Goal: Information Seeking & Learning: Learn about a topic

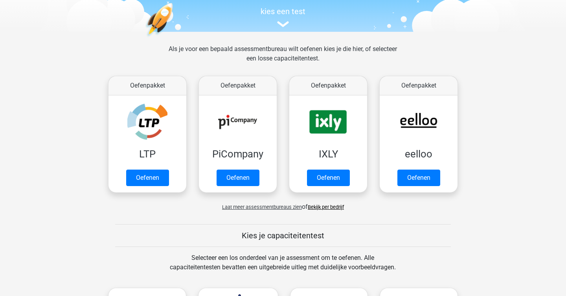
scroll to position [81, 0]
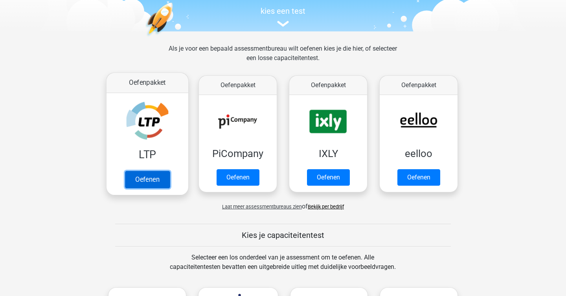
click at [148, 171] on link "Oefenen" at bounding box center [147, 179] width 45 height 17
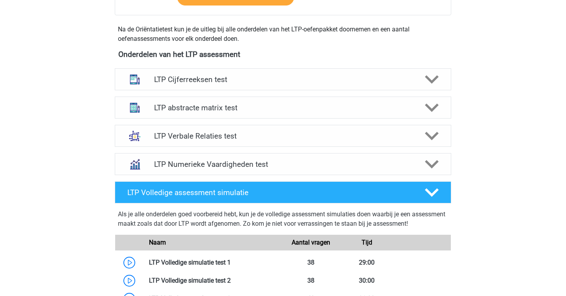
scroll to position [318, 0]
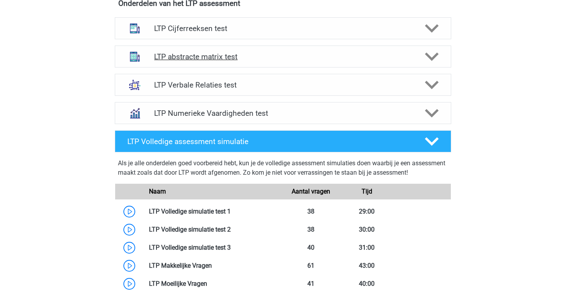
click at [193, 62] on div "LTP abstracte matrix test" at bounding box center [283, 57] width 337 height 22
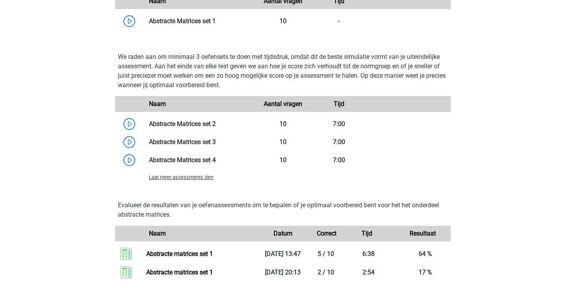
scroll to position [561, 0]
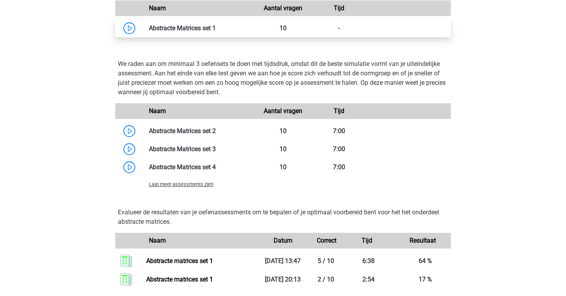
click at [216, 32] on link at bounding box center [216, 27] width 0 height 7
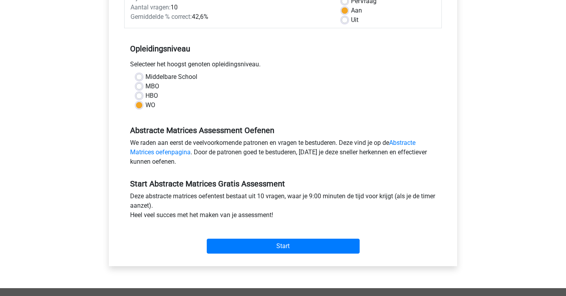
scroll to position [124, 0]
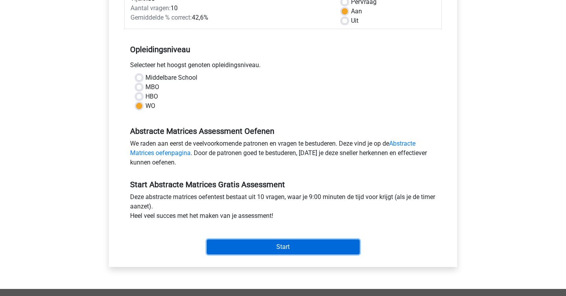
click at [261, 251] on input "Start" at bounding box center [283, 247] width 153 height 15
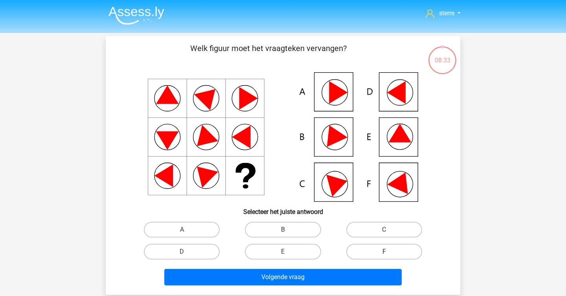
click at [374, 254] on label "F" at bounding box center [384, 252] width 76 height 16
click at [384, 254] on input "F" at bounding box center [386, 254] width 5 height 5
radio input "true"
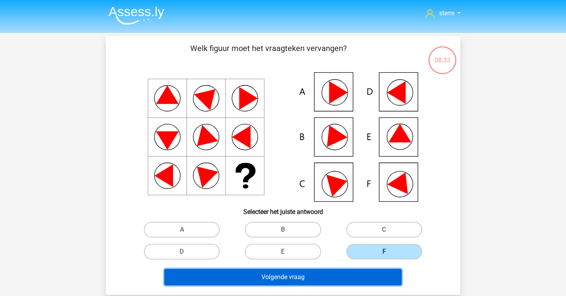
click at [353, 278] on button "Volgende vraag" at bounding box center [283, 277] width 238 height 17
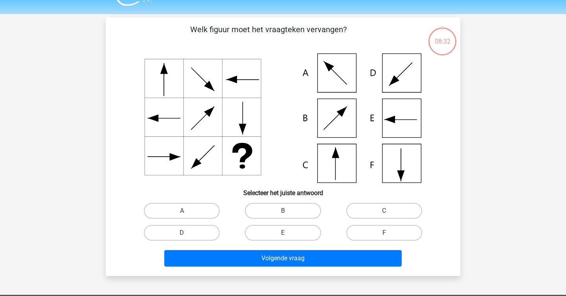
scroll to position [36, 0]
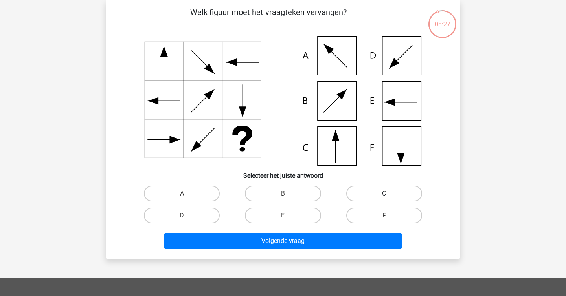
click at [369, 194] on label "C" at bounding box center [384, 194] width 76 height 16
click at [384, 194] on input "C" at bounding box center [386, 196] width 5 height 5
radio input "true"
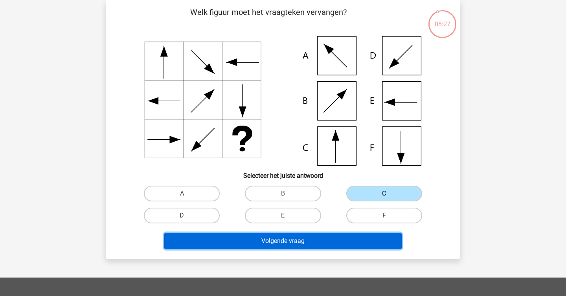
click at [337, 244] on button "Volgende vraag" at bounding box center [283, 241] width 238 height 17
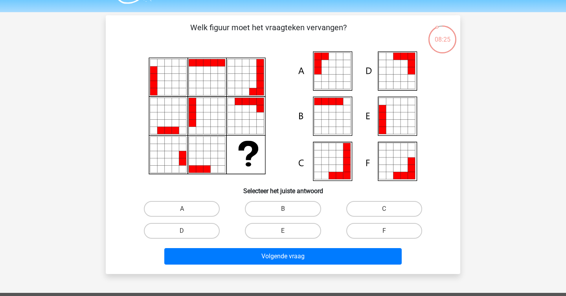
scroll to position [18, 0]
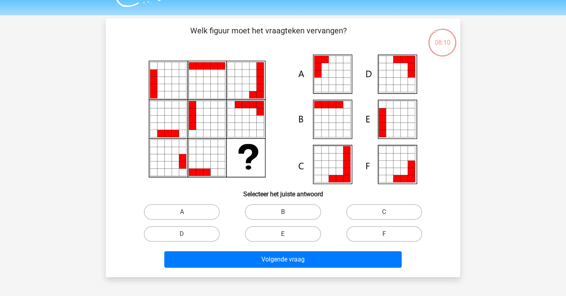
click at [195, 164] on icon at bounding box center [192, 165] width 7 height 7
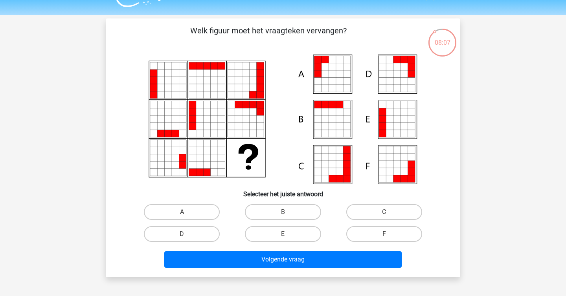
click at [195, 164] on icon at bounding box center [192, 165] width 7 height 7
click at [191, 204] on label "A" at bounding box center [182, 212] width 76 height 16
click at [187, 212] on input "A" at bounding box center [184, 214] width 5 height 5
radio input "true"
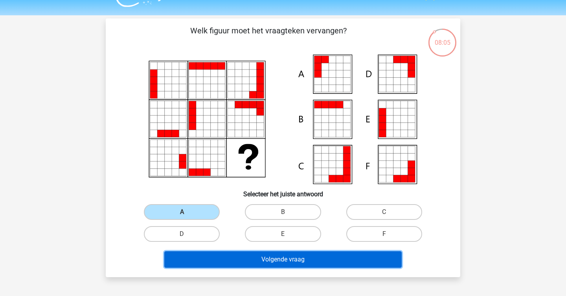
click at [238, 255] on button "Volgende vraag" at bounding box center [283, 260] width 238 height 17
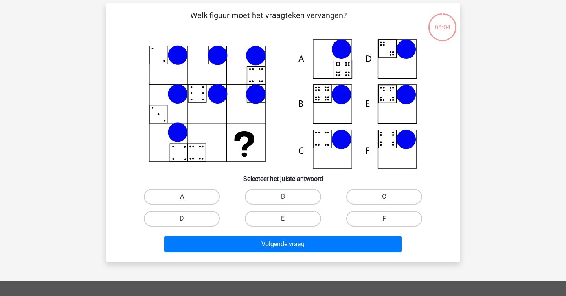
scroll to position [36, 0]
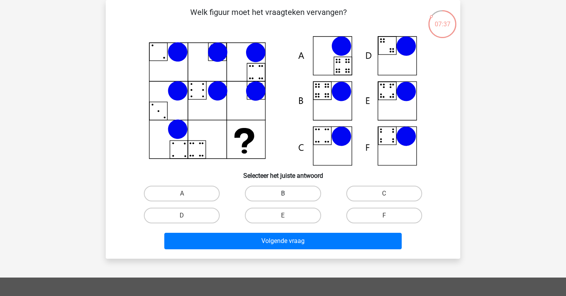
click at [278, 190] on label "B" at bounding box center [283, 194] width 76 height 16
click at [283, 194] on input "B" at bounding box center [285, 196] width 5 height 5
radio input "true"
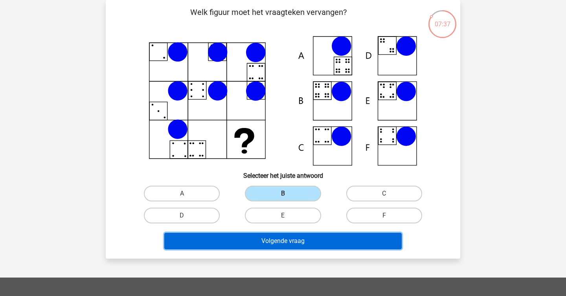
click at [299, 239] on button "Volgende vraag" at bounding box center [283, 241] width 238 height 17
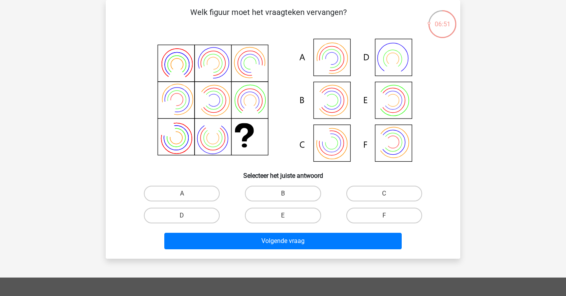
click at [285, 185] on div "B" at bounding box center [282, 194] width 101 height 22
click at [289, 195] on label "B" at bounding box center [283, 194] width 76 height 16
click at [288, 195] on input "B" at bounding box center [285, 196] width 5 height 5
radio input "true"
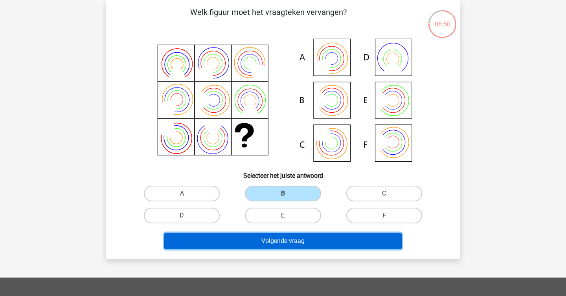
click at [304, 240] on button "Volgende vraag" at bounding box center [283, 241] width 238 height 17
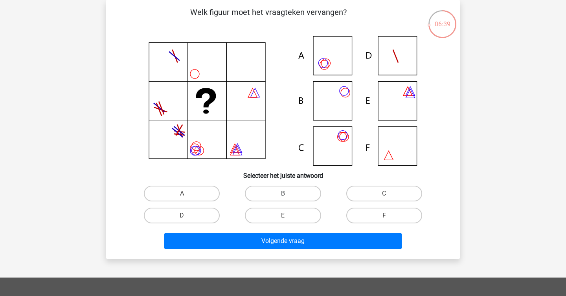
click at [291, 194] on label "B" at bounding box center [283, 194] width 76 height 16
click at [288, 194] on input "B" at bounding box center [285, 196] width 5 height 5
radio input "true"
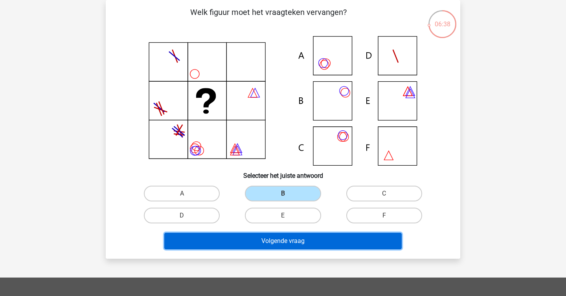
click at [297, 245] on button "Volgende vraag" at bounding box center [283, 241] width 238 height 17
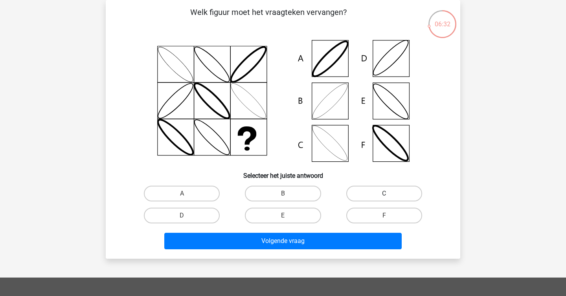
click at [407, 192] on label "C" at bounding box center [384, 194] width 76 height 16
click at [389, 194] on input "C" at bounding box center [386, 196] width 5 height 5
radio input "true"
click at [296, 191] on label "B" at bounding box center [283, 194] width 76 height 16
click at [288, 194] on input "B" at bounding box center [285, 196] width 5 height 5
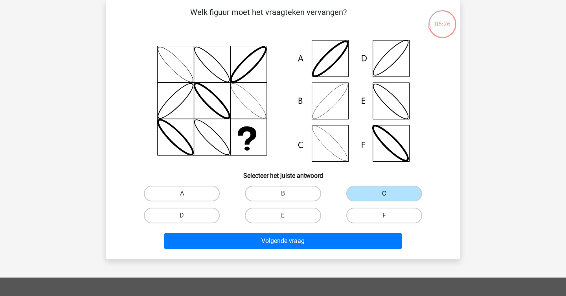
radio input "true"
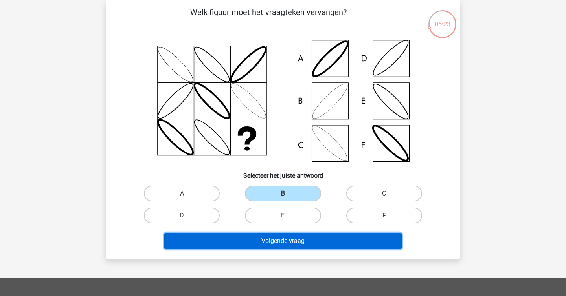
click at [303, 240] on button "Volgende vraag" at bounding box center [283, 241] width 238 height 17
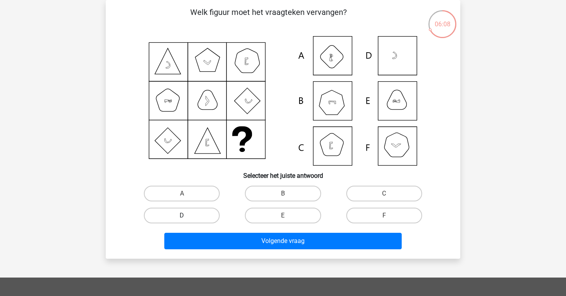
click at [195, 217] on label "D" at bounding box center [182, 216] width 76 height 16
click at [187, 217] on input "D" at bounding box center [184, 218] width 5 height 5
radio input "true"
click at [244, 256] on div "Welk figuur moet het vraagteken vervangen?" at bounding box center [283, 129] width 355 height 259
click at [230, 250] on div "Volgende vraag" at bounding box center [283, 243] width 304 height 20
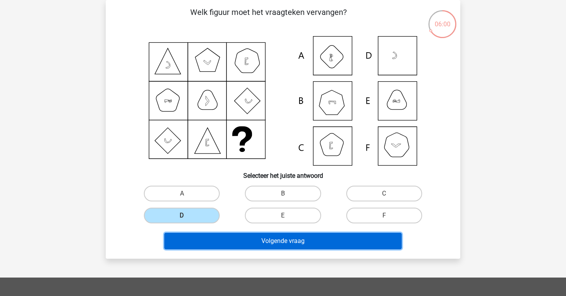
click at [232, 249] on button "Volgende vraag" at bounding box center [283, 241] width 238 height 17
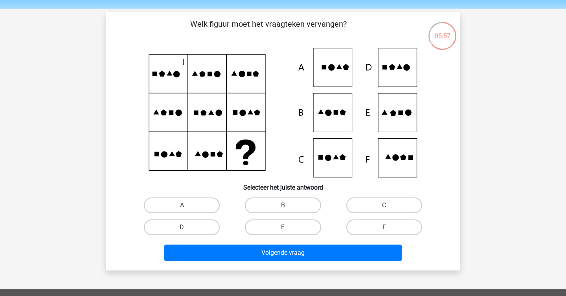
scroll to position [24, 0]
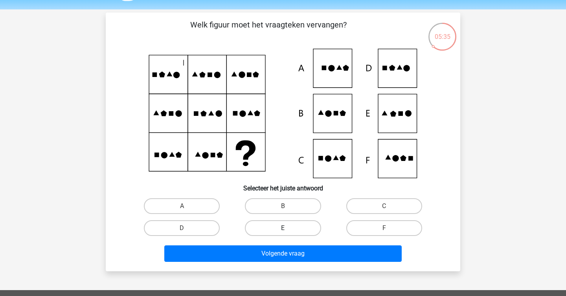
click at [272, 223] on label "E" at bounding box center [283, 229] width 76 height 16
click at [283, 228] on input "E" at bounding box center [285, 230] width 5 height 5
radio input "true"
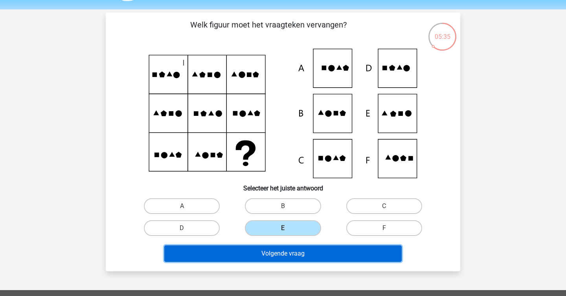
click at [277, 258] on button "Volgende vraag" at bounding box center [283, 254] width 238 height 17
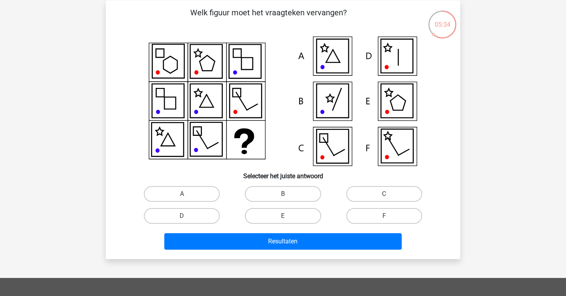
scroll to position [36, 0]
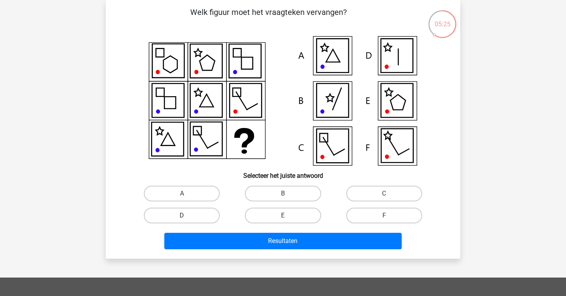
click at [191, 212] on label "D" at bounding box center [182, 216] width 76 height 16
click at [187, 216] on input "D" at bounding box center [184, 218] width 5 height 5
radio input "true"
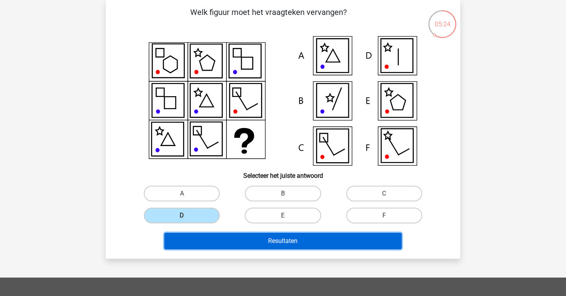
click at [260, 239] on button "Resultaten" at bounding box center [283, 241] width 238 height 17
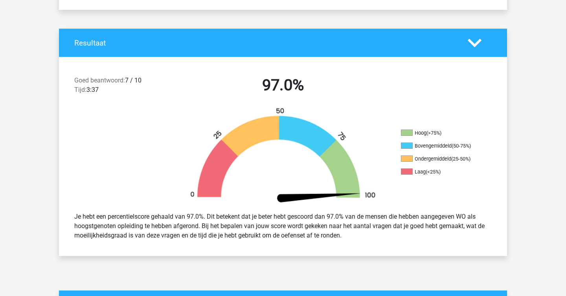
scroll to position [141, 0]
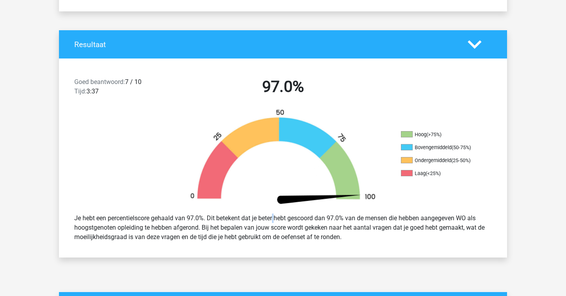
click at [254, 217] on div "Je hebt een percentielscore gehaald van 97.0%. Dit betekent dat je beter hebt g…" at bounding box center [282, 228] width 429 height 35
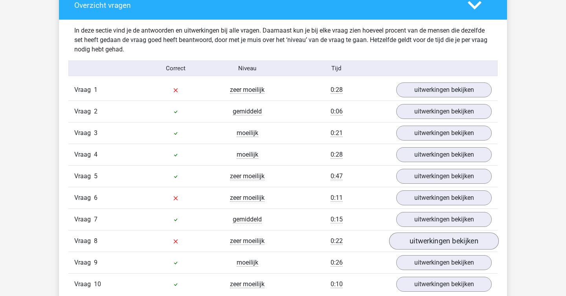
scroll to position [441, 0]
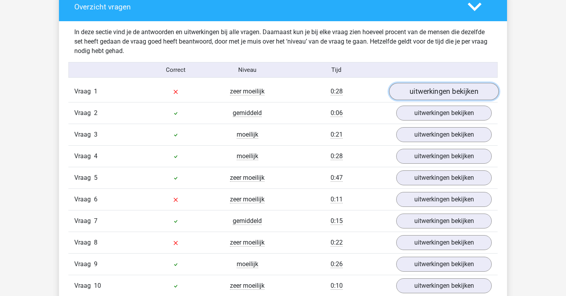
click at [463, 92] on link "uitwerkingen bekijken" at bounding box center [444, 91] width 110 height 17
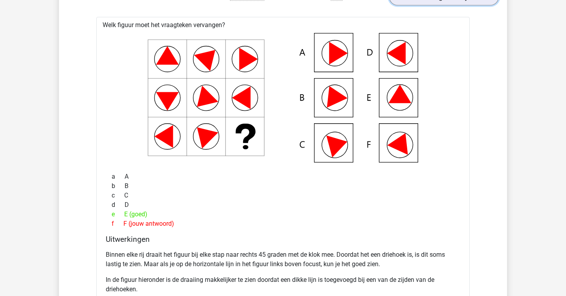
scroll to position [537, 0]
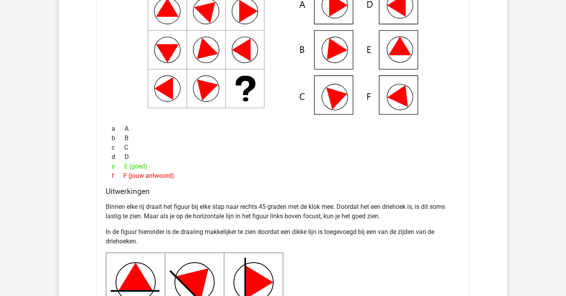
click at [267, 213] on p "Binnen elke rij draait het figuur bij elke stap naar rechts 45 graden met de kl…" at bounding box center [283, 211] width 355 height 19
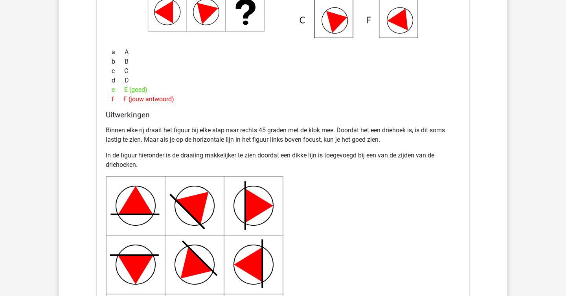
click at [389, 199] on div "Binnen elke rij draait het figuur bij elke stap naar rechts 45 graden met de kl…" at bounding box center [283, 240] width 355 height 234
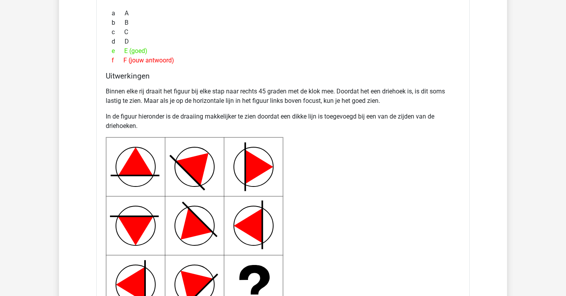
click at [389, 199] on div "Binnen elke rij draait het figuur bij elke stap naar rechts 45 graden met de kl…" at bounding box center [283, 201] width 355 height 234
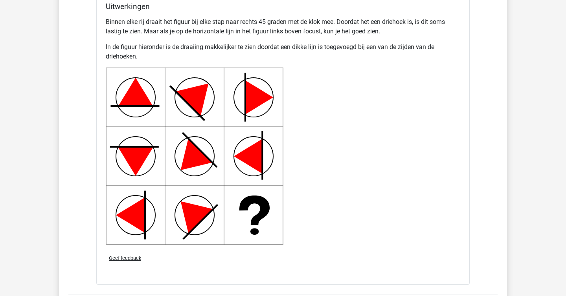
scroll to position [769, 0]
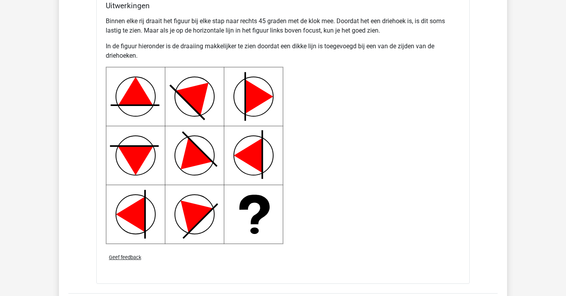
click at [389, 199] on div "Binnen elke rij draait het figuur bij elke stap naar rechts 45 graden met de kl…" at bounding box center [283, 130] width 355 height 234
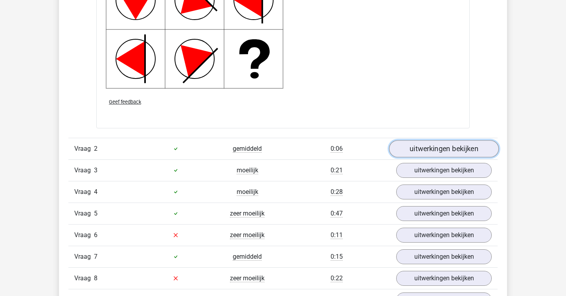
click at [441, 155] on link "uitwerkingen bekijken" at bounding box center [444, 148] width 110 height 17
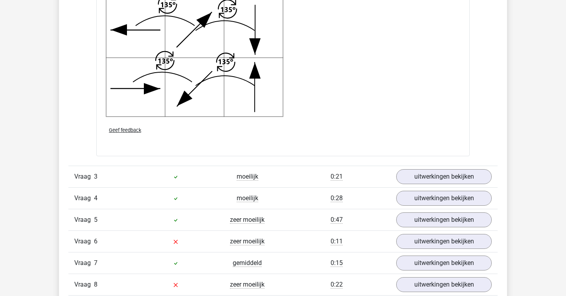
scroll to position [1433, 0]
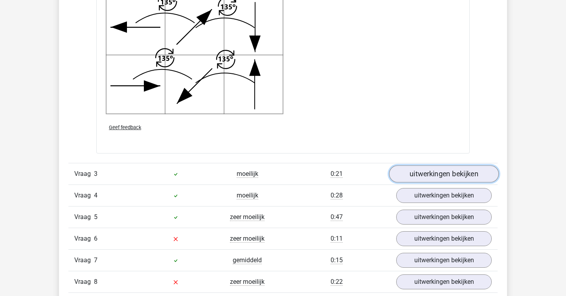
click at [447, 171] on link "uitwerkingen bekijken" at bounding box center [444, 174] width 110 height 17
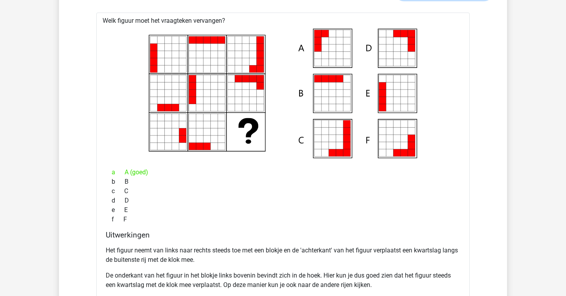
scroll to position [1617, 0]
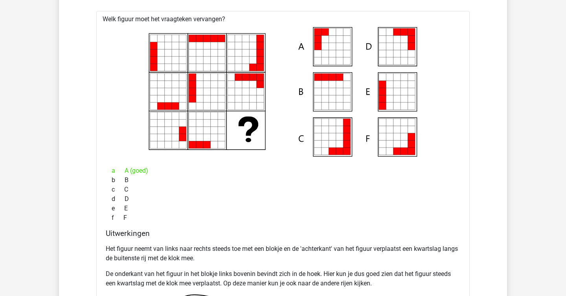
click at [236, 262] on p "Het figuur neemt van links naar rechts steeds toe met een blokje en de 'achterk…" at bounding box center [283, 254] width 355 height 19
click at [194, 247] on p "Het figuur neemt van links naar rechts steeds toe met een blokje en de 'achterk…" at bounding box center [283, 254] width 355 height 19
copy p
click at [194, 247] on p "Het figuur neemt van links naar rechts steeds toe met een blokje en de 'achterk…" at bounding box center [283, 254] width 355 height 19
click at [193, 247] on p "Het figuur neemt van links naar rechts steeds toe met een blokje en de 'achterk…" at bounding box center [283, 254] width 355 height 19
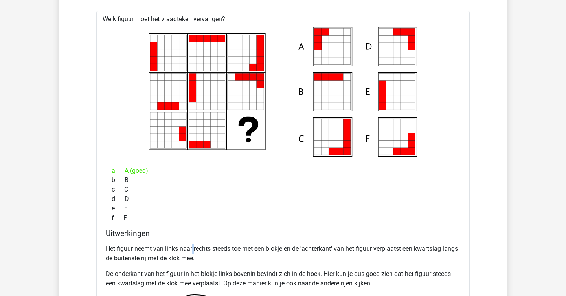
click at [200, 231] on h4 "Uitwerkingen" at bounding box center [283, 233] width 355 height 9
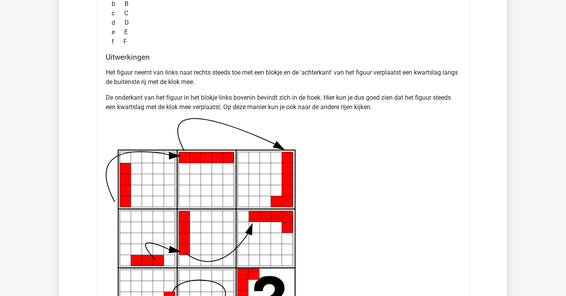
scroll to position [1793, 0]
click at [186, 83] on p "Het figuur neemt van links naar rechts steeds toe met een blokje en de 'achterk…" at bounding box center [283, 77] width 355 height 19
copy p
click at [257, 88] on div "Het figuur neemt van links naar rechts steeds toe met een blokje en de 'achterk…" at bounding box center [283, 207] width 355 height 285
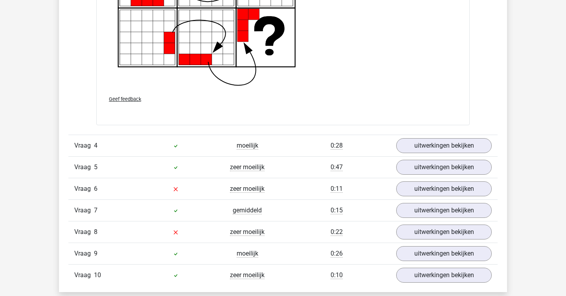
scroll to position [2054, 0]
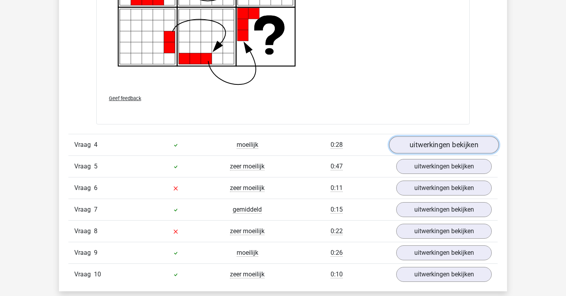
click at [425, 151] on link "uitwerkingen bekijken" at bounding box center [444, 144] width 110 height 17
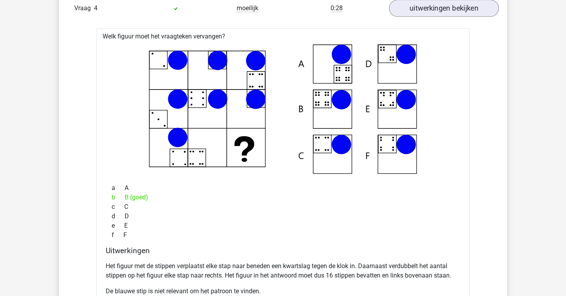
click at [425, 151] on icon at bounding box center [283, 109] width 348 height 130
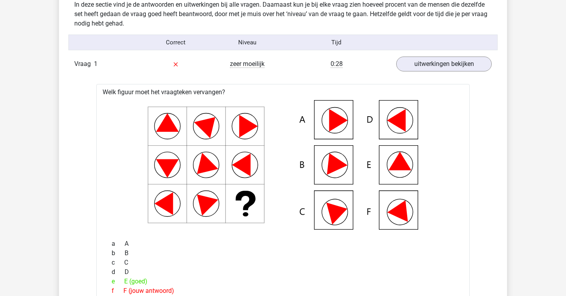
scroll to position [0, 0]
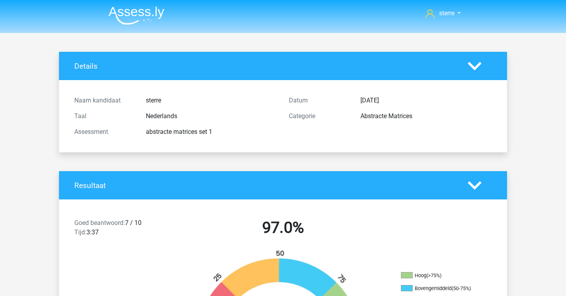
click at [122, 15] on img at bounding box center [137, 15] width 56 height 18
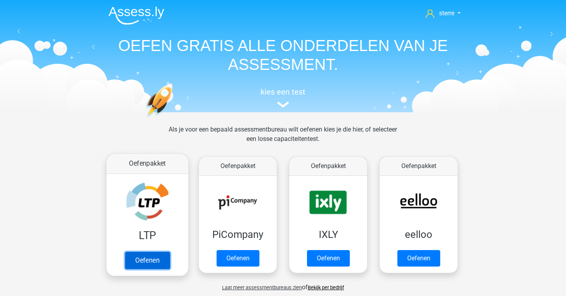
click at [138, 252] on link "Oefenen" at bounding box center [147, 260] width 45 height 17
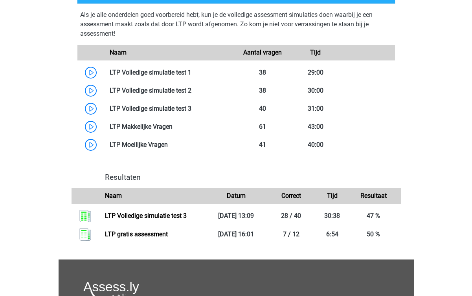
scroll to position [467, 0]
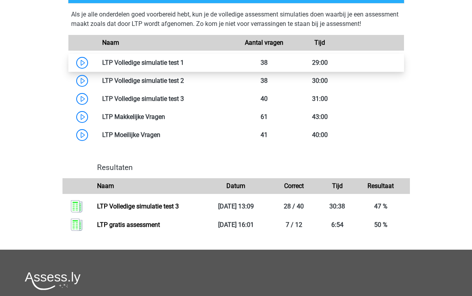
click at [184, 59] on link at bounding box center [184, 62] width 0 height 7
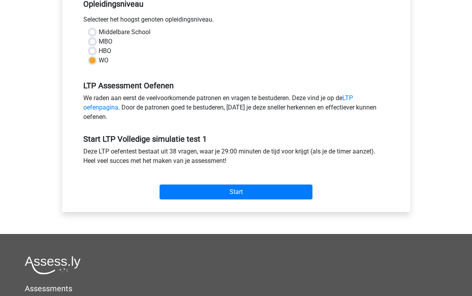
scroll to position [177, 0]
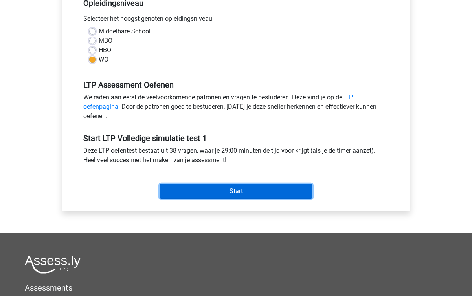
click at [278, 185] on input "Start" at bounding box center [236, 191] width 153 height 15
click at [254, 191] on input "Start" at bounding box center [236, 191] width 153 height 15
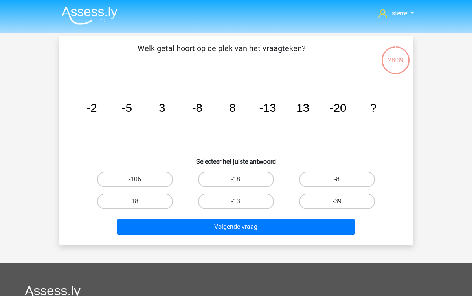
click at [211, 169] on div "-18" at bounding box center [236, 180] width 101 height 22
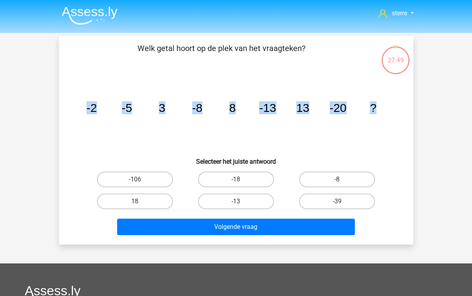
drag, startPoint x: 391, startPoint y: 111, endPoint x: 63, endPoint y: 100, distance: 328.1
click at [63, 100] on div "Welk getal hoort op de plek van het vraagteken? image/svg+xml -2 -5 3 -8 8 -13 …" at bounding box center [236, 140] width 348 height 196
copy g "-2 -5 3 -8 8 -13 13 -20 ?"
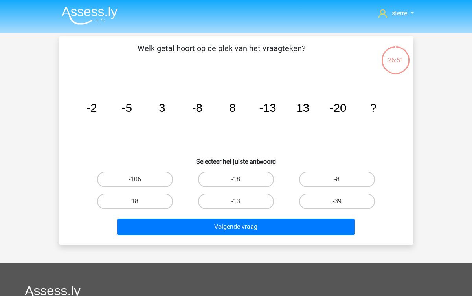
click at [149, 203] on label "18" at bounding box center [135, 202] width 76 height 16
click at [140, 203] on input "18" at bounding box center [137, 204] width 5 height 5
radio input "true"
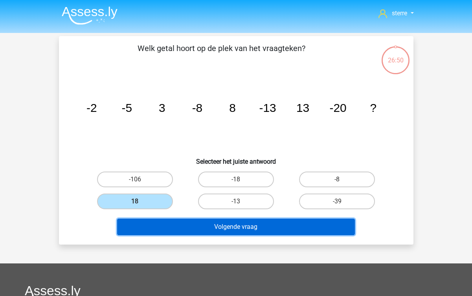
click at [190, 229] on button "Volgende vraag" at bounding box center [236, 227] width 238 height 17
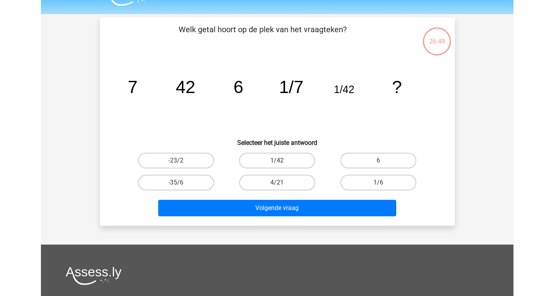
scroll to position [36, 0]
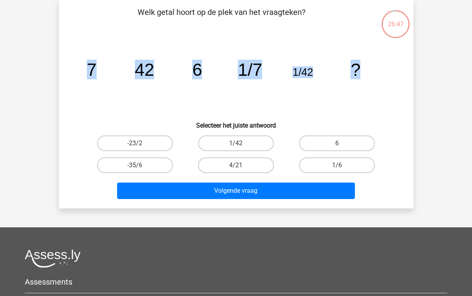
drag, startPoint x: 373, startPoint y: 71, endPoint x: 90, endPoint y: 68, distance: 282.7
click at [90, 68] on icon "image/svg+xml 7 42 6 1/7 1/42 ?" at bounding box center [236, 75] width 317 height 79
copy g "7 42 6 1/7 1/42 ?"
click at [339, 159] on label "1/6" at bounding box center [337, 166] width 76 height 16
click at [339, 166] on input "1/6" at bounding box center [339, 168] width 5 height 5
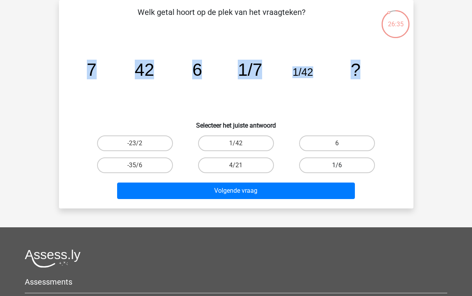
radio input "true"
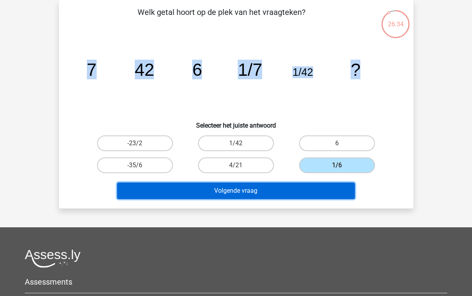
click at [288, 191] on button "Volgende vraag" at bounding box center [236, 191] width 238 height 17
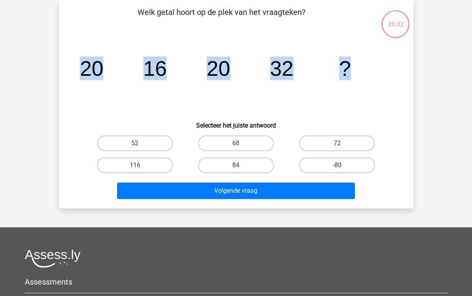
drag, startPoint x: 353, startPoint y: 71, endPoint x: 17, endPoint y: 71, distance: 335.8
click at [17, 71] on div "sterre sterreklazes@live.nl" at bounding box center [236, 199] width 472 height 471
copy g "20 16 20 32 ?"
click at [238, 146] on input "68" at bounding box center [238, 146] width 5 height 5
radio input "true"
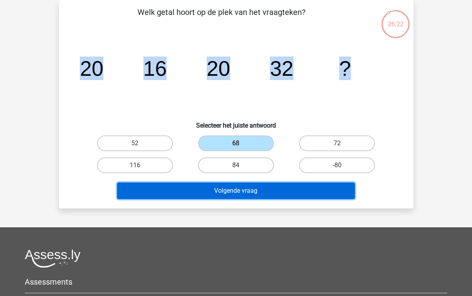
click at [260, 193] on button "Volgende vraag" at bounding box center [236, 191] width 238 height 17
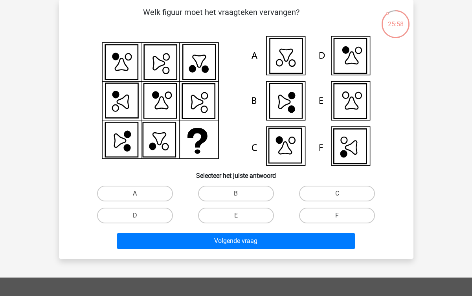
click at [341, 213] on label "F" at bounding box center [337, 216] width 76 height 16
click at [341, 216] on input "F" at bounding box center [339, 218] width 5 height 5
radio input "true"
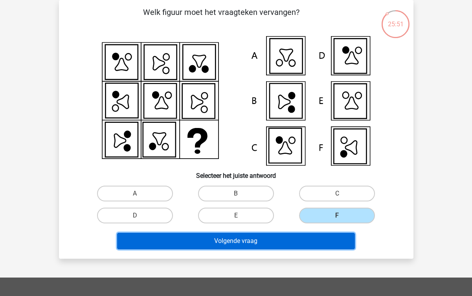
click at [305, 239] on button "Volgende vraag" at bounding box center [236, 241] width 238 height 17
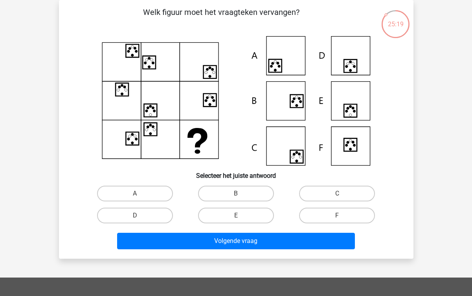
click at [305, 155] on icon at bounding box center [285, 146] width 39 height 39
click at [245, 218] on label "E" at bounding box center [236, 216] width 76 height 16
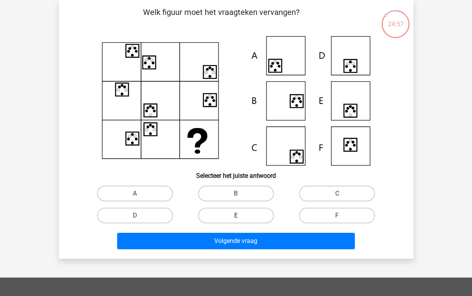
click at [241, 218] on input "E" at bounding box center [238, 218] width 5 height 5
radio input "true"
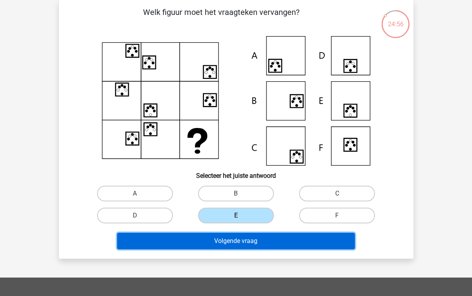
click at [252, 242] on button "Volgende vraag" at bounding box center [236, 241] width 238 height 17
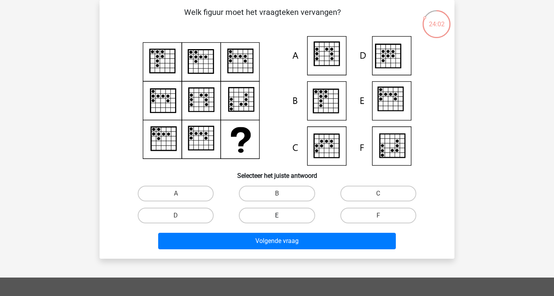
click at [273, 217] on label "E" at bounding box center [277, 216] width 76 height 16
click at [277, 217] on input "E" at bounding box center [279, 218] width 5 height 5
radio input "true"
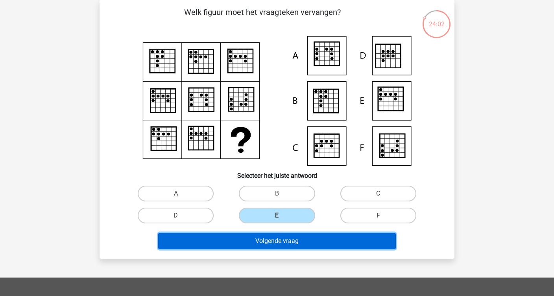
click at [285, 242] on button "Volgende vraag" at bounding box center [277, 241] width 238 height 17
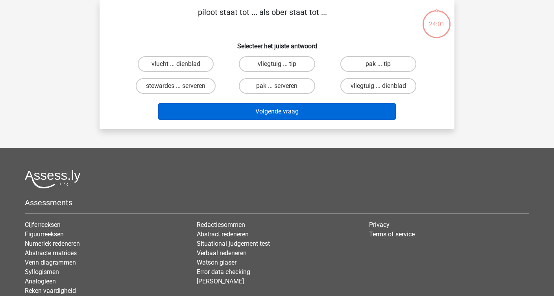
scroll to position [0, 0]
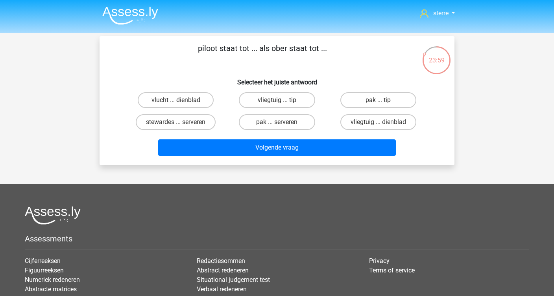
click at [83, 91] on div "sterre sterreklazes@live.nl" at bounding box center [277, 196] width 554 height 392
click at [352, 118] on label "vliegtuig ... dienblad" at bounding box center [378, 122] width 76 height 16
click at [378, 122] on input "vliegtuig ... dienblad" at bounding box center [380, 124] width 5 height 5
radio input "true"
click at [344, 136] on div "Volgende vraag" at bounding box center [276, 146] width 329 height 26
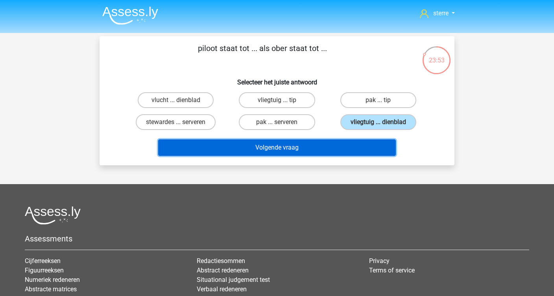
click at [348, 149] on button "Volgende vraag" at bounding box center [277, 148] width 238 height 17
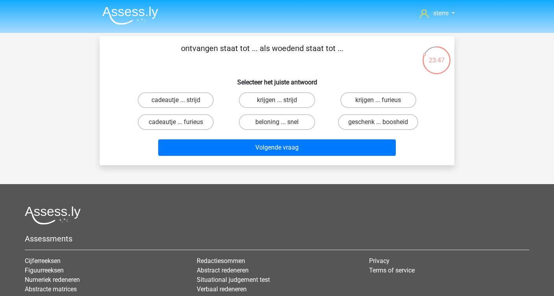
click at [353, 82] on h6 "Selecteer het juiste antwoord" at bounding box center [276, 79] width 329 height 14
click at [351, 98] on label "krijgen ... furieus" at bounding box center [378, 100] width 76 height 16
click at [378, 100] on input "krijgen ... furieus" at bounding box center [380, 102] width 5 height 5
radio input "true"
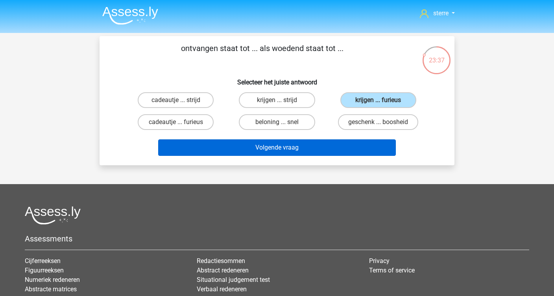
click at [326, 149] on button "Volgende vraag" at bounding box center [277, 148] width 238 height 17
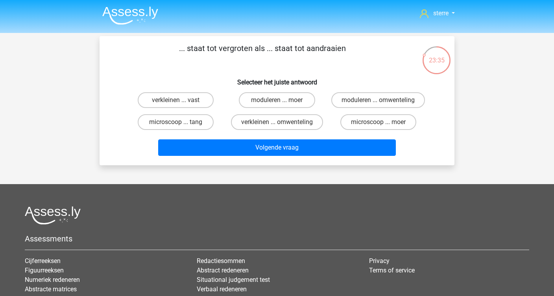
click at [186, 67] on div "... staat tot vergroten als ... staat tot aandraaien Selecteer het juiste antwo…" at bounding box center [277, 100] width 348 height 117
click at [202, 119] on label "microscoop ... tang" at bounding box center [176, 122] width 76 height 16
click at [181, 122] on input "microscoop ... tang" at bounding box center [178, 124] width 5 height 5
radio input "true"
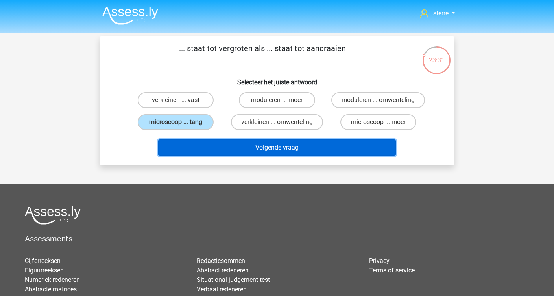
click at [274, 146] on button "Volgende vraag" at bounding box center [277, 148] width 238 height 17
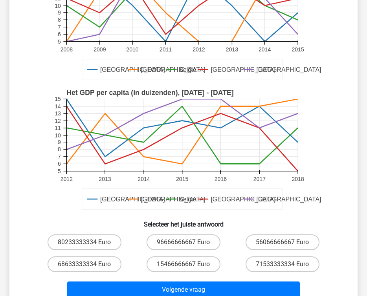
scroll to position [118, 0]
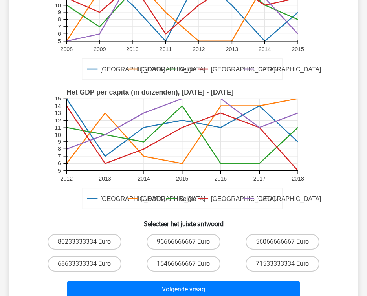
click at [169, 231] on div "96666666667 Euro" at bounding box center [183, 242] width 99 height 22
click at [178, 241] on label "96666666667 Euro" at bounding box center [184, 242] width 74 height 16
click at [184, 242] on input "96666666667 Euro" at bounding box center [186, 244] width 5 height 5
radio input "true"
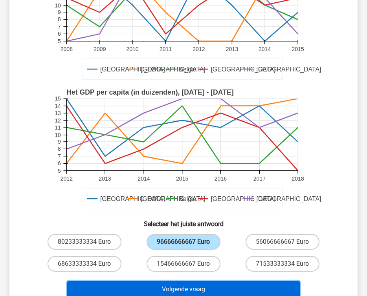
click at [209, 291] on button "Volgende vraag" at bounding box center [183, 290] width 233 height 17
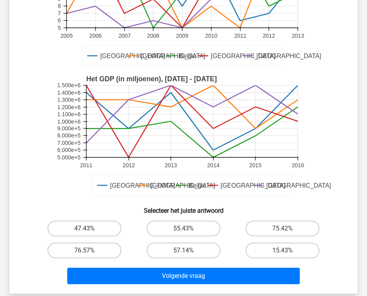
scroll to position [131, 0]
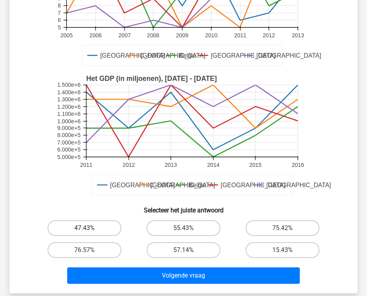
click at [106, 229] on label "47.43%" at bounding box center [85, 229] width 74 height 16
click at [90, 229] on input "47.43%" at bounding box center [87, 230] width 5 height 5
radio input "true"
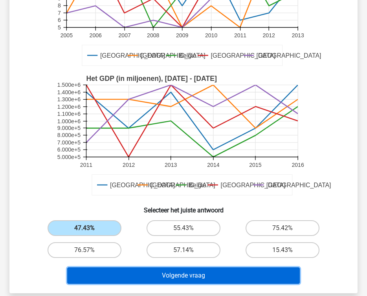
click at [193, 274] on button "Volgende vraag" at bounding box center [183, 276] width 233 height 17
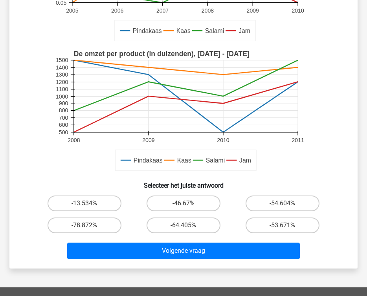
scroll to position [158, 0]
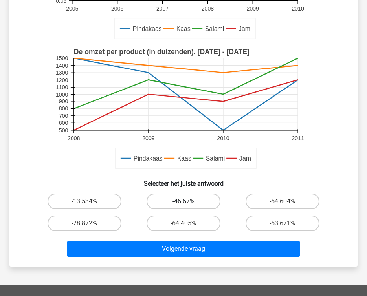
click at [193, 201] on label "-46.67%" at bounding box center [184, 202] width 74 height 16
click at [189, 202] on input "-46.67%" at bounding box center [186, 204] width 5 height 5
radio input "true"
click at [193, 201] on label "-46.67%" at bounding box center [184, 202] width 74 height 16
click at [189, 202] on input "-46.67%" at bounding box center [186, 204] width 5 height 5
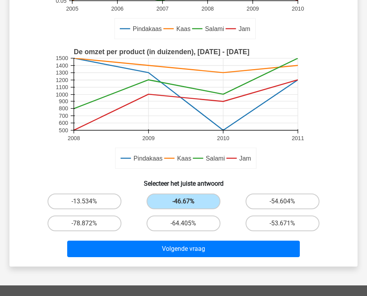
click at [212, 241] on div "Volgende vraag" at bounding box center [183, 248] width 323 height 26
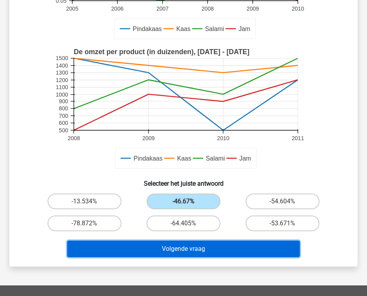
click at [218, 248] on button "Volgende vraag" at bounding box center [183, 249] width 233 height 17
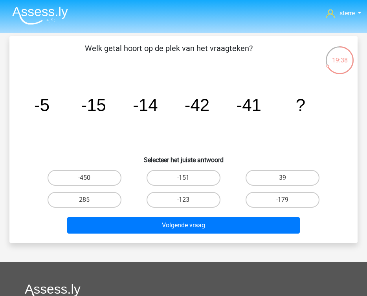
scroll to position [0, 0]
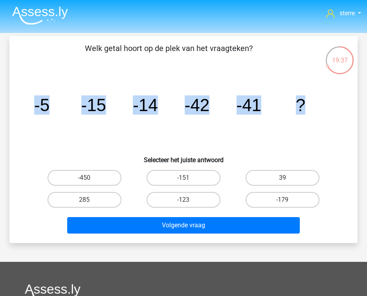
drag, startPoint x: 309, startPoint y: 105, endPoint x: 24, endPoint y: 92, distance: 285.0
click at [24, 92] on div "image/svg+xml -5 -15 -14 -42 -41 ?" at bounding box center [183, 111] width 323 height 78
copy g "-5 -15 -14 -42 -41 ?"
click at [199, 120] on icon "image/svg+xml -5 -15 -14 -42 -41 ?" at bounding box center [183, 111] width 311 height 78
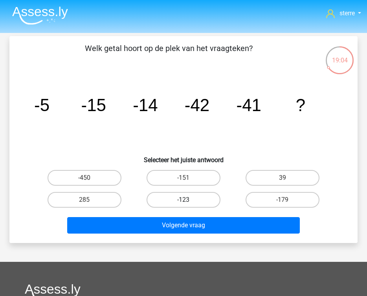
click at [187, 198] on label "-123" at bounding box center [184, 200] width 74 height 16
click at [187, 200] on input "-123" at bounding box center [186, 202] width 5 height 5
radio input "true"
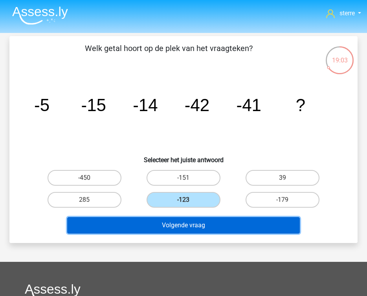
click at [202, 222] on button "Volgende vraag" at bounding box center [183, 225] width 233 height 17
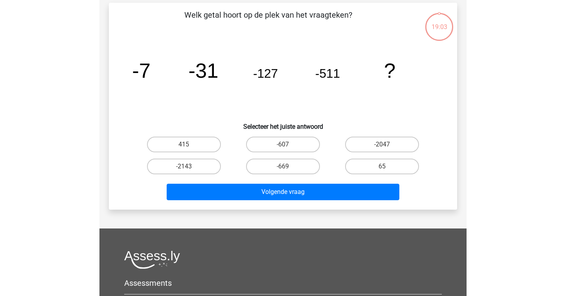
scroll to position [36, 0]
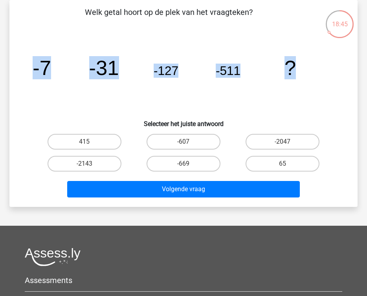
drag, startPoint x: 33, startPoint y: 68, endPoint x: 353, endPoint y: 73, distance: 320.5
click at [353, 73] on div "Welk getal hoort op de plek van het vraagteken? image/svg+xml -7 -31 -127 -511 …" at bounding box center [184, 103] width 342 height 195
copy g "-7 -31 -127 -511 ?"
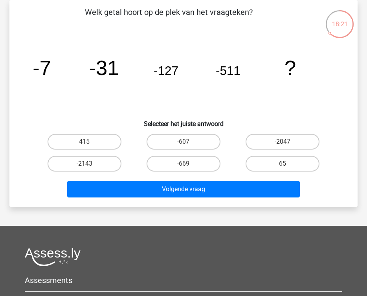
click at [244, 128] on div "Welk getal hoort op de plek van het vraagteken? image/svg+xml -7 -31 -127 -511 …" at bounding box center [184, 103] width 342 height 195
click at [271, 136] on label "-2047" at bounding box center [283, 142] width 74 height 16
click at [283, 142] on input "-2047" at bounding box center [285, 144] width 5 height 5
radio input "true"
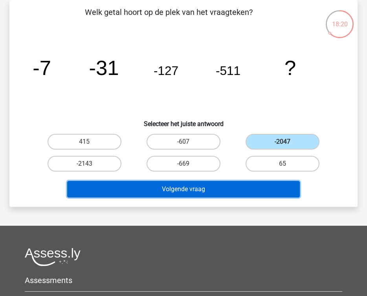
click at [247, 185] on button "Volgende vraag" at bounding box center [183, 189] width 233 height 17
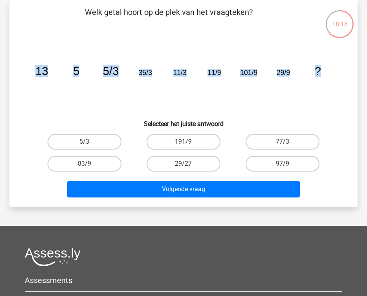
drag, startPoint x: 323, startPoint y: 78, endPoint x: 34, endPoint y: 83, distance: 289.0
click at [34, 83] on icon "image/svg+xml 13 5 5/3 35/3 11/3 11/9 101/9 29/9 ?" at bounding box center [183, 75] width 311 height 78
copy g "13 5 5/3 35/3 11/3 11/9 101/9 29/9 ?"
click at [192, 164] on label "29/27" at bounding box center [184, 164] width 74 height 16
click at [189, 164] on input "29/27" at bounding box center [186, 166] width 5 height 5
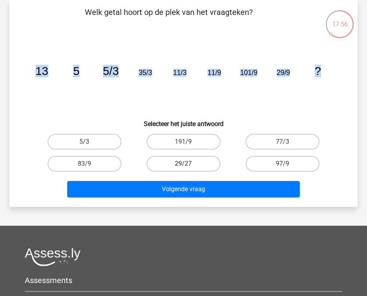
radio input "true"
click at [250, 102] on icon "image/svg+xml 13 5 5/3 35/3 11/3 11/9 101/9 29/9 ?" at bounding box center [183, 75] width 311 height 78
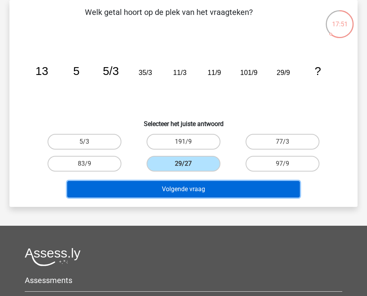
click at [242, 197] on button "Volgende vraag" at bounding box center [183, 189] width 233 height 17
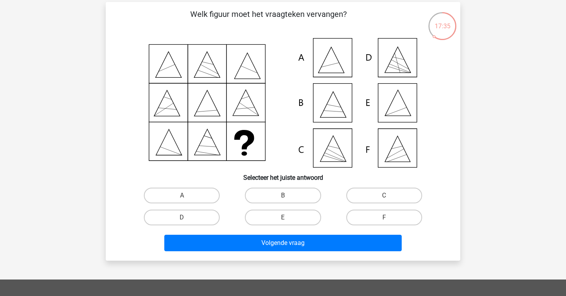
scroll to position [32, 0]
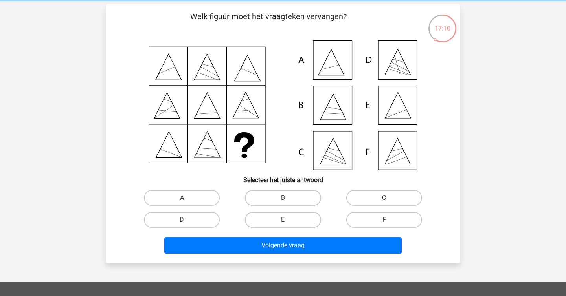
click at [151, 76] on icon at bounding box center [283, 105] width 317 height 130
click at [202, 198] on label "A" at bounding box center [182, 198] width 76 height 16
click at [187, 198] on input "A" at bounding box center [184, 200] width 5 height 5
radio input "true"
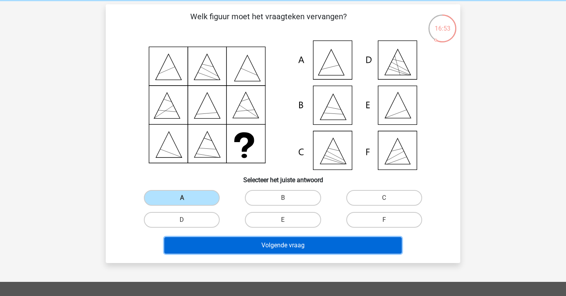
click at [289, 248] on button "Volgende vraag" at bounding box center [283, 245] width 238 height 17
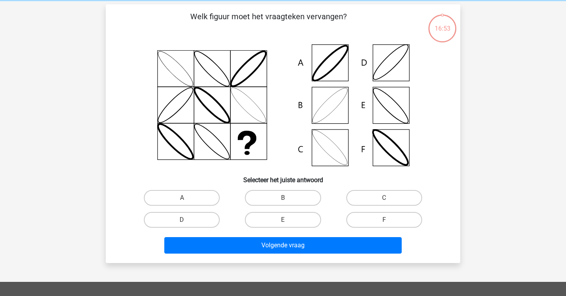
scroll to position [36, 0]
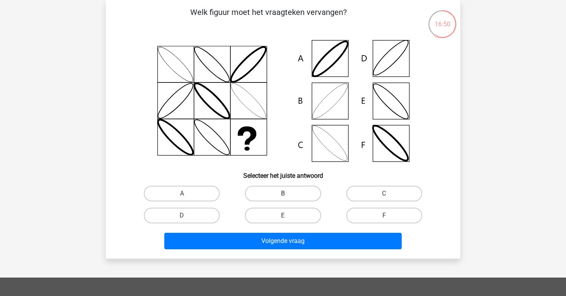
click at [287, 192] on label "B" at bounding box center [283, 194] width 76 height 16
click at [287, 194] on input "B" at bounding box center [285, 196] width 5 height 5
radio input "true"
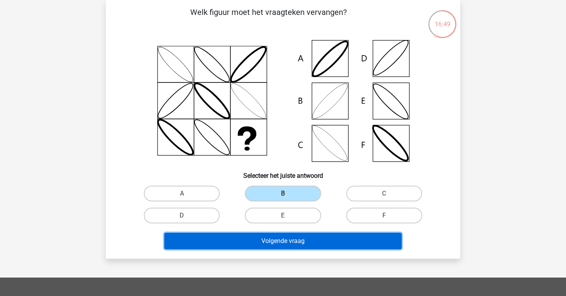
click at [314, 234] on button "Volgende vraag" at bounding box center [283, 241] width 238 height 17
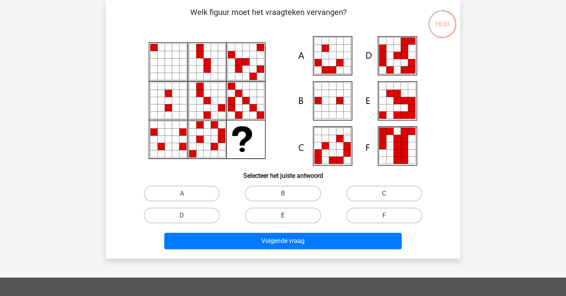
click at [296, 219] on label "E" at bounding box center [283, 216] width 76 height 16
click at [288, 219] on input "E" at bounding box center [285, 218] width 5 height 5
radio input "true"
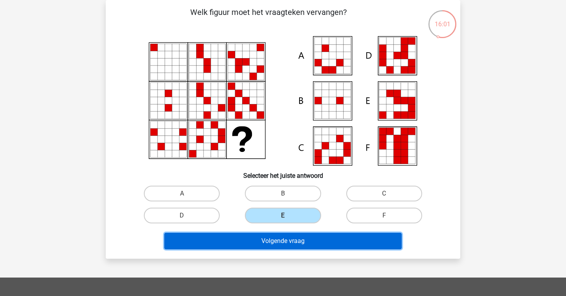
click at [296, 233] on button "Volgende vraag" at bounding box center [283, 241] width 238 height 17
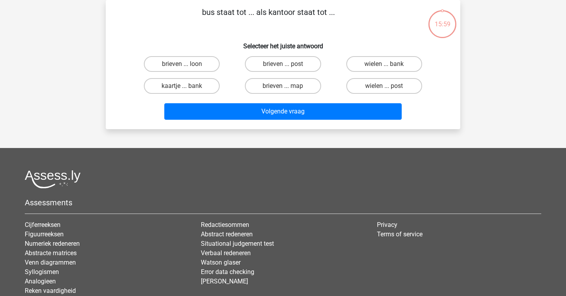
scroll to position [0, 0]
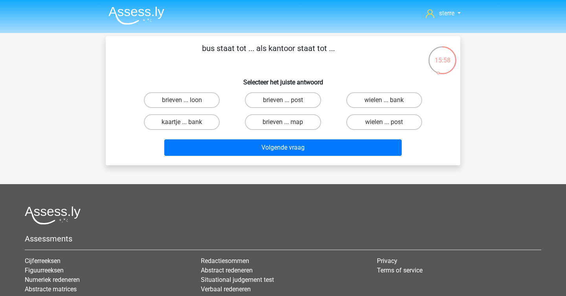
click at [255, 85] on h6 "Selecteer het juiste antwoord" at bounding box center [282, 79] width 329 height 14
click at [305, 72] on div "bus staat tot ... als kantoor staat tot ... Selecteer het juiste antwoord briev…" at bounding box center [283, 100] width 348 height 117
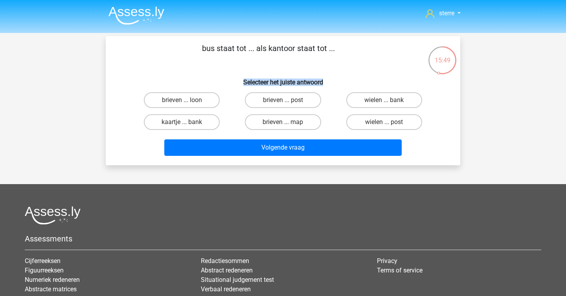
click at [305, 72] on div "bus staat tot ... als kantoor staat tot ... Selecteer het juiste antwoord briev…" at bounding box center [283, 100] width 348 height 117
click at [280, 92] on div "brieven ... post" at bounding box center [283, 100] width 95 height 16
click at [404, 96] on label "wielen ... bank" at bounding box center [384, 100] width 76 height 16
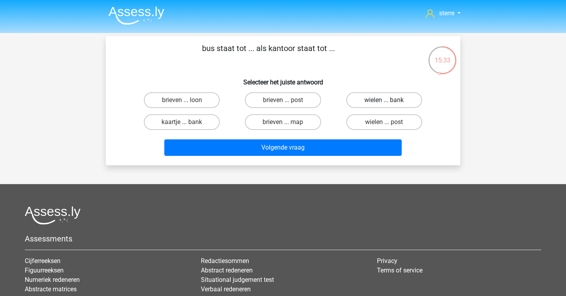
click at [389, 100] on input "wielen ... bank" at bounding box center [386, 102] width 5 height 5
radio input "true"
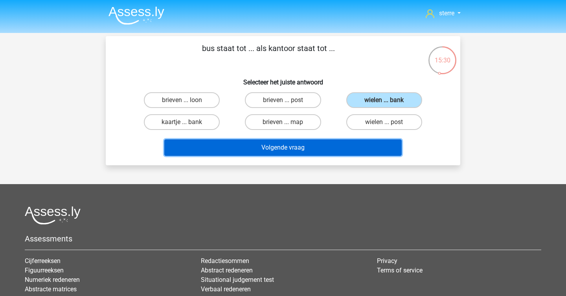
click at [342, 146] on button "Volgende vraag" at bounding box center [283, 148] width 238 height 17
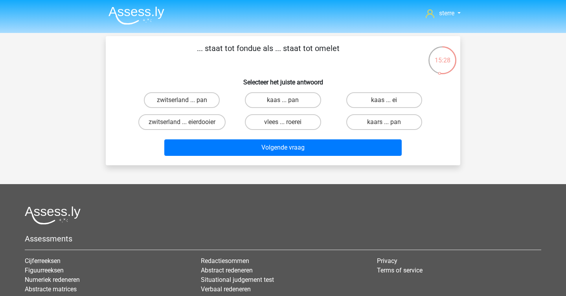
click at [190, 44] on p "... staat tot fondue als ... staat tot omelet" at bounding box center [268, 54] width 300 height 24
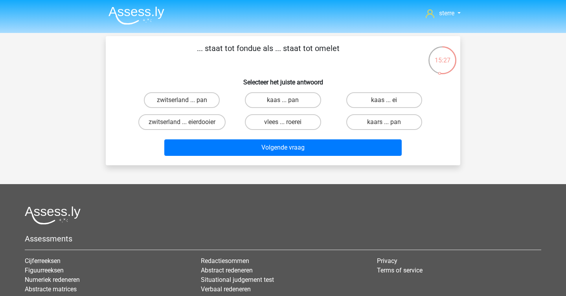
click at [190, 44] on p "... staat tot fondue als ... staat tot omelet" at bounding box center [268, 54] width 300 height 24
click at [381, 70] on div "... staat tot fondue als ... staat tot omelet Selecteer het juiste antwoord zwi…" at bounding box center [283, 100] width 348 height 117
click at [394, 100] on label "kaas ... ei" at bounding box center [384, 100] width 76 height 16
click at [389, 100] on input "kaas ... ei" at bounding box center [386, 102] width 5 height 5
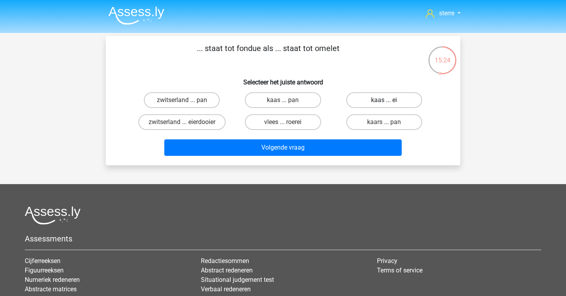
radio input "true"
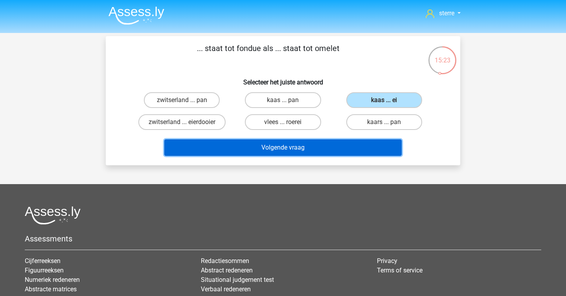
click at [320, 144] on button "Volgende vraag" at bounding box center [283, 148] width 238 height 17
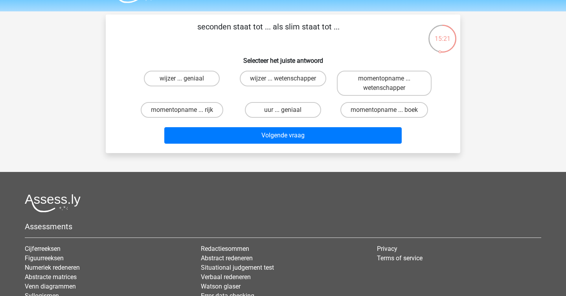
scroll to position [15, 0]
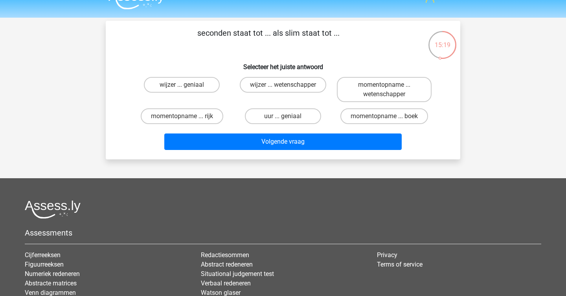
drag, startPoint x: 233, startPoint y: 32, endPoint x: 231, endPoint y: 36, distance: 4.2
click at [231, 36] on p "seconden staat tot ... als slim staat tot ..." at bounding box center [268, 39] width 300 height 24
click at [279, 103] on div "wijzer ... wetenschapper" at bounding box center [282, 89] width 101 height 31
click at [288, 116] on label "uur ... geniaal" at bounding box center [283, 117] width 76 height 16
click at [288, 116] on input "uur ... geniaal" at bounding box center [285, 118] width 5 height 5
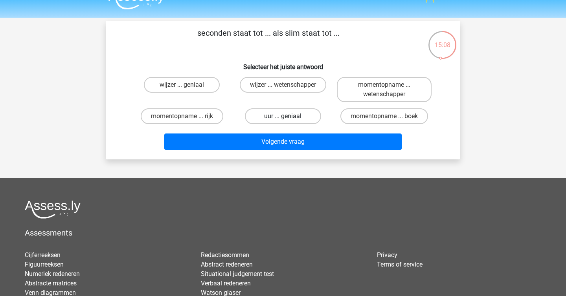
radio input "true"
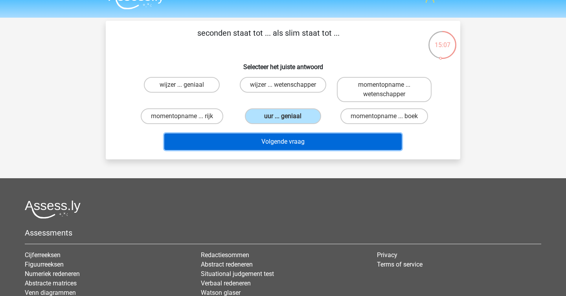
click at [310, 147] on button "Volgende vraag" at bounding box center [283, 142] width 238 height 17
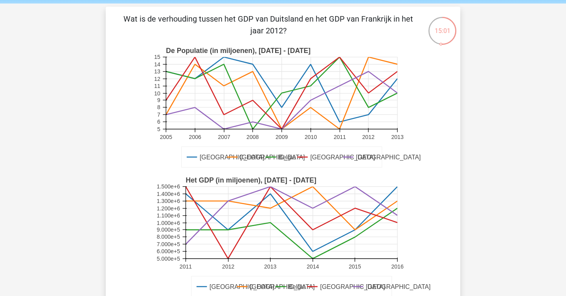
scroll to position [31, 0]
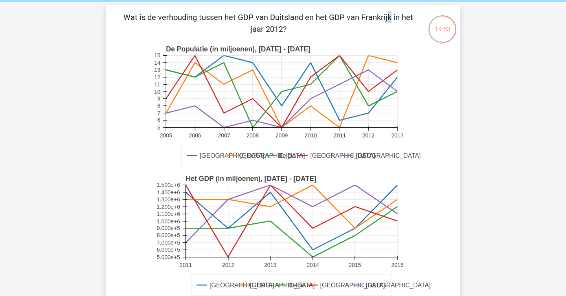
click at [225, 19] on p "Wat is de verhouding tussen het GDP van Duitsland en het GDP van Frankrijk in h…" at bounding box center [268, 23] width 300 height 24
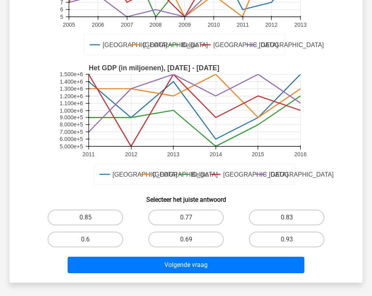
scroll to position [147, 0]
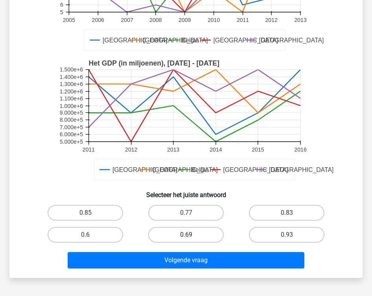
click at [208, 232] on label "0.69" at bounding box center [185, 235] width 75 height 16
click at [191, 235] on input "0.69" at bounding box center [188, 237] width 5 height 5
radio input "true"
click at [208, 232] on label "0.69" at bounding box center [185, 235] width 75 height 16
click at [191, 235] on input "0.69" at bounding box center [188, 237] width 5 height 5
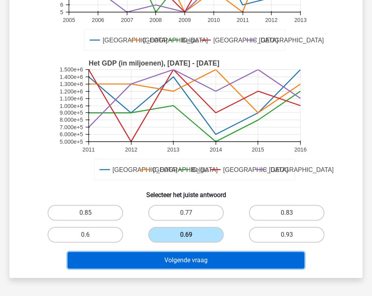
click at [237, 264] on button "Volgende vraag" at bounding box center [186, 260] width 237 height 17
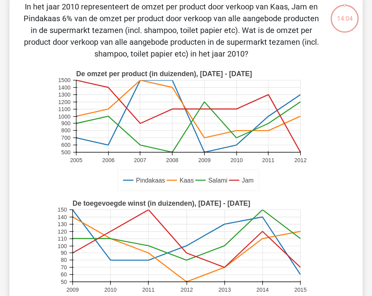
scroll to position [36, 0]
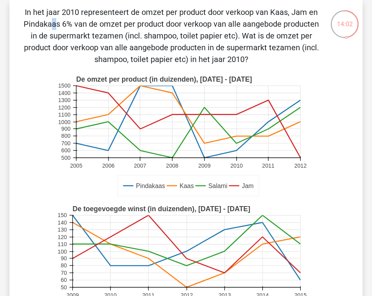
click at [175, 16] on p "In het jaar 2010 representeert de omzet per product door verkoop van Kaas, Jam …" at bounding box center [171, 35] width 298 height 59
copy p
click at [197, 48] on p "In het jaar 2010 representeert de omzet per product door verkoop van Kaas, Jam …" at bounding box center [171, 35] width 298 height 59
drag, startPoint x: 181, startPoint y: 11, endPoint x: 175, endPoint y: 13, distance: 6.4
click at [175, 13] on p "In het jaar 2010 representeert de omzet per product door verkoop van Kaas, Jam …" at bounding box center [171, 35] width 298 height 59
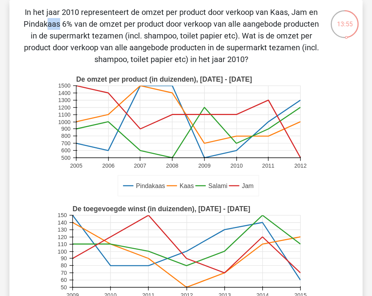
click at [175, 13] on p "In het jaar 2010 representeert de omzet per product door verkoop van Kaas, Jam …" at bounding box center [171, 35] width 298 height 59
click at [177, 13] on p "In het jaar 2010 representeert de omzet per product door verkoop van Kaas, Jam …" at bounding box center [171, 35] width 298 height 59
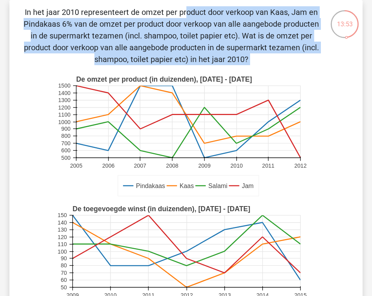
click at [177, 13] on p "In het jaar 2010 representeert de omzet per product door verkoop van Kaas, Jam …" at bounding box center [171, 35] width 298 height 59
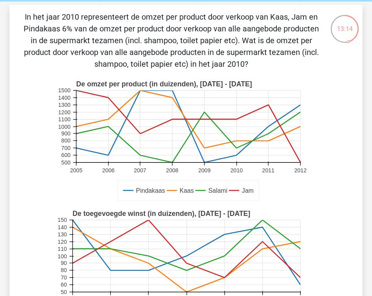
scroll to position [32, 0]
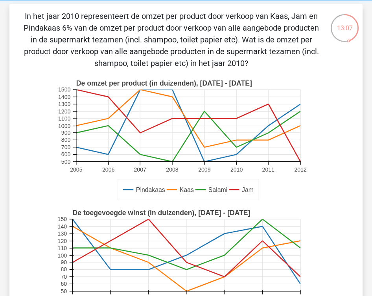
click at [269, 127] on rect at bounding box center [188, 126] width 224 height 72
click at [269, 134] on rect at bounding box center [188, 126] width 224 height 72
click at [268, 134] on icon at bounding box center [268, 126] width 0 height 72
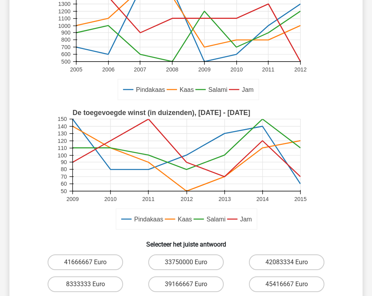
scroll to position [171, 0]
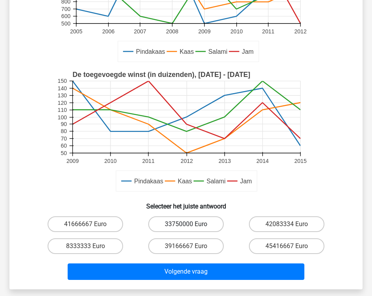
click at [191, 226] on label "33750000 Euro" at bounding box center [185, 225] width 75 height 16
click at [191, 226] on input "33750000 Euro" at bounding box center [188, 226] width 5 height 5
radio input "true"
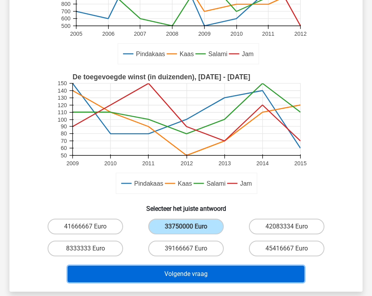
click at [201, 272] on button "Volgende vraag" at bounding box center [186, 274] width 237 height 17
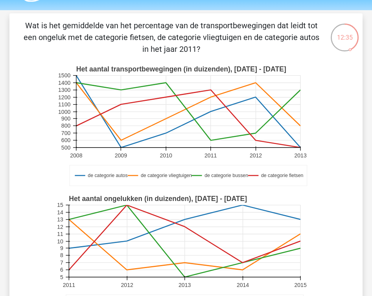
scroll to position [0, 0]
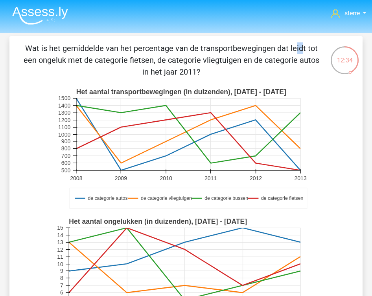
click at [133, 47] on p "Wat is het gemiddelde van het percentage van de transportbewegingen dat leidt t…" at bounding box center [171, 59] width 298 height 35
click at [132, 50] on p "Wat is het gemiddelde van het percentage van de transportbewegingen dat leidt t…" at bounding box center [171, 59] width 298 height 35
click at [148, 65] on p "Wat is het gemiddelde van het percentage van de transportbewegingen dat leidt t…" at bounding box center [171, 59] width 298 height 35
click at [136, 230] on rect at bounding box center [185, 264] width 232 height 72
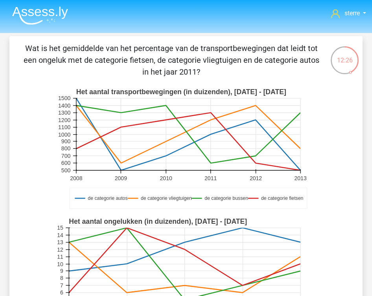
click at [136, 230] on rect at bounding box center [185, 264] width 232 height 72
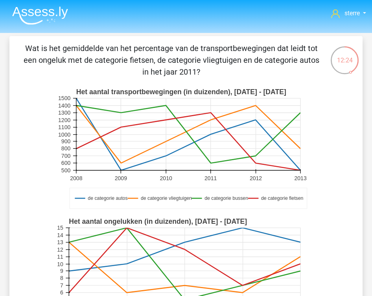
click at [136, 230] on rect at bounding box center [185, 264] width 232 height 72
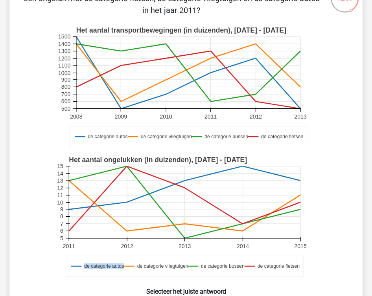
click at [202, 268] on text "de categorie bussen" at bounding box center [223, 267] width 44 height 6
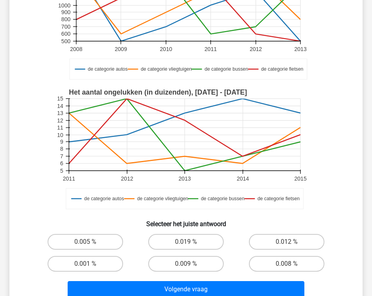
scroll to position [128, 0]
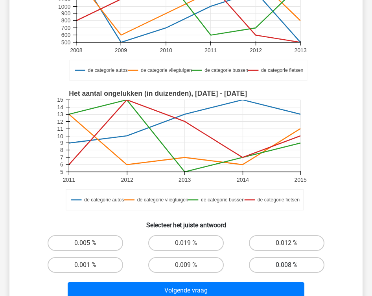
click at [282, 268] on label "0.008 %" at bounding box center [286, 266] width 75 height 16
click at [287, 268] on input "0.008 %" at bounding box center [289, 267] width 5 height 5
radio input "true"
click at [282, 268] on label "0.008 %" at bounding box center [286, 266] width 75 height 16
click at [287, 268] on input "0.008 %" at bounding box center [289, 267] width 5 height 5
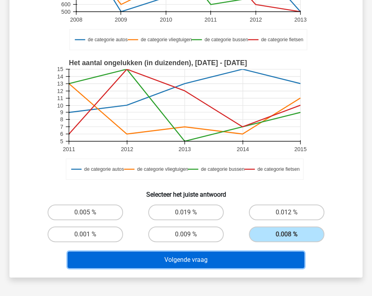
click at [259, 255] on button "Volgende vraag" at bounding box center [186, 260] width 237 height 17
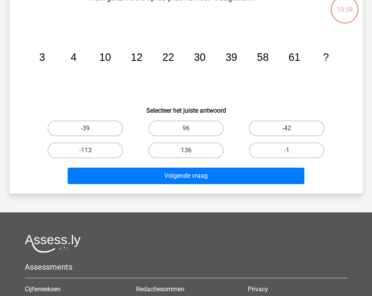
scroll to position [36, 0]
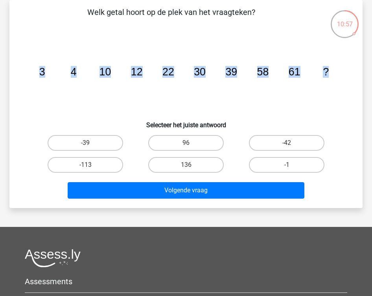
drag, startPoint x: 336, startPoint y: 68, endPoint x: 0, endPoint y: 71, distance: 335.8
click at [0, 71] on div "10:57 Vraag 25 van de 38 Categorie: LTP Volledige simulatie test 1 Welk getal h…" at bounding box center [186, 104] width 372 height 208
copy g "3 4 10 12 22 30 39 58 61 ?"
click at [220, 90] on icon "image/svg+xml 3 4 10 12 22 30 39 58 61 ?" at bounding box center [185, 75] width 315 height 79
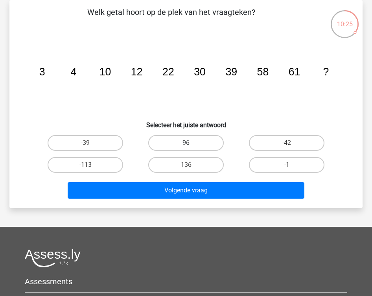
click at [183, 141] on label "96" at bounding box center [185, 143] width 75 height 16
click at [186, 143] on input "96" at bounding box center [188, 145] width 5 height 5
radio input "true"
click at [220, 200] on div "Volgende vraag" at bounding box center [186, 192] width 302 height 20
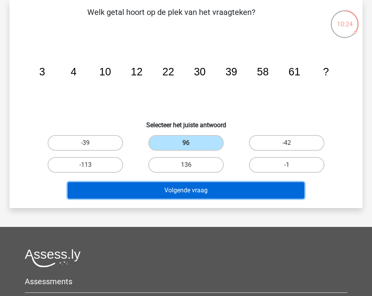
click at [226, 193] on button "Volgende vraag" at bounding box center [186, 190] width 237 height 17
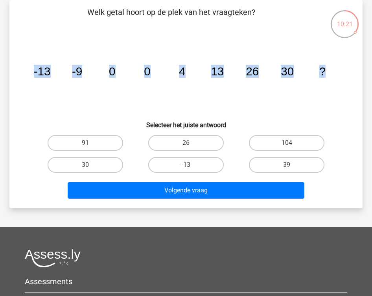
drag, startPoint x: 334, startPoint y: 68, endPoint x: 31, endPoint y: 73, distance: 302.8
click at [31, 73] on icon "image/svg+xml -13 -9 0 0 4 13 26 30 ?" at bounding box center [185, 75] width 315 height 79
copy g "-13 -9 0 0 4 13 26 30 ?"
click at [232, 123] on h6 "Selecteer het juiste antwoord" at bounding box center [186, 122] width 328 height 14
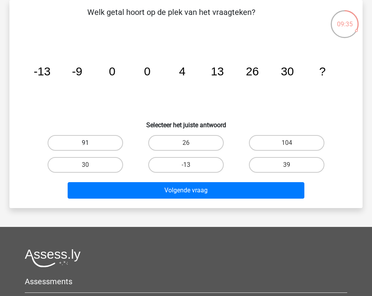
click at [101, 145] on label "91" at bounding box center [85, 143] width 75 height 16
click at [90, 145] on input "91" at bounding box center [87, 145] width 5 height 5
radio input "true"
click at [184, 201] on div "Volgende vraag" at bounding box center [186, 192] width 302 height 20
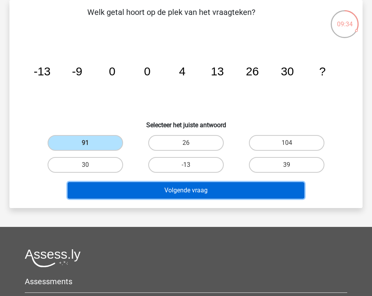
click at [192, 196] on button "Volgende vraag" at bounding box center [186, 190] width 237 height 17
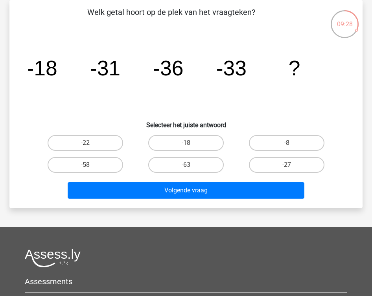
click at [180, 77] on tspan "-36" at bounding box center [168, 68] width 30 height 23
click at [206, 118] on h6 "Selecteer het juiste antwoord" at bounding box center [186, 122] width 328 height 14
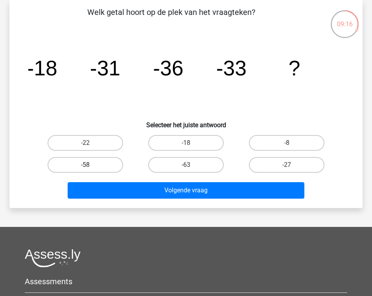
click at [72, 162] on label "-58" at bounding box center [85, 165] width 75 height 16
click at [85, 165] on input "-58" at bounding box center [87, 167] width 5 height 5
radio input "true"
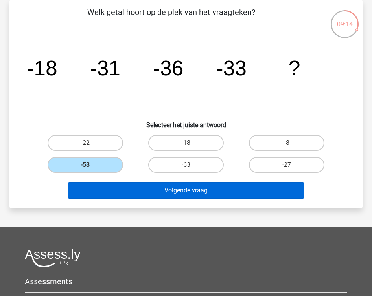
click at [198, 190] on button "Volgende vraag" at bounding box center [186, 190] width 237 height 17
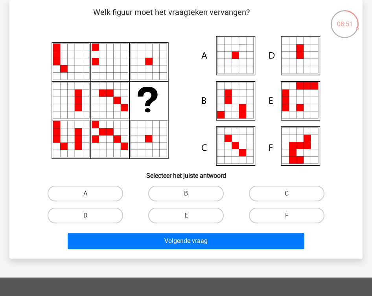
click at [96, 194] on label "A" at bounding box center [85, 194] width 75 height 16
click at [90, 194] on input "A" at bounding box center [87, 196] width 5 height 5
radio input "true"
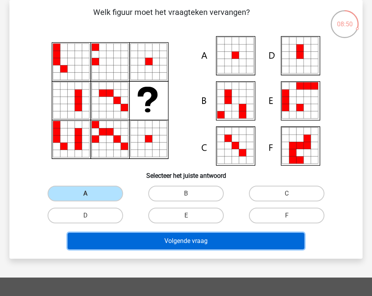
click at [199, 246] on button "Volgende vraag" at bounding box center [186, 241] width 237 height 17
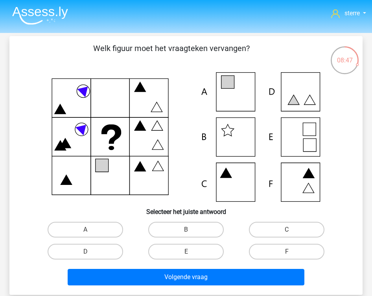
scroll to position [0, 0]
drag, startPoint x: 166, startPoint y: 49, endPoint x: 166, endPoint y: 15, distance: 34.6
click at [167, 23] on div "sterre sterreklazes@live.nl" at bounding box center [186, 261] width 372 height 522
copy div "sterre sterreklazes@live.nl Logout 08:46 Vraag 29 van de 38 Categorie: LTP Voll…"
click at [167, 47] on p "Welk figuur moet het vraagteken vervangen?" at bounding box center [171, 54] width 298 height 24
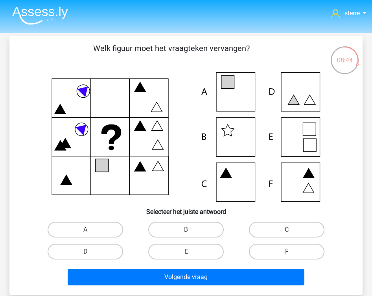
click at [167, 47] on p "Welk figuur moet het vraagteken vervangen?" at bounding box center [171, 54] width 298 height 24
click at [167, 51] on p "Welk figuur moet het vraagteken vervangen?" at bounding box center [171, 54] width 298 height 24
click at [178, 61] on p "Welk figuur moet het vraagteken vervangen?" at bounding box center [171, 54] width 298 height 24
click at [117, 126] on icon at bounding box center [111, 134] width 20 height 19
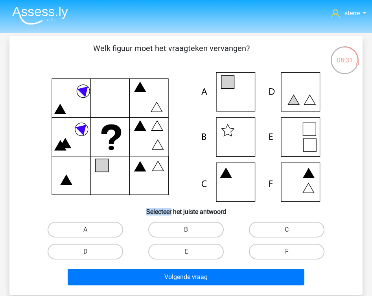
click at [117, 126] on icon at bounding box center [111, 134] width 20 height 19
click at [120, 131] on icon at bounding box center [111, 134] width 20 height 19
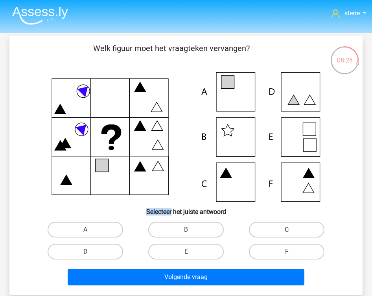
click at [120, 131] on icon at bounding box center [111, 134] width 20 height 19
click at [102, 232] on label "A" at bounding box center [85, 230] width 75 height 16
click at [90, 232] on input "A" at bounding box center [87, 232] width 5 height 5
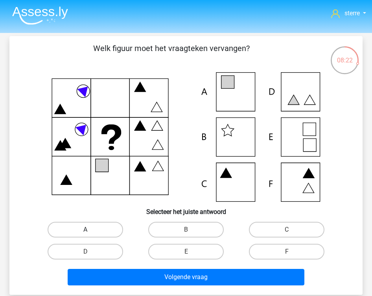
radio input "true"
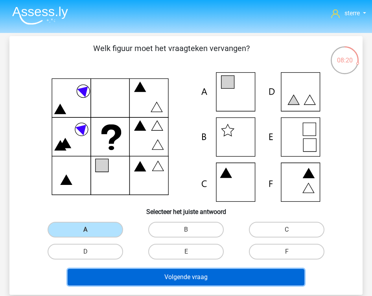
click at [190, 282] on button "Volgende vraag" at bounding box center [186, 277] width 237 height 17
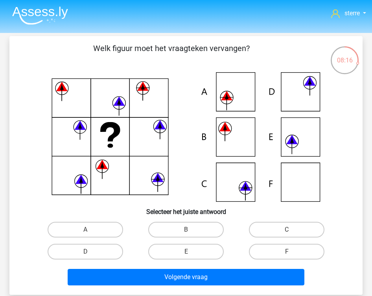
click at [132, 46] on p "Welk figuur moet het vraagteken vervangen?" at bounding box center [171, 54] width 298 height 24
click at [47, 128] on icon at bounding box center [185, 137] width 315 height 130
click at [189, 230] on input "B" at bounding box center [188, 232] width 5 height 5
radio input "true"
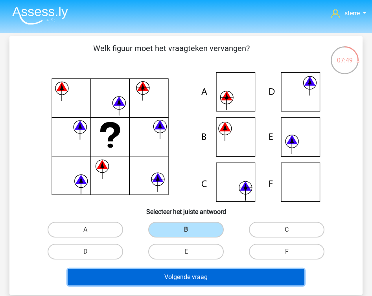
click at [212, 277] on button "Volgende vraag" at bounding box center [186, 277] width 237 height 17
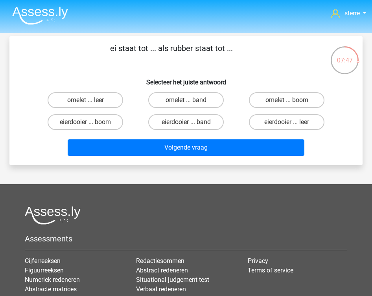
click at [162, 79] on h6 "Selecteer het juiste antwoord" at bounding box center [186, 79] width 328 height 14
click at [135, 79] on h6 "Selecteer het juiste antwoord" at bounding box center [186, 79] width 328 height 14
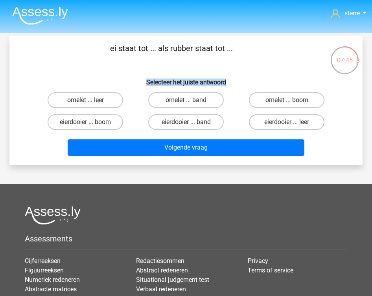
click at [168, 50] on p "ei staat tot ... als rubber staat tot ..." at bounding box center [171, 54] width 298 height 24
click at [175, 100] on label "omelet ... band" at bounding box center [185, 100] width 75 height 16
click at [186, 100] on input "omelet ... band" at bounding box center [188, 102] width 5 height 5
radio input "true"
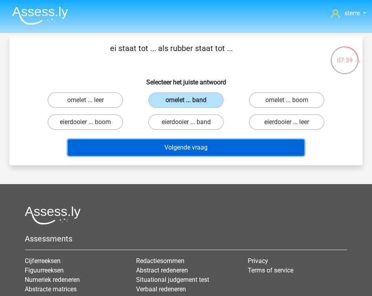
click at [221, 140] on button "Volgende vraag" at bounding box center [186, 148] width 237 height 17
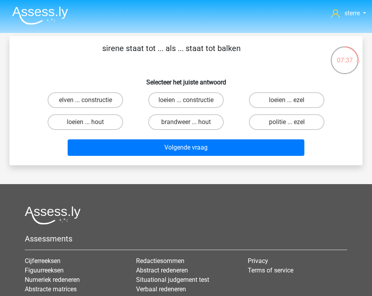
click at [133, 81] on h6 "Selecteer het juiste antwoord" at bounding box center [186, 79] width 328 height 14
click at [274, 95] on label "loeien ... ezel" at bounding box center [286, 100] width 75 height 16
click at [287, 100] on input "loeien ... ezel" at bounding box center [289, 102] width 5 height 5
radio input "true"
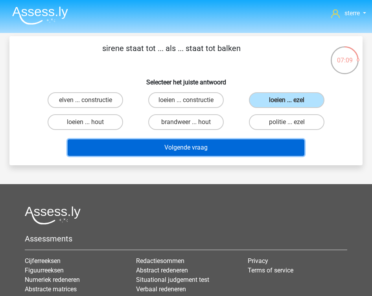
click at [251, 145] on button "Volgende vraag" at bounding box center [186, 148] width 237 height 17
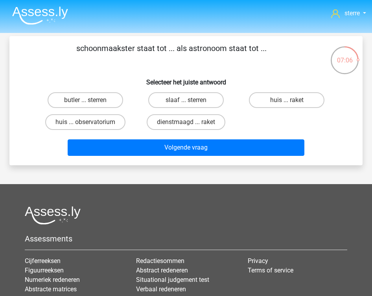
click at [128, 112] on div "huis ... observatorium" at bounding box center [85, 122] width 101 height 22
click at [98, 121] on label "huis ... observatorium" at bounding box center [85, 122] width 80 height 16
click at [90, 122] on input "huis ... observatorium" at bounding box center [87, 124] width 5 height 5
radio input "true"
click at [151, 74] on h6 "Selecteer het juiste antwoord" at bounding box center [186, 79] width 328 height 14
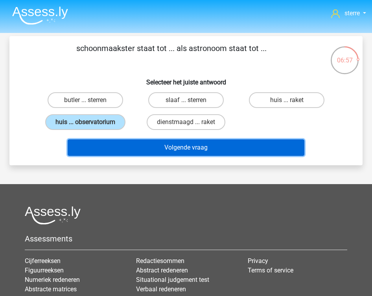
click at [168, 152] on button "Volgende vraag" at bounding box center [186, 148] width 237 height 17
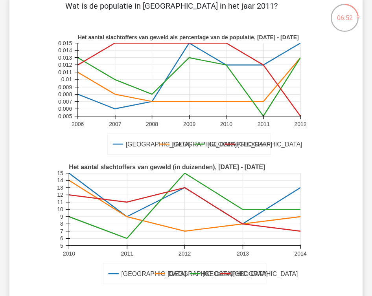
scroll to position [20, 0]
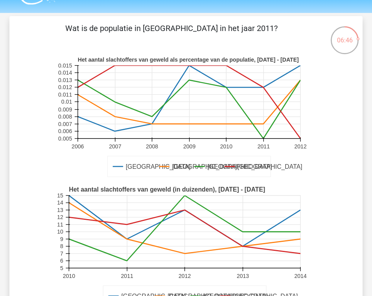
click at [263, 145] on text "2011" at bounding box center [264, 147] width 12 height 6
click at [263, 138] on icon at bounding box center [263, 140] width 0 height 4
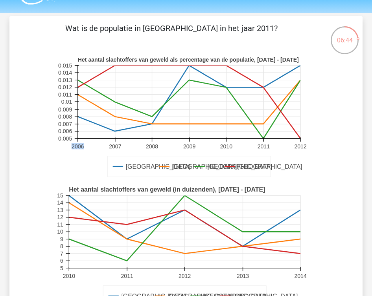
click at [263, 138] on icon at bounding box center [263, 140] width 0 height 4
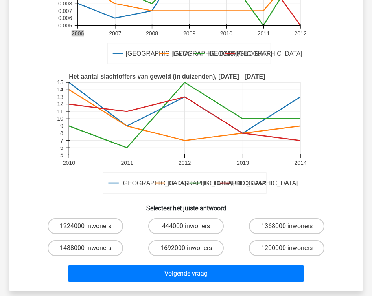
scroll to position [135, 0]
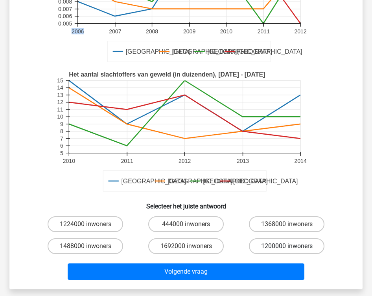
click at [263, 245] on label "1200000 inwoners" at bounding box center [286, 247] width 75 height 16
click at [287, 247] on input "1200000 inwoners" at bounding box center [289, 249] width 5 height 5
radio input "true"
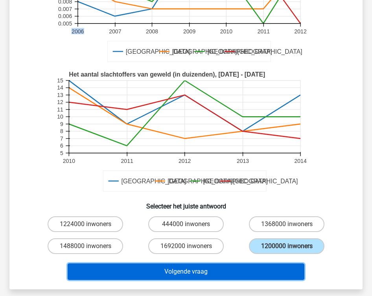
click at [217, 269] on button "Volgende vraag" at bounding box center [186, 272] width 237 height 17
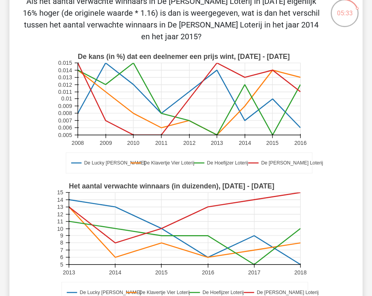
scroll to position [39, 0]
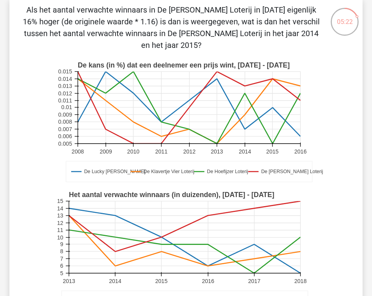
click at [148, 21] on p "Als het aantal verwachte winnaars in De Guus Geluk Loterij in 2014 eigenlijk 16…" at bounding box center [171, 27] width 298 height 47
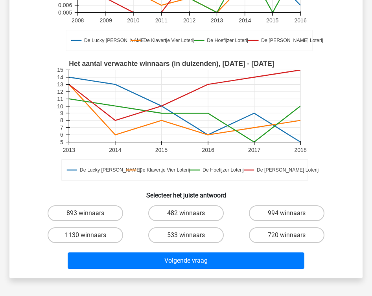
scroll to position [173, 0]
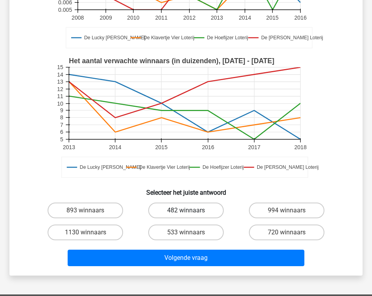
click at [202, 212] on label "482 winnaars" at bounding box center [185, 211] width 75 height 16
click at [191, 212] on input "482 winnaars" at bounding box center [188, 213] width 5 height 5
radio input "true"
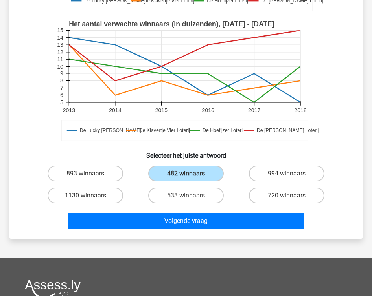
scroll to position [217, 0]
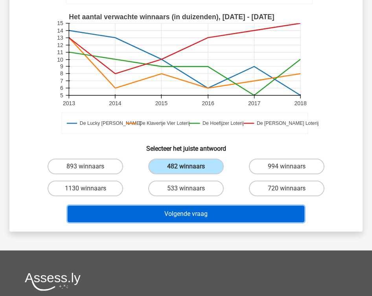
click at [178, 216] on button "Volgende vraag" at bounding box center [186, 214] width 237 height 17
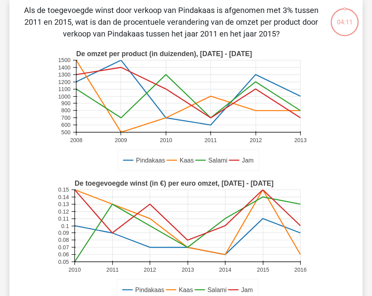
scroll to position [36, 0]
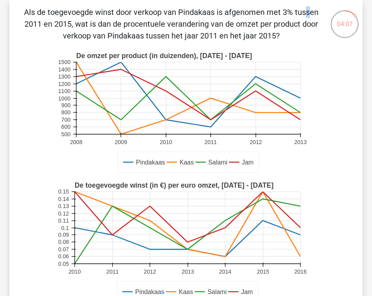
click at [132, 11] on p "Als de toegevoegde winst door verkoop van Pindakaas is afgenomen met 3% tussen …" at bounding box center [171, 23] width 298 height 35
click at [33, 22] on p "Als de toegevoegde winst door verkoop van Pindakaas is afgenomen met 3% tussen …" at bounding box center [171, 23] width 298 height 35
click at [50, 44] on div "Als de toegevoegde winst door verkoop van Pindakaas is afgenomen met 3% tussen …" at bounding box center [186, 200] width 347 height 388
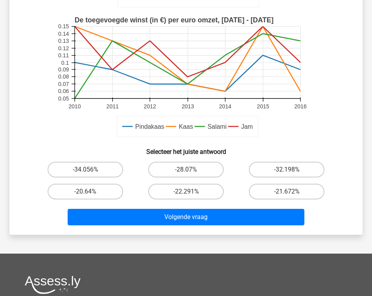
scroll to position [203, 0]
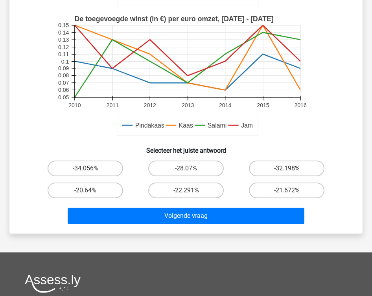
click at [289, 162] on label "-32.198%" at bounding box center [286, 169] width 75 height 16
click at [289, 169] on input "-32.198%" at bounding box center [289, 171] width 5 height 5
radio input "true"
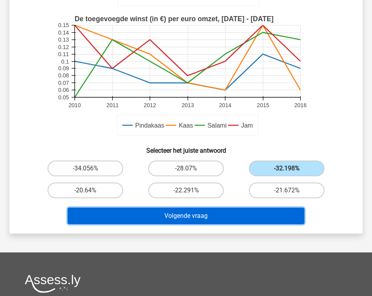
click at [232, 213] on button "Volgende vraag" at bounding box center [186, 216] width 237 height 17
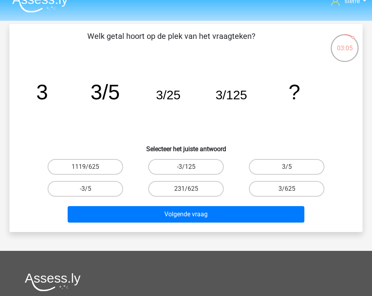
scroll to position [9, 0]
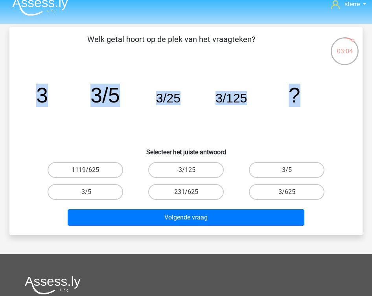
drag, startPoint x: 307, startPoint y: 109, endPoint x: 0, endPoint y: 104, distance: 306.7
click at [0, 104] on div "03:04 Vraag 37 van de 38 Categorie: LTP Volledige simulatie test 1 Welk getal h…" at bounding box center [186, 131] width 372 height 208
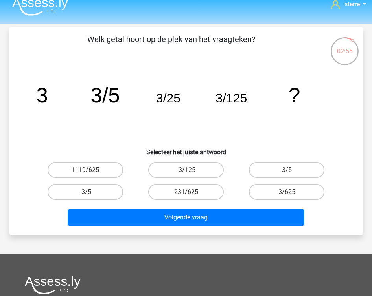
click at [194, 140] on icon "image/svg+xml 3 3/5 3/25 3/125 ?" at bounding box center [185, 102] width 315 height 79
click at [273, 192] on label "3/625" at bounding box center [286, 192] width 75 height 16
click at [287, 192] on input "3/625" at bounding box center [289, 194] width 5 height 5
radio input "true"
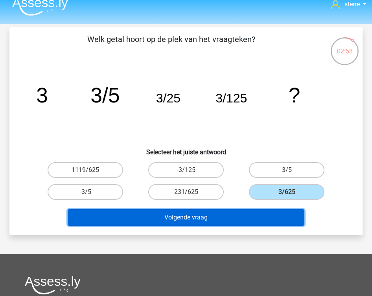
click at [250, 218] on button "Volgende vraag" at bounding box center [186, 218] width 237 height 17
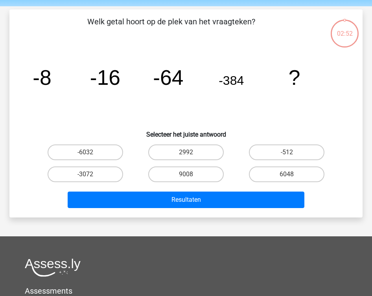
scroll to position [36, 0]
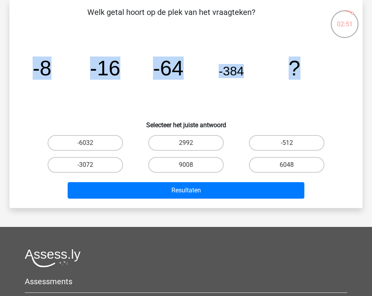
drag, startPoint x: 309, startPoint y: 65, endPoint x: 0, endPoint y: 90, distance: 310.4
click at [0, 90] on div "02:51 Vraag 38 van de 38 Categorie: LTP Volledige simulatie test 1 Welk getal h…" at bounding box center [186, 104] width 372 height 208
click at [176, 128] on h6 "Selecteer het juiste antwoord" at bounding box center [186, 122] width 328 height 14
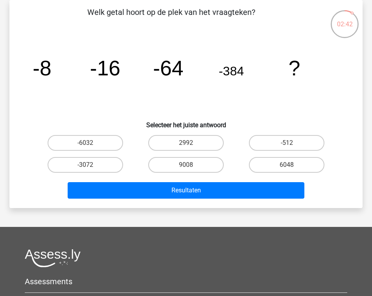
click at [88, 167] on input "-3072" at bounding box center [87, 167] width 5 height 5
radio input "true"
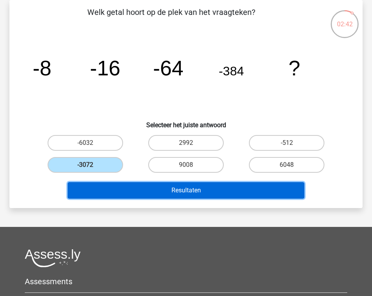
click at [146, 184] on button "Resultaten" at bounding box center [186, 190] width 237 height 17
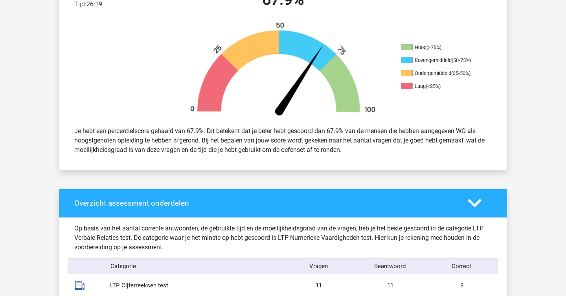
scroll to position [232, 0]
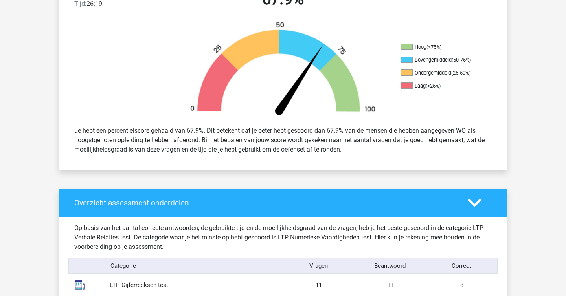
click at [275, 141] on div "Je hebt een percentielscore gehaald van 67.9%. Dit betekent dat je beter hebt g…" at bounding box center [282, 140] width 429 height 35
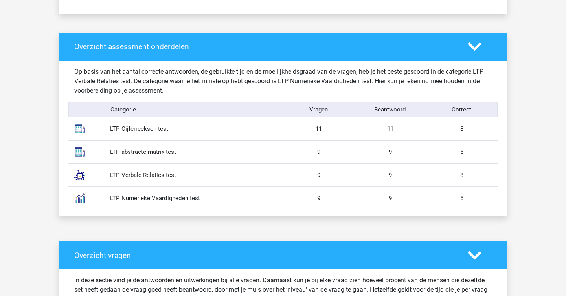
scroll to position [392, 0]
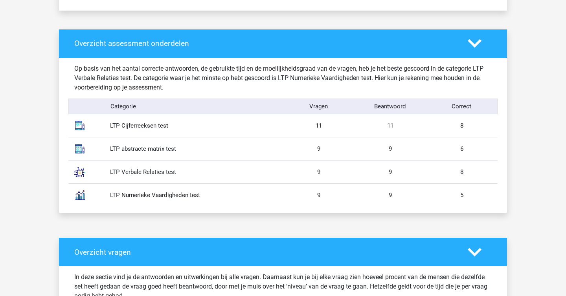
drag, startPoint x: 376, startPoint y: 147, endPoint x: 505, endPoint y: 151, distance: 129.4
click at [372, 151] on div "Overzicht assessment onderdelen Op basis van het aantal correcte antwoorden, de…" at bounding box center [283, 121] width 448 height 184
drag, startPoint x: 500, startPoint y: 151, endPoint x: 336, endPoint y: 147, distance: 163.6
click at [336, 147] on div "Op basis van het aantal correcte antwoorden, de gebruikte tijd en de moeilijkhe…" at bounding box center [283, 136] width 436 height 156
click at [336, 147] on div "9" at bounding box center [319, 149] width 72 height 9
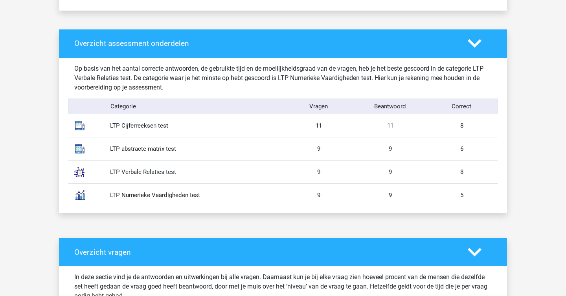
drag, startPoint x: 479, startPoint y: 178, endPoint x: 348, endPoint y: 169, distance: 131.2
click at [348, 169] on div "LTP Verbale Relaties test 9 9 8" at bounding box center [282, 171] width 429 height 23
click at [348, 169] on div "9" at bounding box center [319, 172] width 72 height 9
drag, startPoint x: 348, startPoint y: 169, endPoint x: 563, endPoint y: 180, distance: 214.9
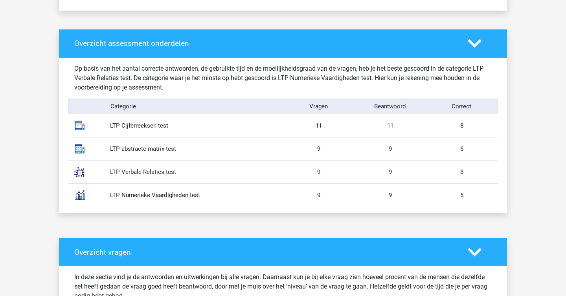
click at [372, 69] on div "Op basis van het aantal correcte antwoorden, de gebruikte tijd en de moeilijkhe…" at bounding box center [282, 78] width 429 height 28
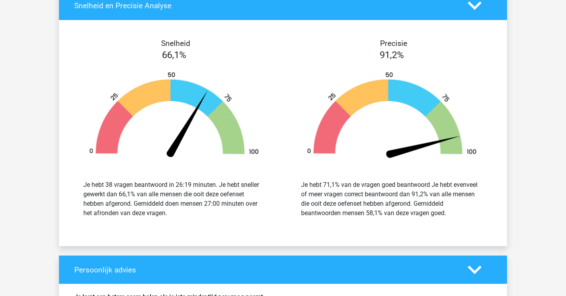
scroll to position [1574, 0]
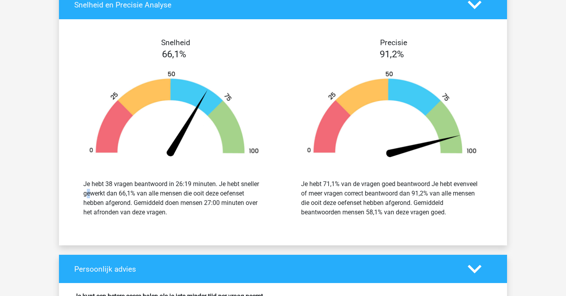
click at [228, 186] on div "Je hebt 38 vragen beantwoord in 26:19 minuten. Je hebt sneller gewerkt dan 66,1…" at bounding box center [174, 199] width 182 height 38
copy div
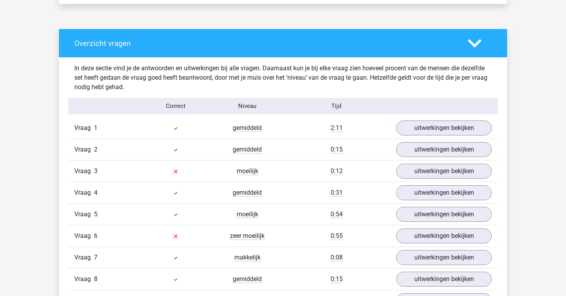
scroll to position [605, 0]
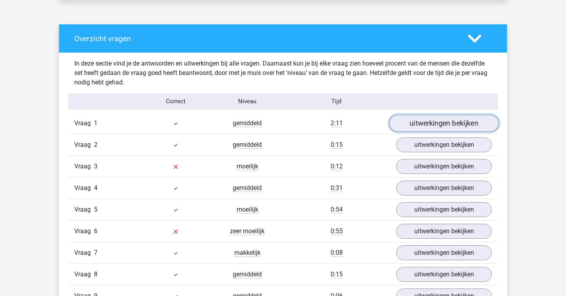
click at [372, 123] on link "uitwerkingen bekijken" at bounding box center [444, 123] width 110 height 17
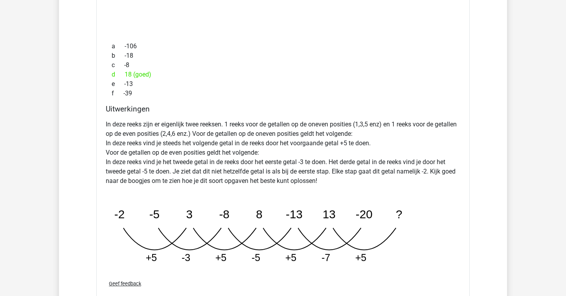
scroll to position [821, 0]
click at [311, 123] on p "In deze reeks zijn er eigenlijk twee reeksen. 1 reeks voor de getallen op de on…" at bounding box center [283, 152] width 355 height 66
drag, startPoint x: 309, startPoint y: 123, endPoint x: 313, endPoint y: 124, distance: 4.0
click at [313, 124] on p "In deze reeks zijn er eigenlijk twee reeksen. 1 reeks voor de getallen op de on…" at bounding box center [283, 152] width 355 height 66
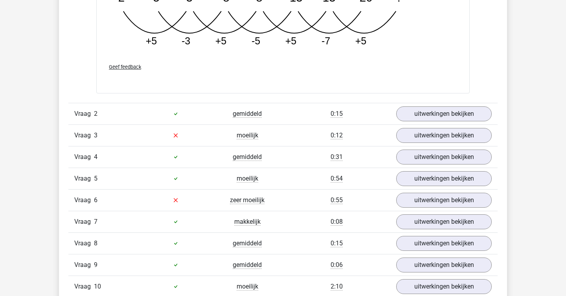
scroll to position [1043, 0]
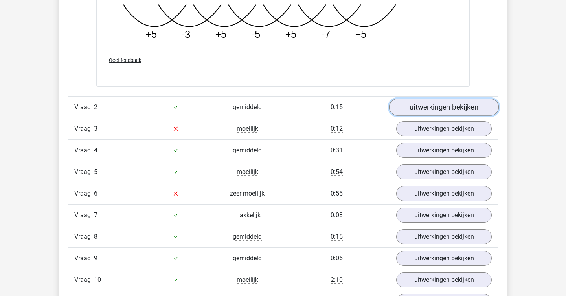
click at [372, 102] on link "uitwerkingen bekijken" at bounding box center [444, 107] width 110 height 17
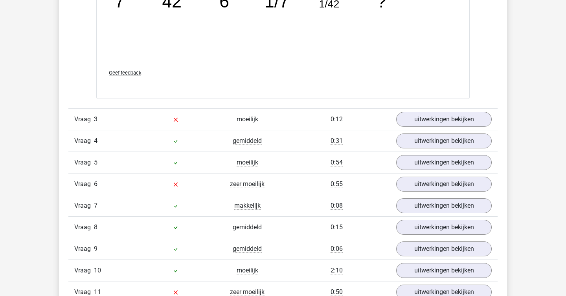
scroll to position [1406, 0]
click at [372, 118] on link "uitwerkingen bekijken" at bounding box center [444, 119] width 110 height 17
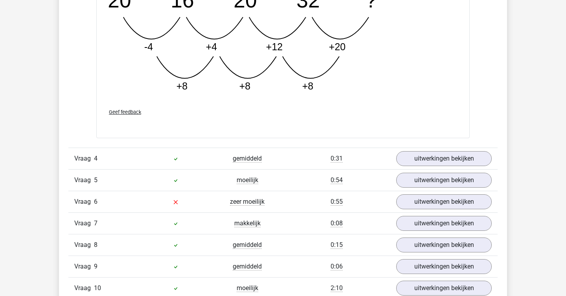
scroll to position [1805, 0]
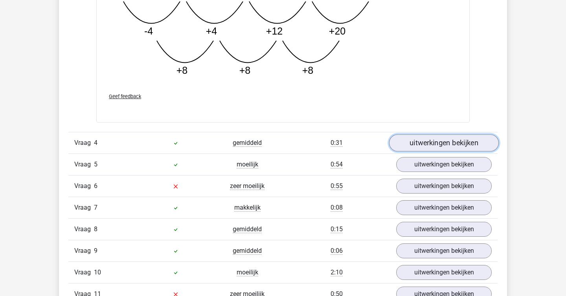
click at [372, 146] on link "uitwerkingen bekijken" at bounding box center [444, 142] width 110 height 17
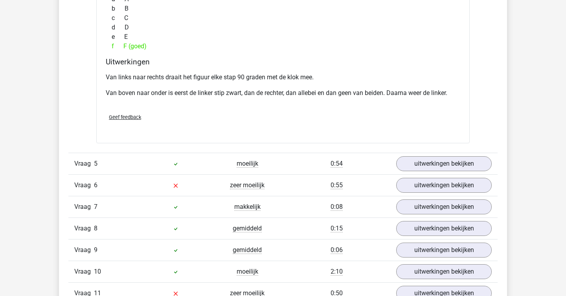
scroll to position [2140, 0]
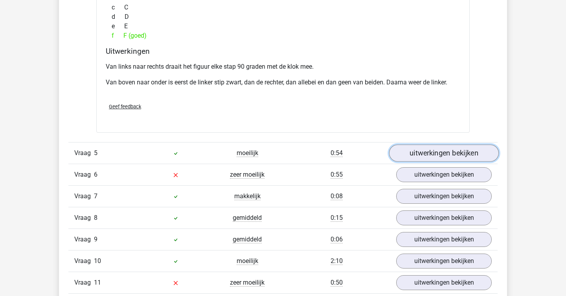
click at [372, 151] on link "uitwerkingen bekijken" at bounding box center [444, 153] width 110 height 17
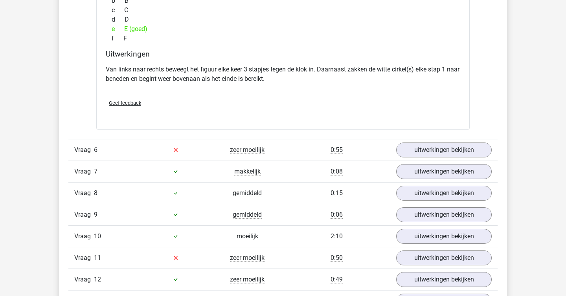
scroll to position [2483, 0]
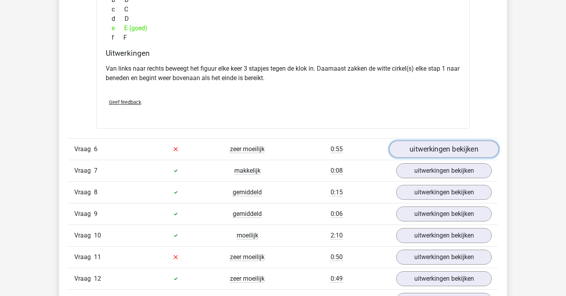
click at [372, 153] on link "uitwerkingen bekijken" at bounding box center [444, 149] width 110 height 17
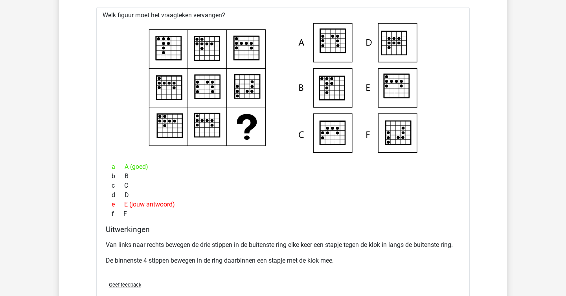
scroll to position [2646, 0]
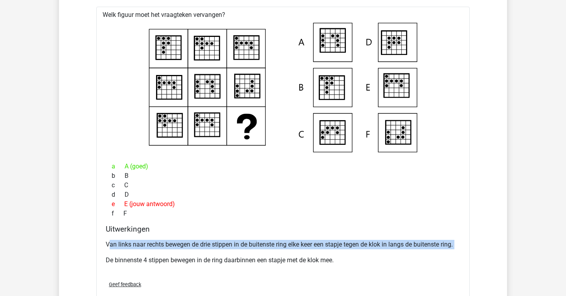
drag, startPoint x: 167, startPoint y: 254, endPoint x: 109, endPoint y: 241, distance: 59.1
click at [109, 241] on div "Van links naar rechts bewegen de drie stippen in de buitenste ring elke keer ee…" at bounding box center [283, 256] width 355 height 38
click at [138, 246] on p "Van links naar rechts bewegen de drie stippen in de buitenste ring elke keer ee…" at bounding box center [283, 244] width 355 height 9
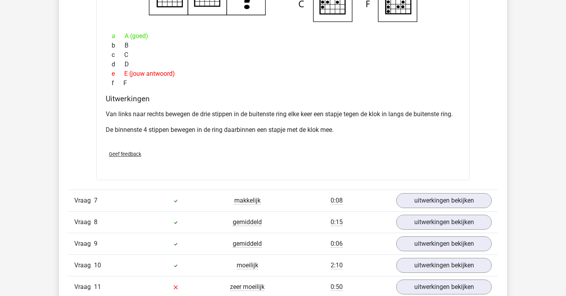
scroll to position [2777, 0]
click at [372, 202] on link "uitwerkingen bekijken" at bounding box center [444, 200] width 110 height 17
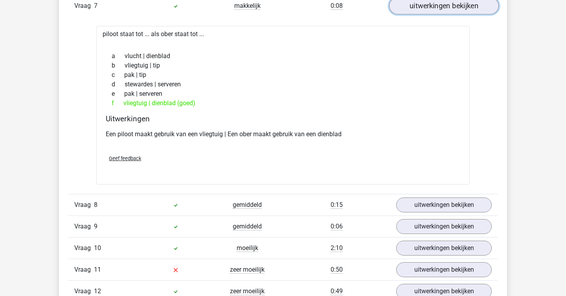
scroll to position [2972, 0]
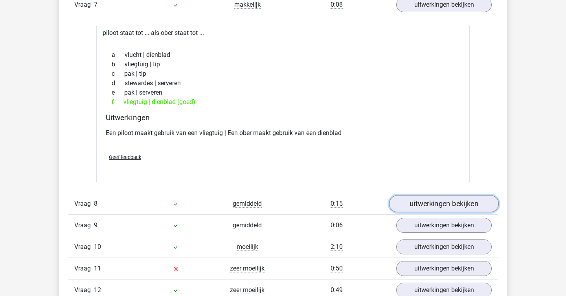
click at [372, 205] on link "uitwerkingen bekijken" at bounding box center [444, 203] width 110 height 17
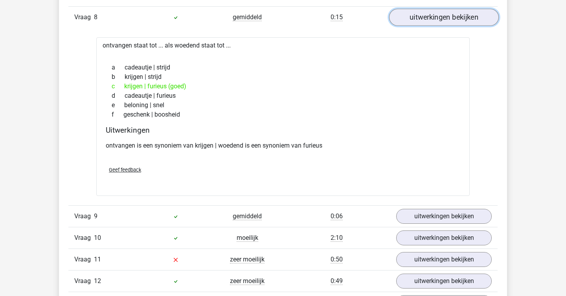
scroll to position [3159, 0]
click at [351, 148] on p "ontvangen is een synoniem van krijgen | woedend is een synoniem van furieus" at bounding box center [283, 145] width 355 height 9
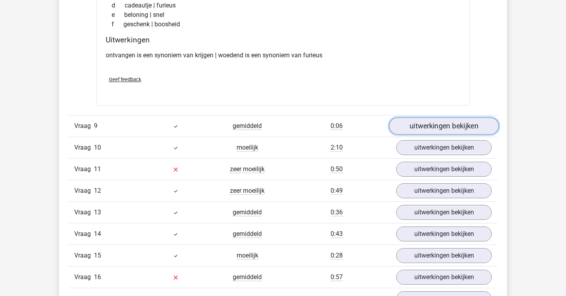
click at [372, 122] on link "uitwerkingen bekijken" at bounding box center [444, 126] width 110 height 17
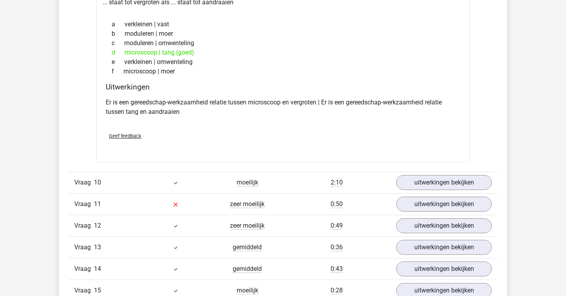
scroll to position [3404, 0]
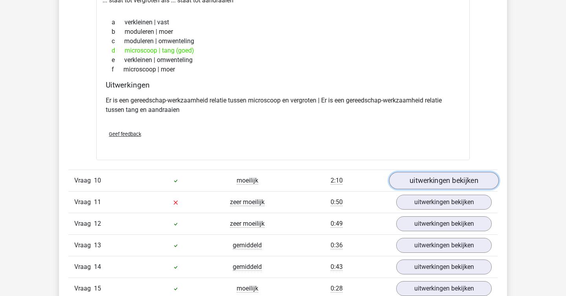
click at [372, 177] on link "uitwerkingen bekijken" at bounding box center [444, 181] width 110 height 17
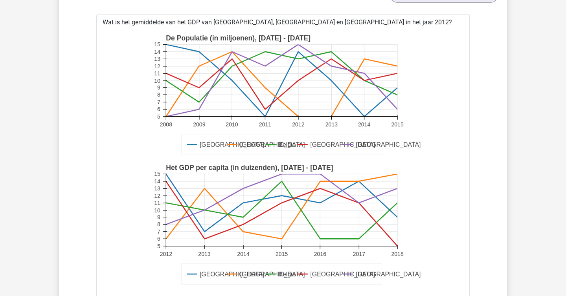
click at [372, 177] on icon "Duitsland Frankrijk Belgie Luxemburg Londen Het GDP per capita (in duizenden), …" at bounding box center [283, 225] width 348 height 130
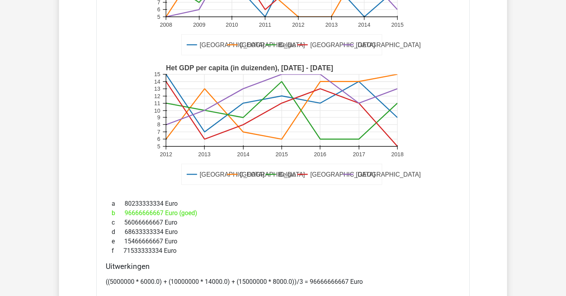
scroll to position [3691, 0]
click at [219, 276] on div "((5000000 * 6000.0) + (10000000 * 14000.0) + (15000000 * 8000.0))/3 = 966666666…" at bounding box center [283, 285] width 355 height 22
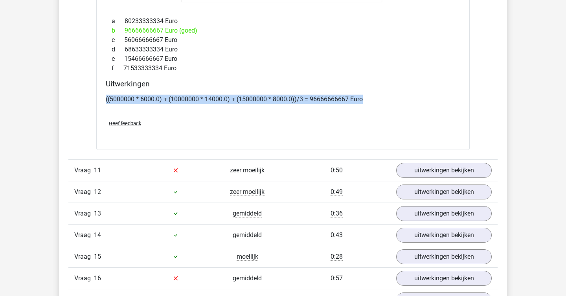
scroll to position [3874, 0]
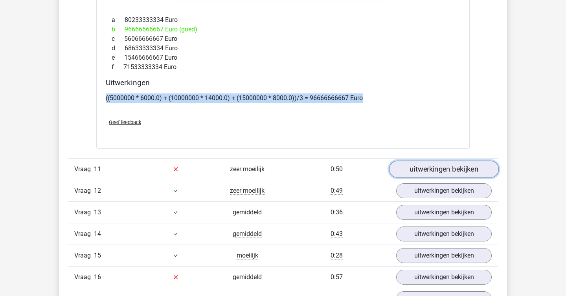
click at [372, 169] on link "uitwerkingen bekijken" at bounding box center [444, 169] width 110 height 17
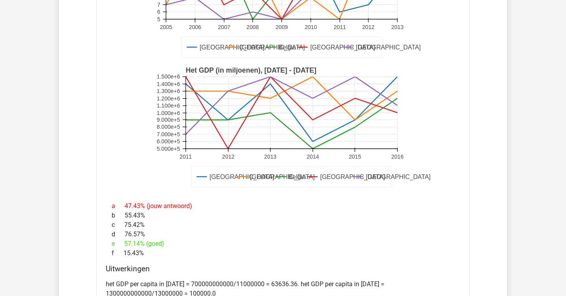
scroll to position [4160, 0]
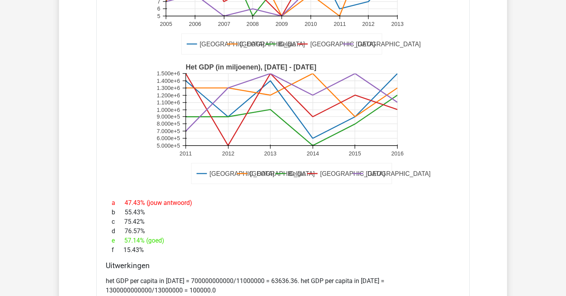
click at [185, 133] on rect at bounding box center [283, 124] width 259 height 130
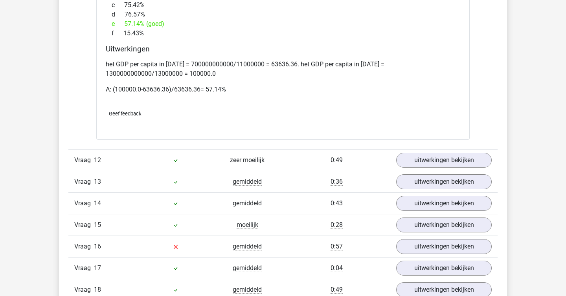
scroll to position [4398, 0]
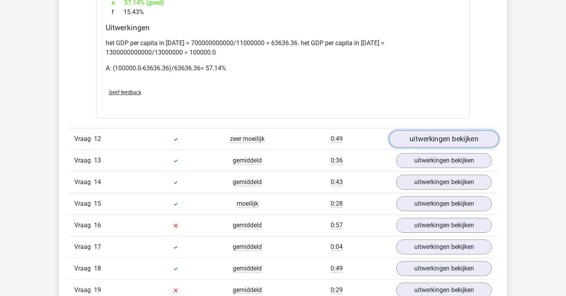
click at [372, 135] on link "uitwerkingen bekijken" at bounding box center [444, 139] width 110 height 17
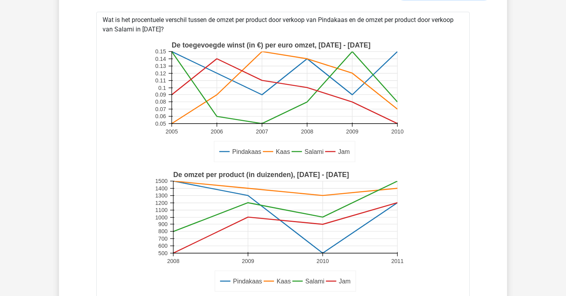
scroll to position [4546, 0]
click at [305, 95] on rect at bounding box center [285, 87] width 226 height 72
click at [324, 242] on rect at bounding box center [285, 217] width 224 height 72
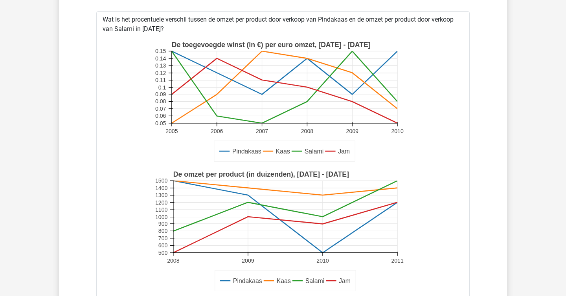
click at [324, 242] on rect at bounding box center [285, 217] width 224 height 72
click at [169, 241] on rect at bounding box center [283, 232] width 259 height 130
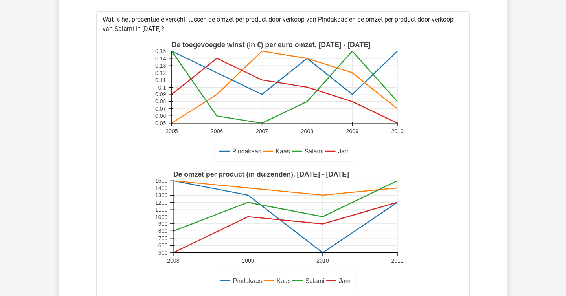
click at [169, 241] on rect at bounding box center [283, 232] width 259 height 130
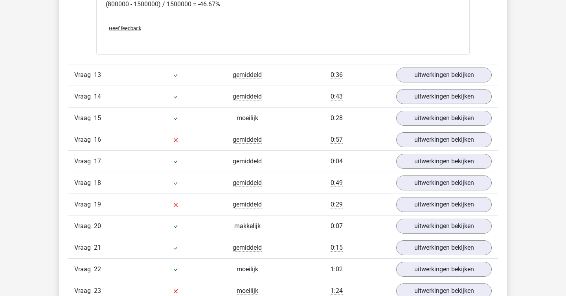
scroll to position [4931, 0]
click at [372, 77] on link "uitwerkingen bekijken" at bounding box center [444, 74] width 110 height 17
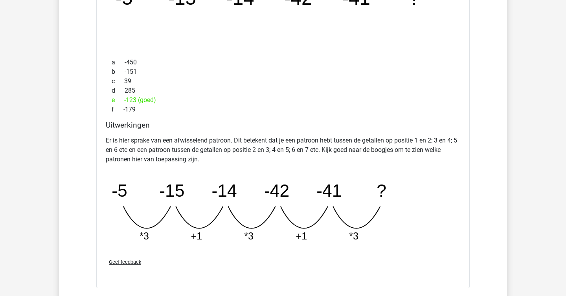
scroll to position [5206, 0]
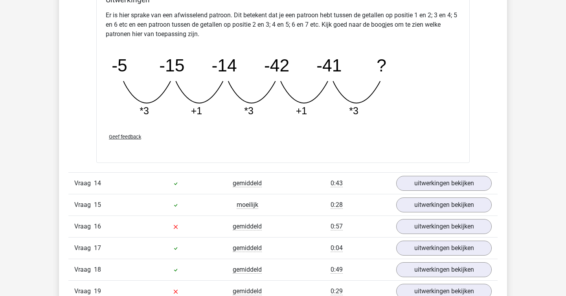
click at [372, 173] on div "Vraag 14 gemiddeld 0:43 uitwerkingen bekijken" at bounding box center [282, 184] width 429 height 22
click at [372, 186] on link "uitwerkingen bekijken" at bounding box center [444, 183] width 110 height 17
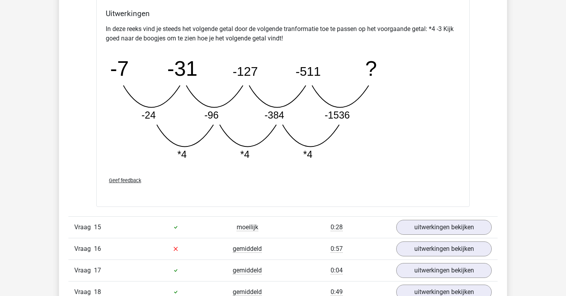
scroll to position [5576, 0]
click at [372, 221] on link "uitwerkingen bekijken" at bounding box center [444, 227] width 110 height 17
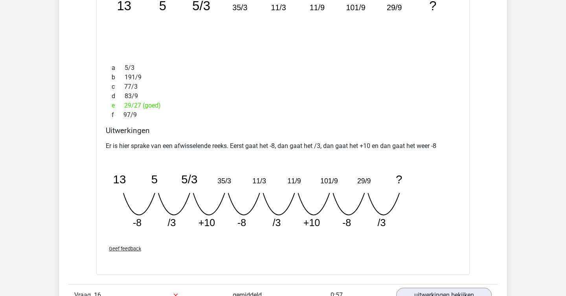
scroll to position [5902, 0]
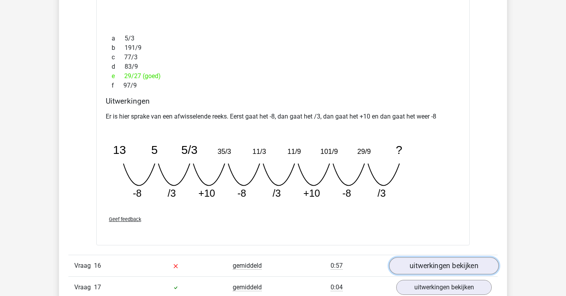
click at [372, 263] on link "uitwerkingen bekijken" at bounding box center [444, 266] width 110 height 17
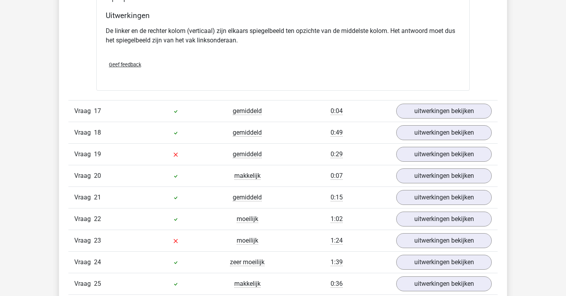
scroll to position [6394, 0]
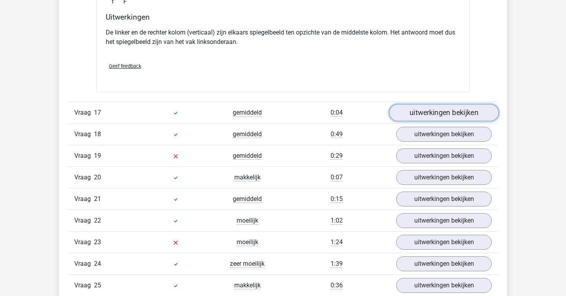
click at [372, 116] on link "uitwerkingen bekijken" at bounding box center [444, 113] width 110 height 17
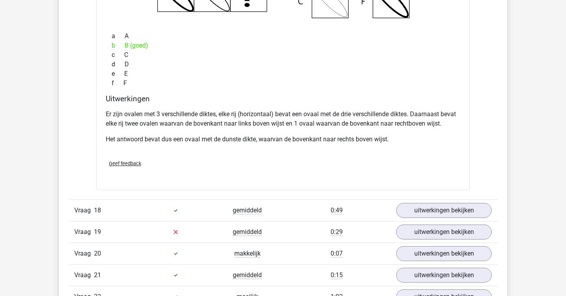
scroll to position [6651, 0]
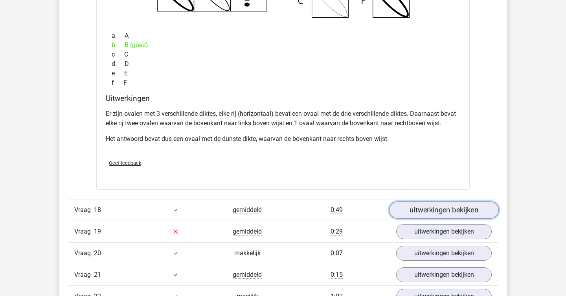
click at [372, 208] on link "uitwerkingen bekijken" at bounding box center [444, 210] width 110 height 17
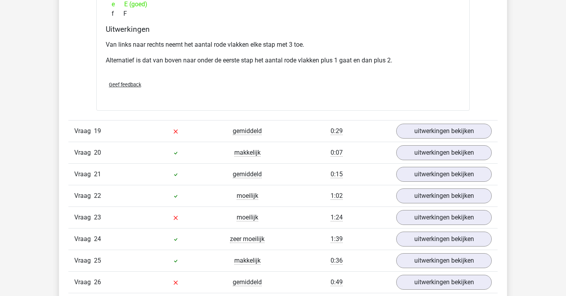
scroll to position [7075, 0]
click at [372, 129] on link "uitwerkingen bekijken" at bounding box center [444, 130] width 110 height 17
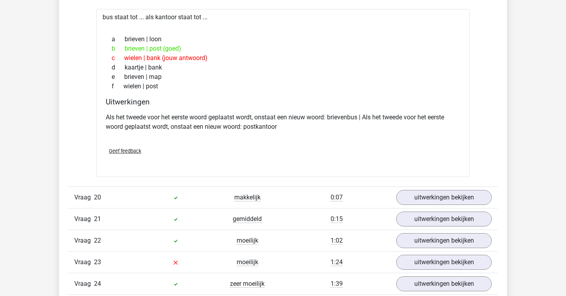
scroll to position [7231, 0]
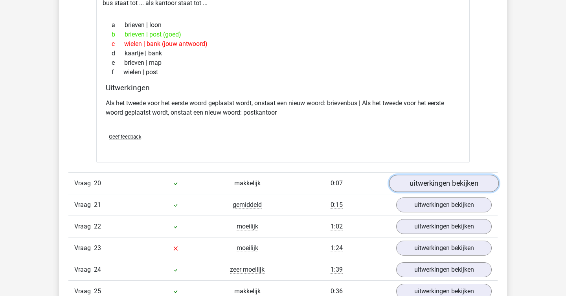
click at [372, 179] on link "uitwerkingen bekijken" at bounding box center [444, 183] width 110 height 17
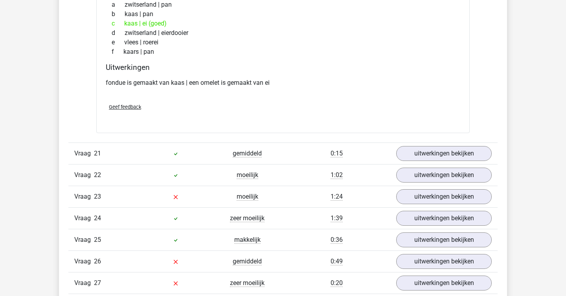
scroll to position [7472, 0]
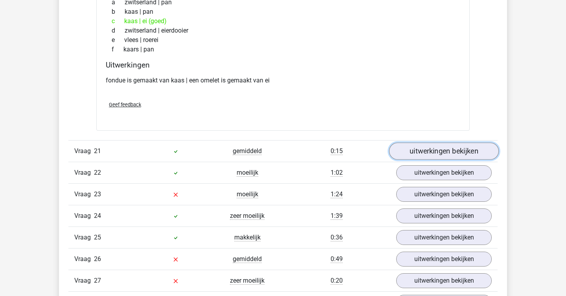
click at [372, 153] on link "uitwerkingen bekijken" at bounding box center [444, 151] width 110 height 17
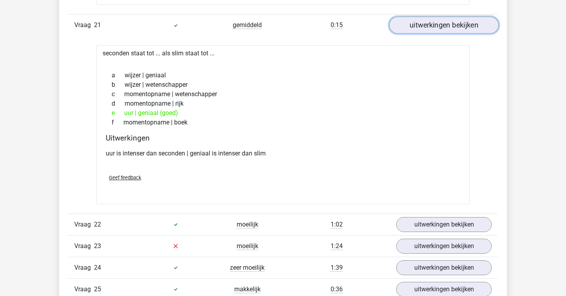
scroll to position [7608, 0]
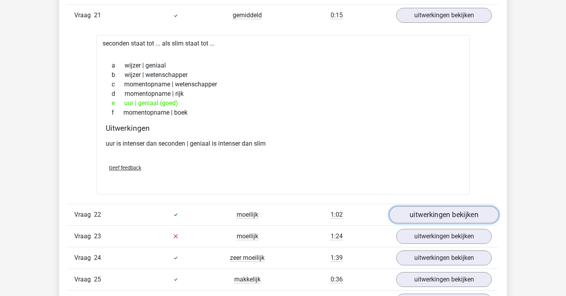
click at [372, 221] on link "uitwerkingen bekijken" at bounding box center [444, 214] width 110 height 17
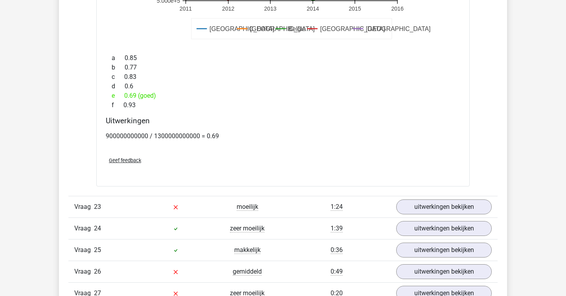
scroll to position [8076, 0]
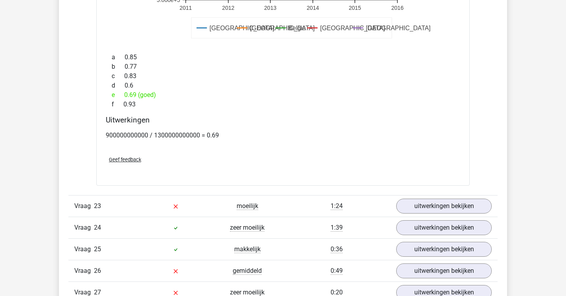
click at [372, 204] on link "uitwerkingen bekijken" at bounding box center [444, 206] width 110 height 17
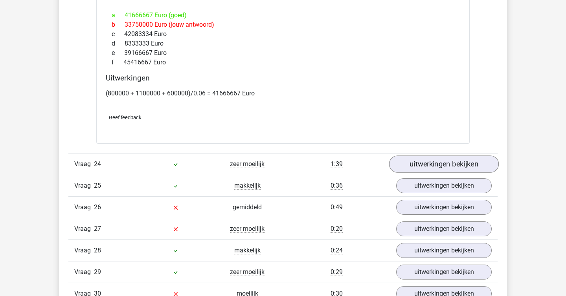
scroll to position [8609, 0]
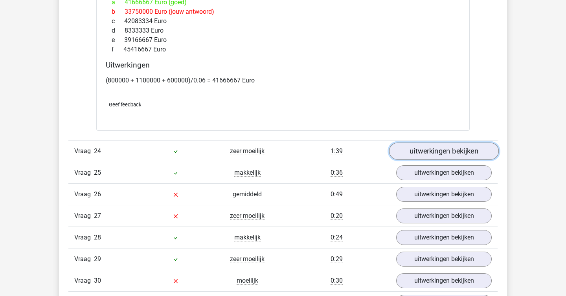
click at [372, 148] on link "uitwerkingen bekijken" at bounding box center [444, 151] width 110 height 17
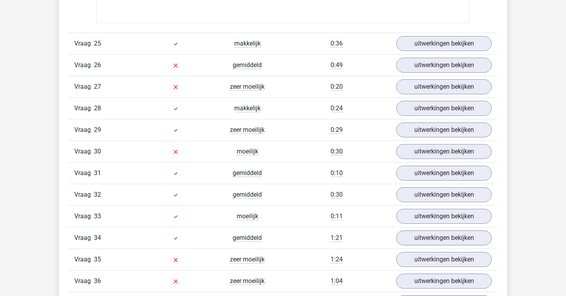
scroll to position [9190, 0]
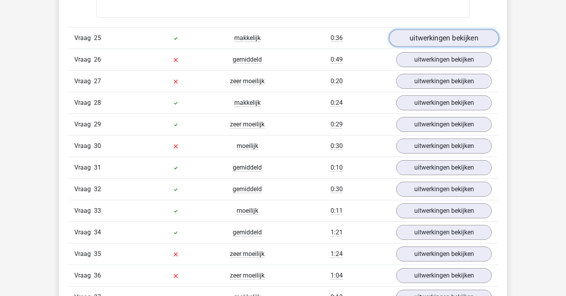
click at [372, 34] on link "uitwerkingen bekijken" at bounding box center [444, 37] width 110 height 17
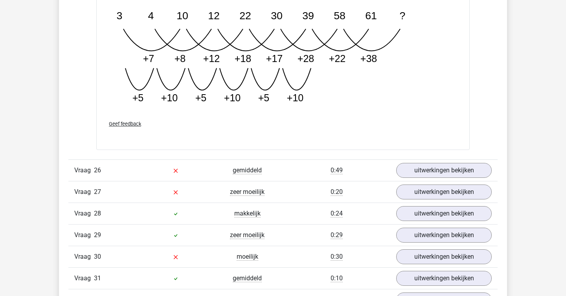
scroll to position [9545, 0]
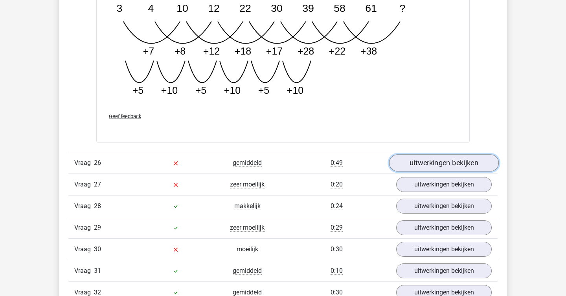
click at [372, 159] on link "uitwerkingen bekijken" at bounding box center [444, 163] width 110 height 17
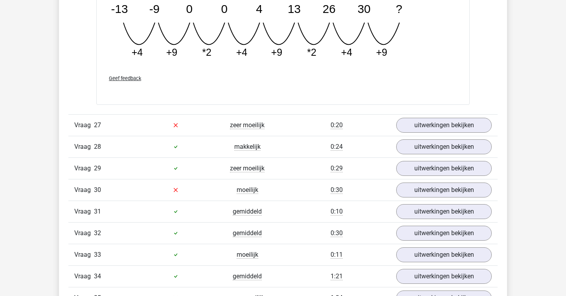
scroll to position [9964, 0]
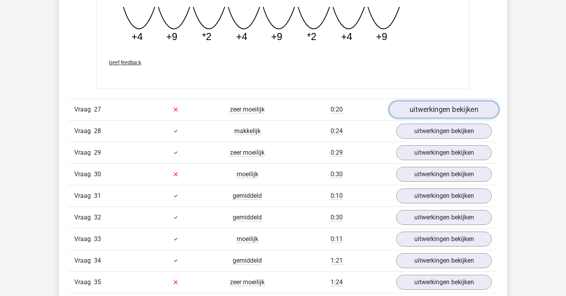
click at [372, 113] on link "uitwerkingen bekijken" at bounding box center [444, 109] width 110 height 17
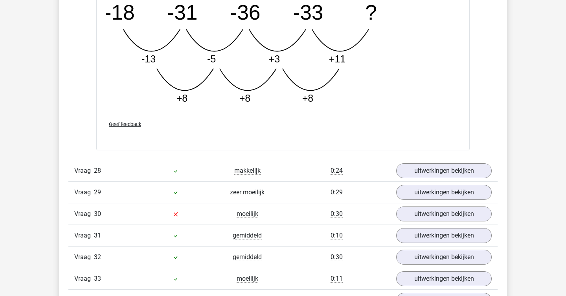
scroll to position [10326, 0]
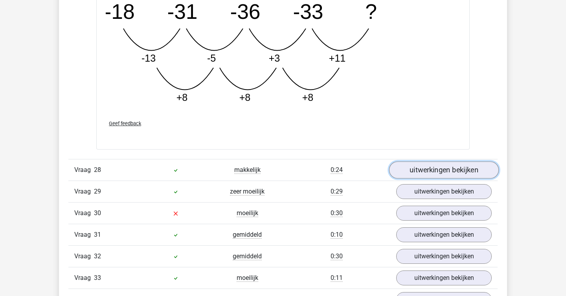
click at [372, 166] on link "uitwerkingen bekijken" at bounding box center [444, 170] width 110 height 17
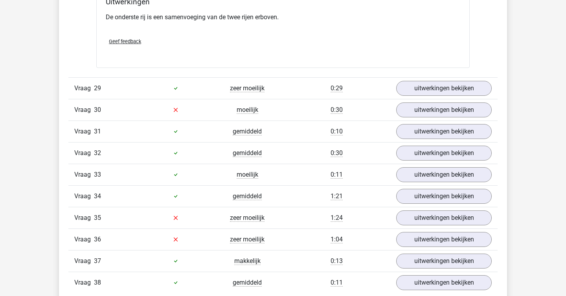
scroll to position [10747, 0]
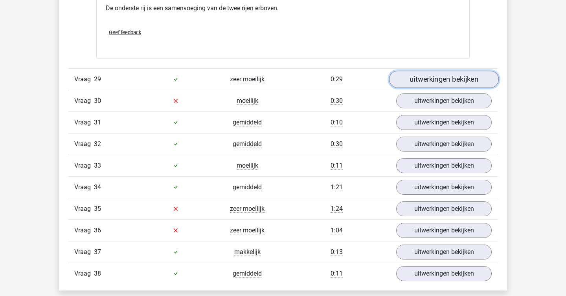
click at [372, 83] on link "uitwerkingen bekijken" at bounding box center [444, 79] width 110 height 17
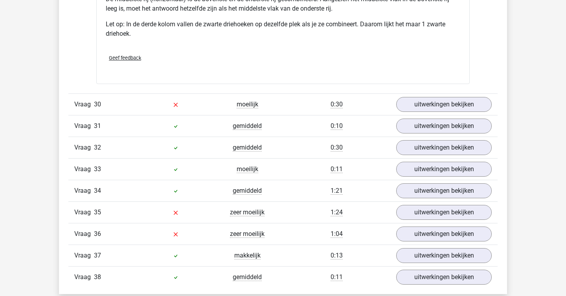
scroll to position [11087, 0]
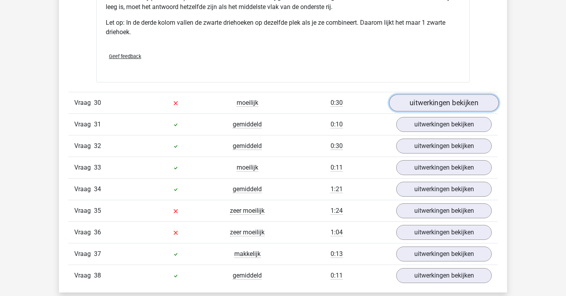
click at [372, 97] on link "uitwerkingen bekijken" at bounding box center [444, 102] width 110 height 17
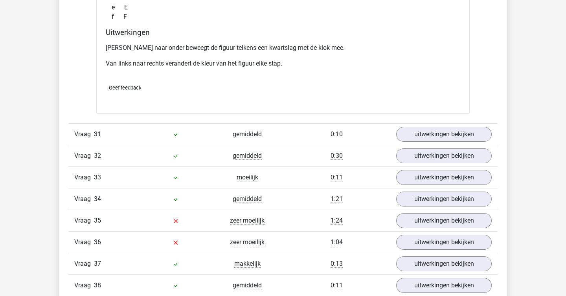
scroll to position [11441, 0]
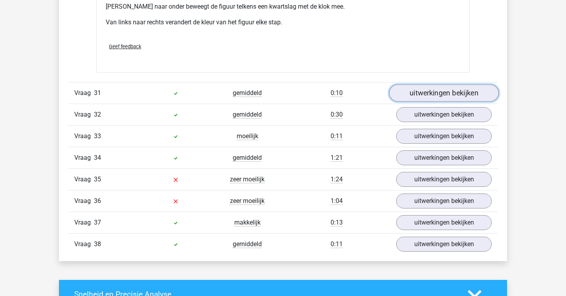
click at [372, 90] on link "uitwerkingen bekijken" at bounding box center [444, 93] width 110 height 17
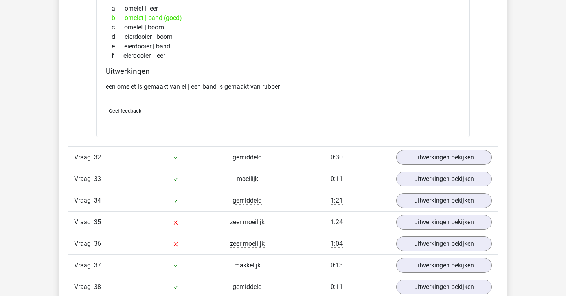
scroll to position [11577, 0]
click at [372, 152] on link "uitwerkingen bekijken" at bounding box center [444, 157] width 110 height 17
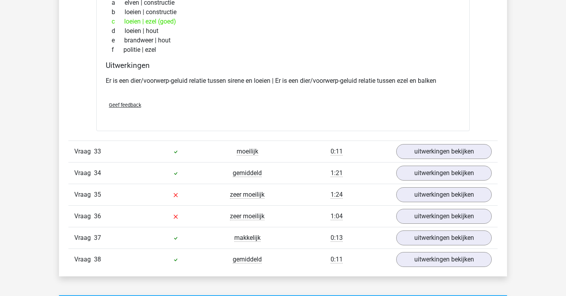
scroll to position [11783, 0]
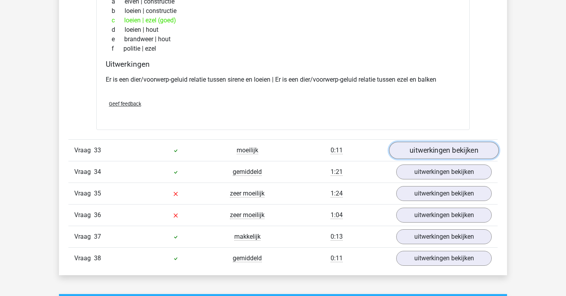
click at [372, 153] on link "uitwerkingen bekijken" at bounding box center [444, 150] width 110 height 17
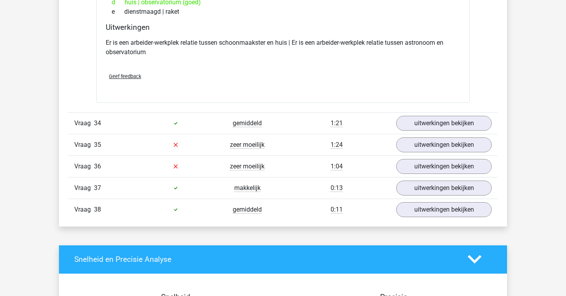
scroll to position [12010, 0]
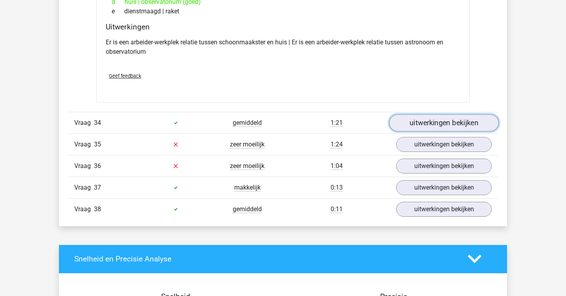
click at [372, 126] on link "uitwerkingen bekijken" at bounding box center [444, 122] width 110 height 17
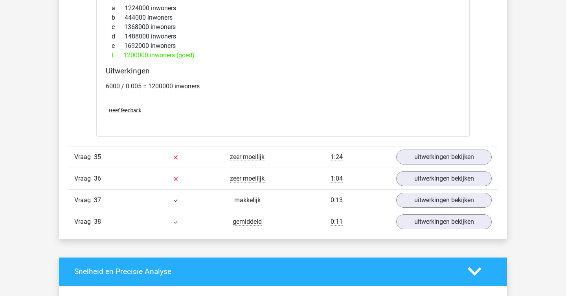
scroll to position [12438, 0]
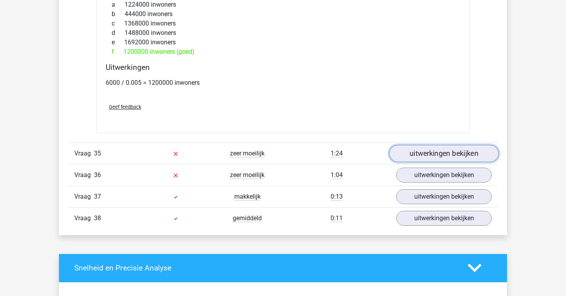
click at [372, 155] on link "uitwerkingen bekijken" at bounding box center [444, 153] width 110 height 17
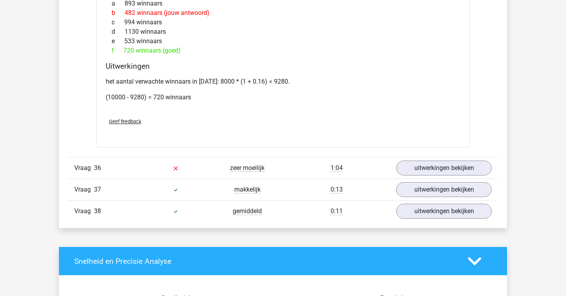
scroll to position [12917, 0]
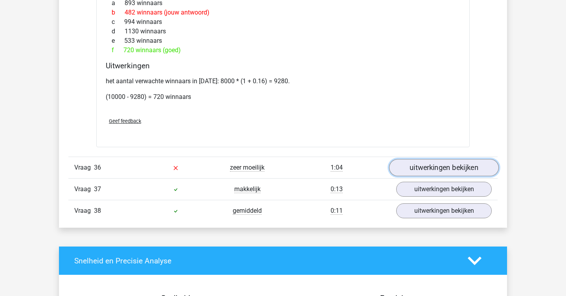
click at [372, 161] on link "uitwerkingen bekijken" at bounding box center [444, 167] width 110 height 17
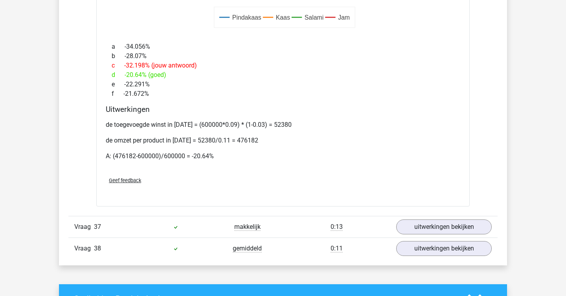
scroll to position [13364, 0]
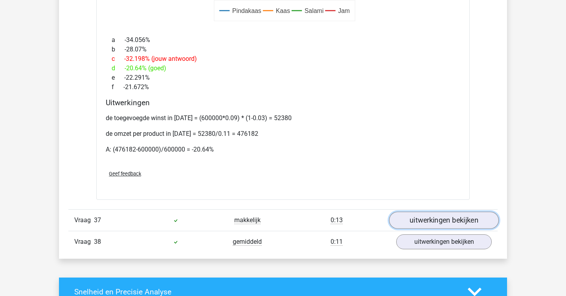
click at [372, 221] on link "uitwerkingen bekijken" at bounding box center [444, 220] width 110 height 17
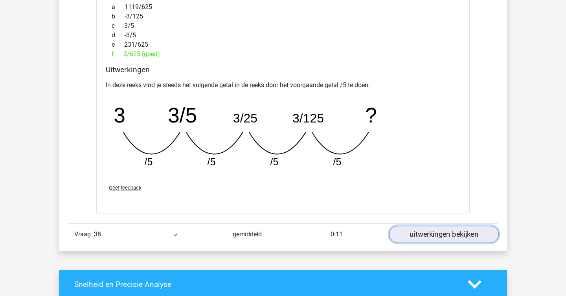
click at [372, 230] on link "uitwerkingen bekijken" at bounding box center [444, 234] width 110 height 17
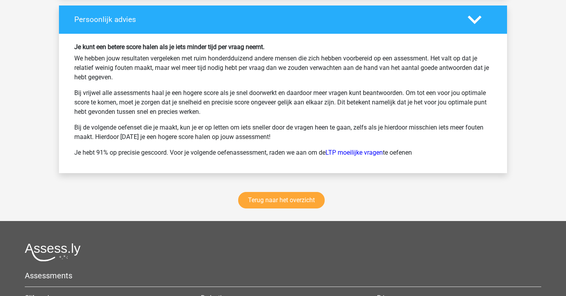
scroll to position [14648, 0]
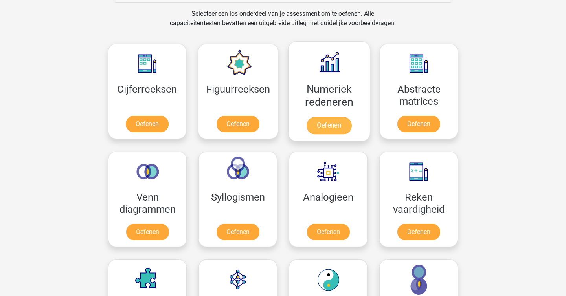
scroll to position [291, 0]
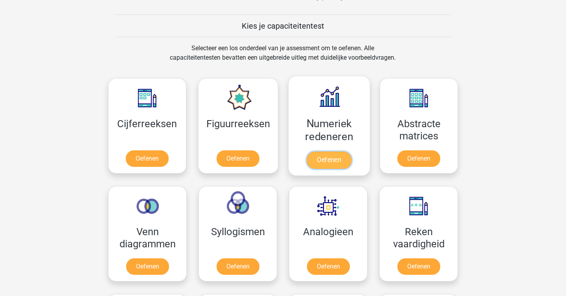
click at [335, 152] on link "Oefenen" at bounding box center [329, 160] width 45 height 17
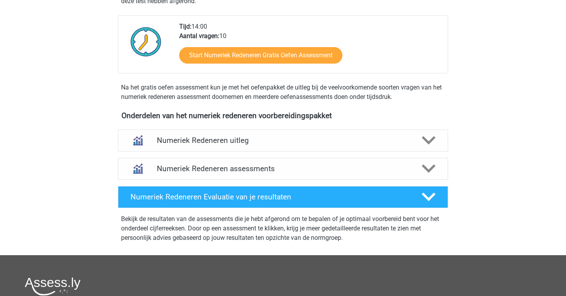
scroll to position [203, 0]
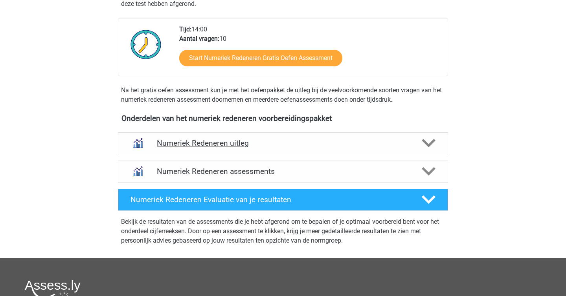
click at [288, 150] on div "Numeriek Redeneren uitleg" at bounding box center [283, 143] width 330 height 22
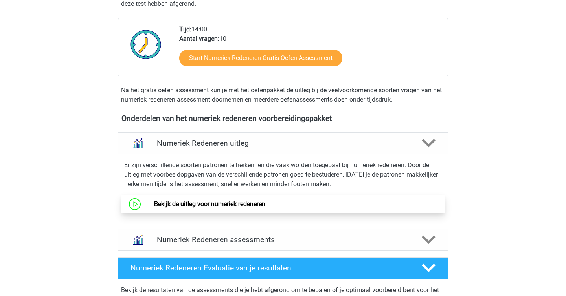
click at [244, 201] on link "Bekijk de uitleg voor numeriek redeneren" at bounding box center [209, 204] width 111 height 7
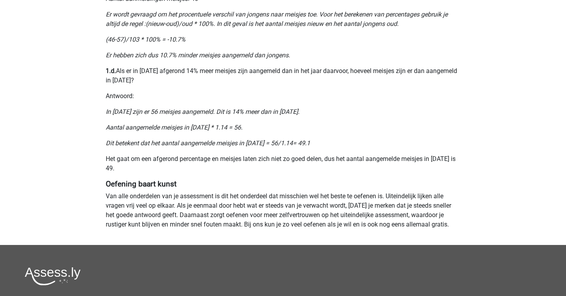
scroll to position [652, 0]
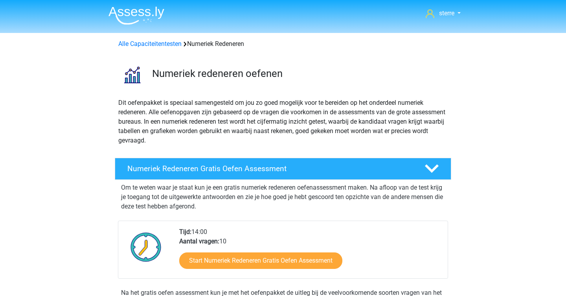
scroll to position [203, 0]
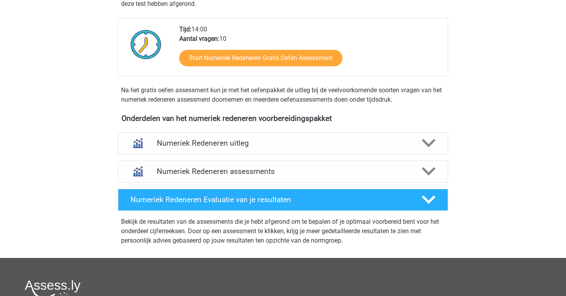
click at [191, 160] on div "Numeriek Redeneren assessments We raden aan om minimaal 3 oefensets te doen met…" at bounding box center [283, 172] width 361 height 28
click at [212, 170] on h4 "Numeriek Redeneren assessments" at bounding box center [283, 171] width 252 height 9
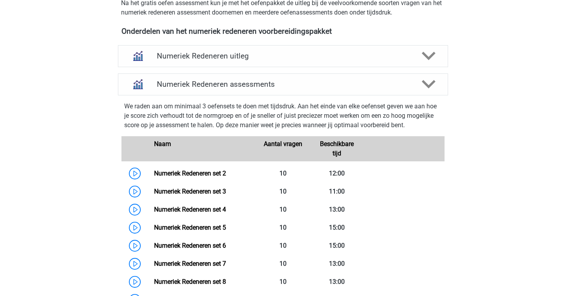
scroll to position [0, 0]
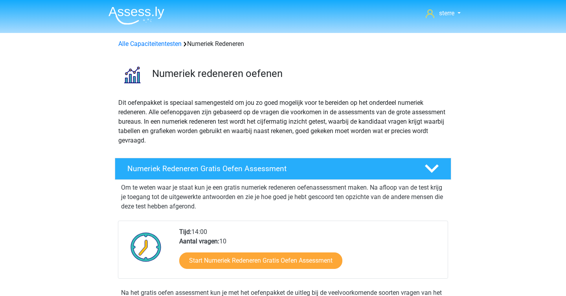
click at [125, 14] on img at bounding box center [137, 15] width 56 height 18
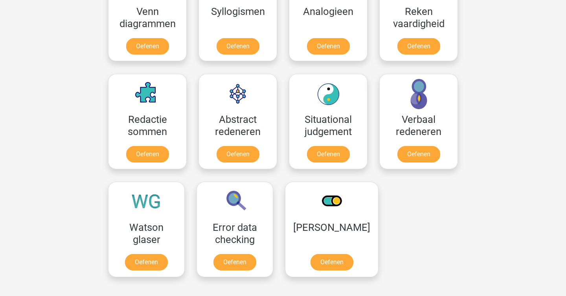
scroll to position [516, 0]
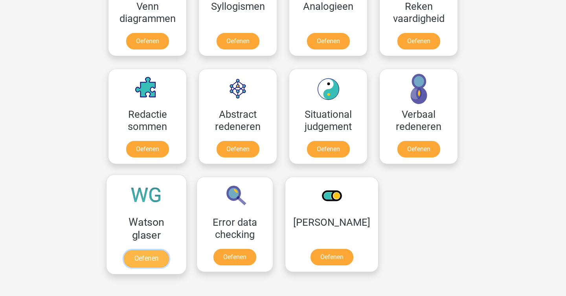
click at [145, 250] on link "Oefenen" at bounding box center [146, 258] width 45 height 17
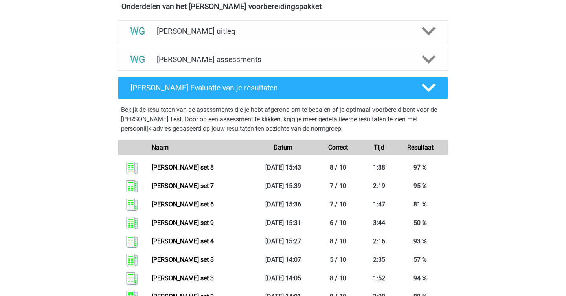
scroll to position [154, 0]
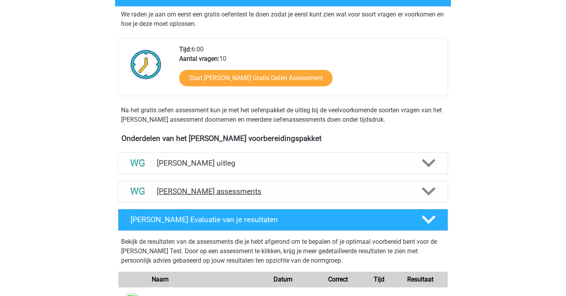
click at [182, 189] on h4 "[PERSON_NAME] assessments" at bounding box center [283, 191] width 252 height 9
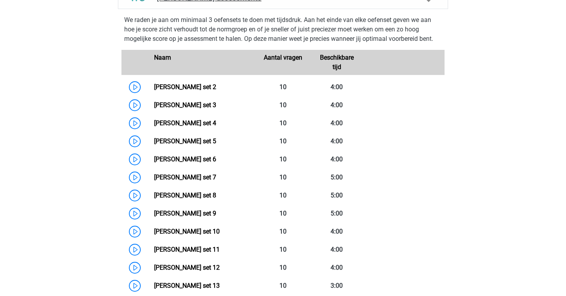
scroll to position [346, 0]
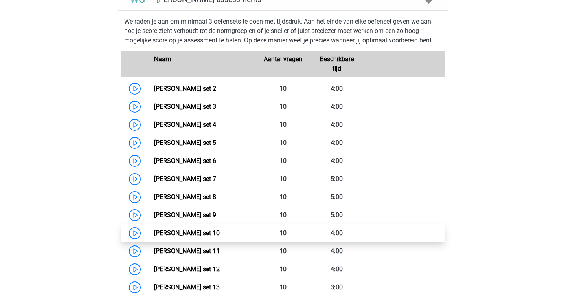
click at [154, 230] on link "[PERSON_NAME] set 10" at bounding box center [187, 233] width 66 height 7
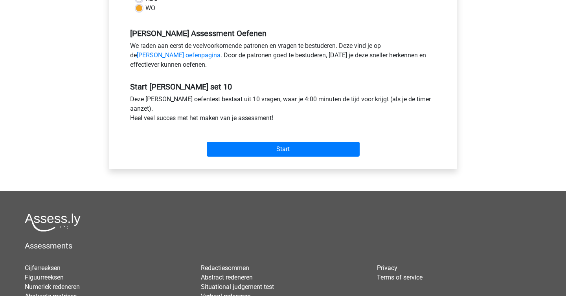
scroll to position [226, 0]
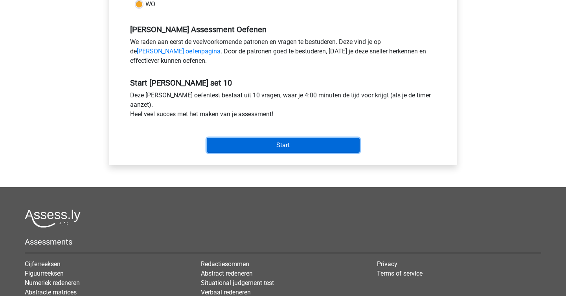
click at [293, 150] on input "Start" at bounding box center [283, 145] width 153 height 15
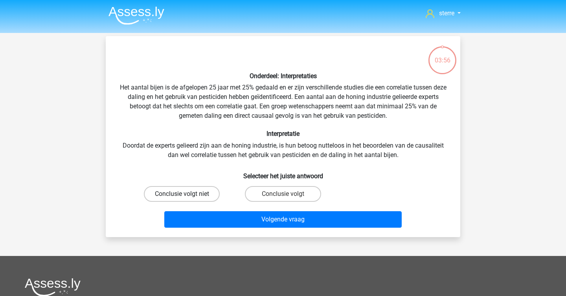
click at [192, 199] on label "Conclusie volgt niet" at bounding box center [182, 194] width 76 height 16
click at [187, 199] on input "Conclusie volgt niet" at bounding box center [184, 196] width 5 height 5
radio input "true"
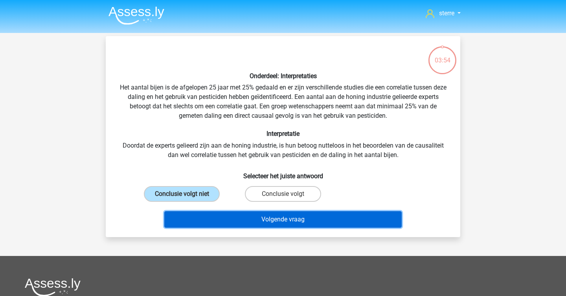
click at [278, 217] on button "Volgende vraag" at bounding box center [283, 220] width 238 height 17
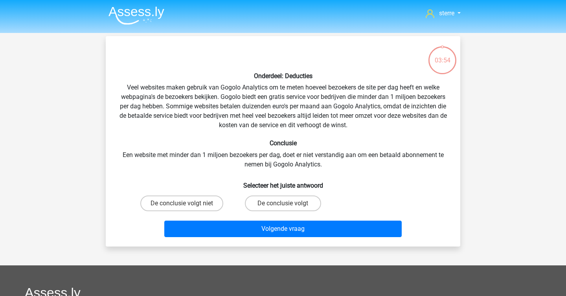
scroll to position [36, 0]
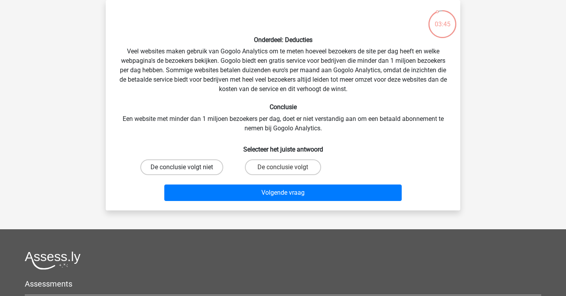
click at [199, 162] on label "De conclusie volgt niet" at bounding box center [181, 168] width 83 height 16
click at [187, 167] on input "De conclusie volgt niet" at bounding box center [184, 169] width 5 height 5
radio input "true"
click at [243, 140] on h6 "Selecteer het juiste antwoord" at bounding box center [282, 147] width 329 height 14
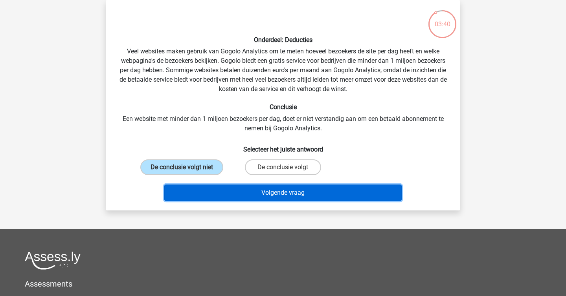
click at [309, 197] on button "Volgende vraag" at bounding box center [283, 193] width 238 height 17
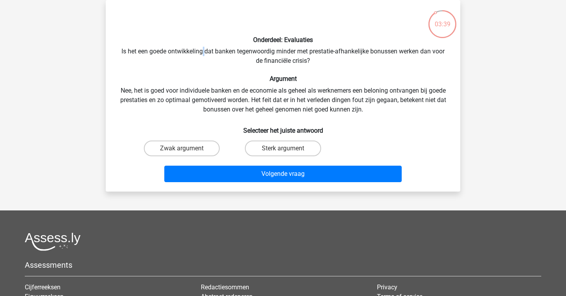
click at [202, 52] on div "Onderdeel: Evaluaties Is het een goede ontwikkeling dat banken tegenwoordig min…" at bounding box center [283, 95] width 348 height 179
copy div
click at [202, 52] on div "Onderdeel: Evaluaties Is het een goede ontwikkeling dat banken tegenwoordig min…" at bounding box center [283, 95] width 348 height 179
click at [165, 81] on h6 "Argument" at bounding box center [282, 78] width 329 height 7
click at [271, 145] on label "Sterk argument" at bounding box center [283, 149] width 76 height 16
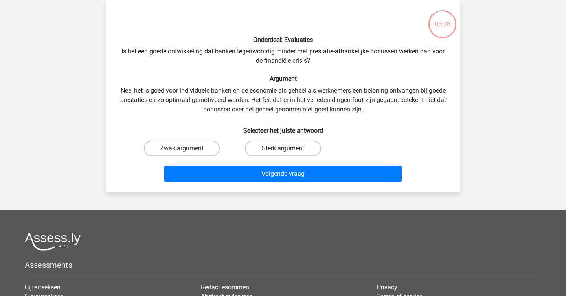
click at [283, 149] on input "Sterk argument" at bounding box center [285, 151] width 5 height 5
radio input "true"
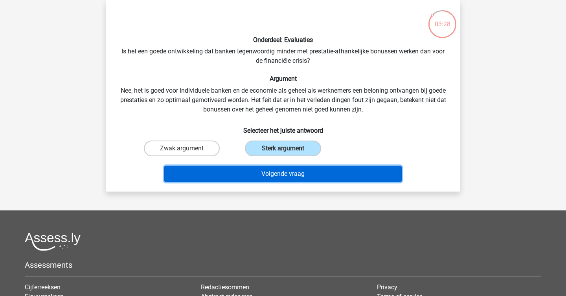
click at [305, 171] on button "Volgende vraag" at bounding box center [283, 174] width 238 height 17
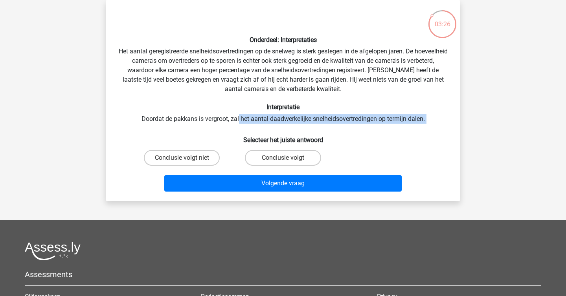
drag, startPoint x: 239, startPoint y: 115, endPoint x: 258, endPoint y: 131, distance: 24.9
click at [258, 131] on div "Onderdeel: Interpretaties Het aantal geregistreerde snelheidsovertredingen op d…" at bounding box center [283, 100] width 348 height 189
click at [258, 131] on h6 "Selecteer het juiste antwoord" at bounding box center [282, 137] width 329 height 14
drag, startPoint x: 258, startPoint y: 131, endPoint x: 164, endPoint y: 98, distance: 99.2
click at [164, 98] on div "Onderdeel: Interpretaties Het aantal geregistreerde snelheidsovertredingen op d…" at bounding box center [283, 100] width 348 height 189
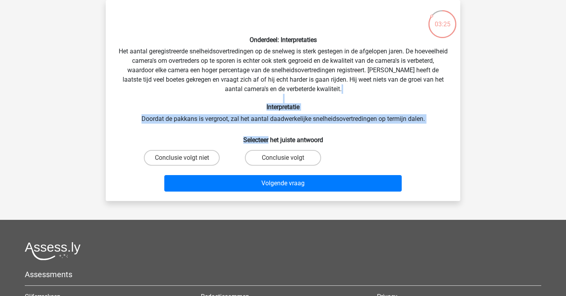
click at [164, 98] on div "Onderdeel: Interpretaties Het aantal geregistreerde snelheidsovertredingen op d…" at bounding box center [283, 100] width 348 height 189
drag, startPoint x: 182, startPoint y: 109, endPoint x: 443, endPoint y: 122, distance: 261.4
click at [443, 122] on div "Onderdeel: Interpretaties Het aantal geregistreerde snelheidsovertredingen op d…" at bounding box center [283, 100] width 348 height 189
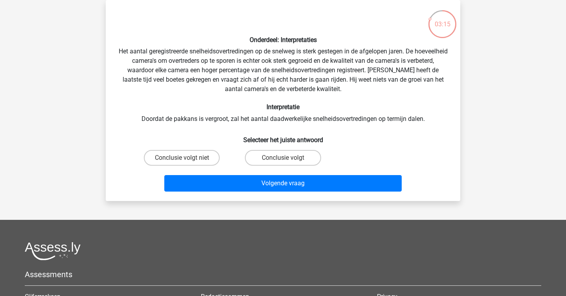
click at [184, 132] on h6 "Selecteer het juiste antwoord" at bounding box center [282, 137] width 329 height 14
click at [184, 158] on label "Conclusie volgt niet" at bounding box center [182, 158] width 76 height 16
click at [184, 158] on input "Conclusie volgt niet" at bounding box center [184, 160] width 5 height 5
radio input "true"
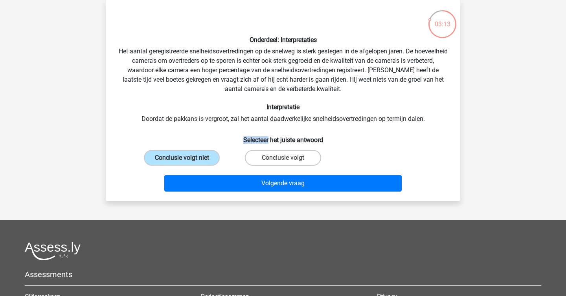
click at [205, 128] on div "Onderdeel: Interpretaties Het aantal geregistreerde snelheidsovertredingen op d…" at bounding box center [283, 100] width 348 height 189
click at [289, 192] on div "Volgende vraag" at bounding box center [283, 185] width 304 height 20
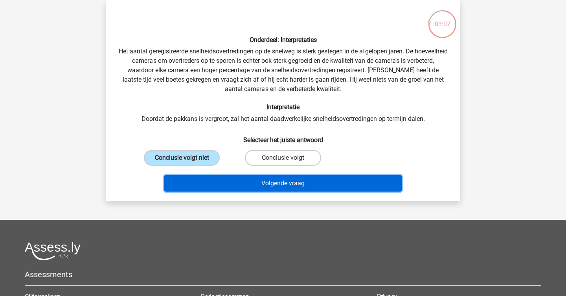
click at [278, 183] on button "Volgende vraag" at bounding box center [283, 183] width 238 height 17
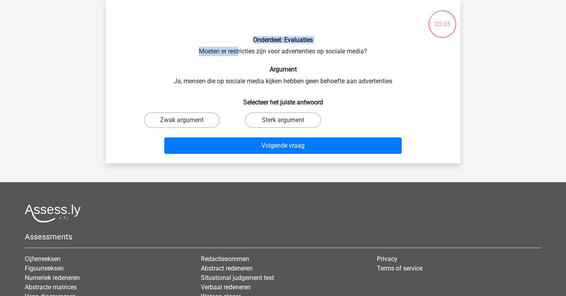
drag, startPoint x: 222, startPoint y: 41, endPoint x: 237, endPoint y: 56, distance: 22.0
click at [237, 56] on div "Onderdeel: Evaluaties Moeten er restricties zijn voor advertenties op sociale m…" at bounding box center [283, 81] width 348 height 151
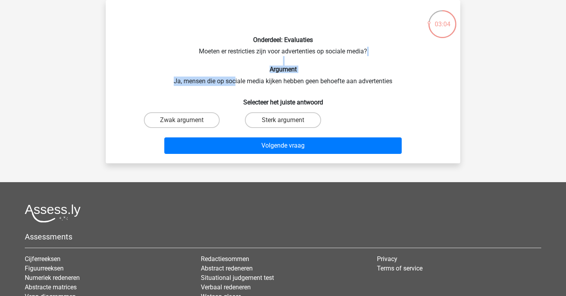
drag, startPoint x: 213, startPoint y: 65, endPoint x: 235, endPoint y: 81, distance: 27.4
click at [235, 81] on div "Onderdeel: Evaluaties Moeten er restricties zijn voor advertenties op sociale m…" at bounding box center [283, 81] width 348 height 151
click at [235, 79] on div "Onderdeel: Evaluaties Moeten er restricties zijn voor advertenties op sociale m…" at bounding box center [283, 81] width 348 height 151
click at [260, 117] on label "Sterk argument" at bounding box center [283, 120] width 76 height 16
click at [283, 120] on input "Sterk argument" at bounding box center [285, 122] width 5 height 5
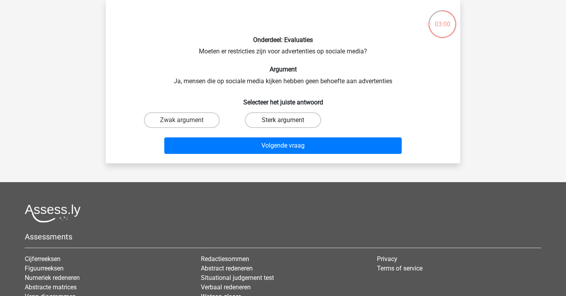
radio input "true"
click at [248, 84] on div "Onderdeel: Evaluaties Moeten er restricties zijn voor advertenties op sociale m…" at bounding box center [283, 81] width 348 height 151
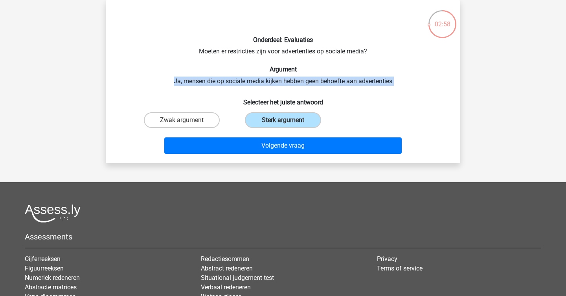
click at [248, 84] on div "Onderdeel: Evaluaties Moeten er restricties zijn voor advertenties op sociale m…" at bounding box center [283, 81] width 348 height 151
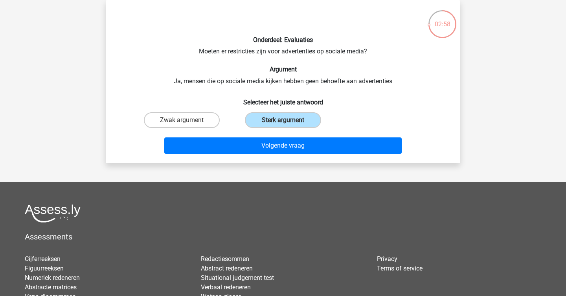
click at [248, 84] on div "Onderdeel: Evaluaties Moeten er restricties zijn voor advertenties op sociale m…" at bounding box center [283, 81] width 348 height 151
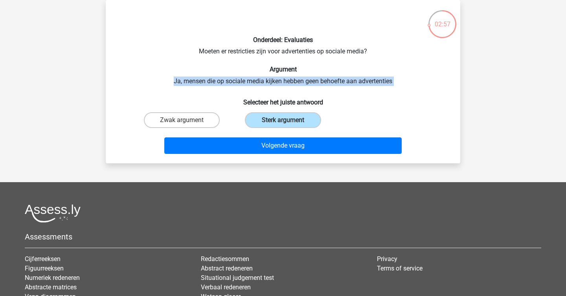
click at [248, 84] on div "Onderdeel: Evaluaties Moeten er restricties zijn voor advertenties op sociale m…" at bounding box center [283, 81] width 348 height 151
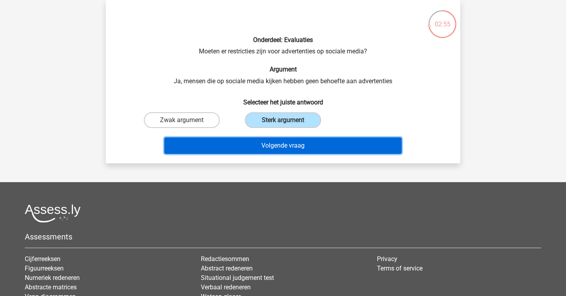
click at [285, 143] on button "Volgende vraag" at bounding box center [283, 146] width 238 height 17
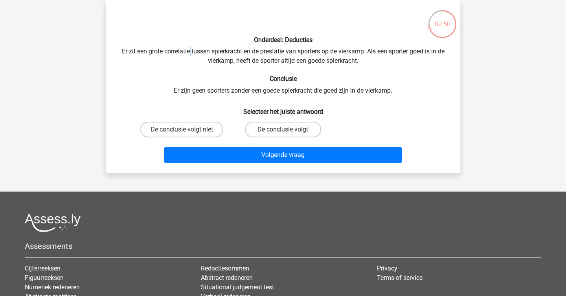
click at [190, 52] on div "Onderdeel: Deducties Er zit een grote correlatie tussen spierkracht en de prest…" at bounding box center [283, 86] width 348 height 160
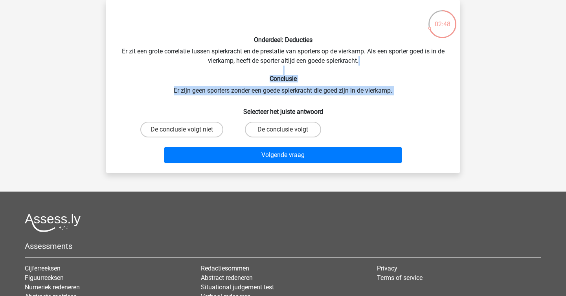
drag, startPoint x: 202, startPoint y: 75, endPoint x: 254, endPoint y: 103, distance: 59.6
click at [254, 103] on div "Onderdeel: Deducties Er zit een grote correlatie tussen spierkracht en de prest…" at bounding box center [283, 86] width 348 height 160
click at [254, 103] on h6 "Selecteer het juiste antwoord" at bounding box center [282, 109] width 329 height 14
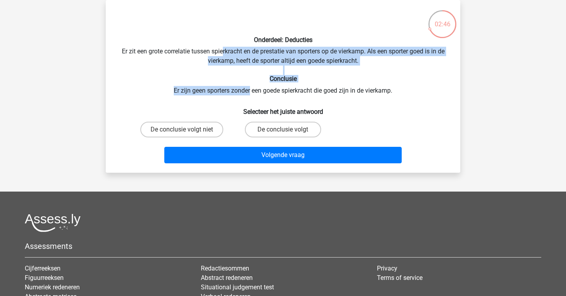
drag, startPoint x: 220, startPoint y: 52, endPoint x: 251, endPoint y: 89, distance: 48.0
click at [250, 91] on div "Onderdeel: Deducties Er zit een grote correlatie tussen spierkracht en de prest…" at bounding box center [283, 86] width 348 height 160
click at [251, 89] on div "Onderdeel: Deducties Er zit een grote correlatie tussen spierkracht en de prest…" at bounding box center [283, 86] width 348 height 160
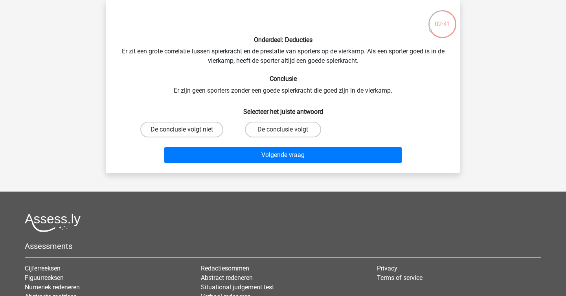
click at [215, 130] on label "De conclusie volgt niet" at bounding box center [181, 130] width 83 height 16
click at [187, 130] on input "De conclusie volgt niet" at bounding box center [184, 132] width 5 height 5
radio input "true"
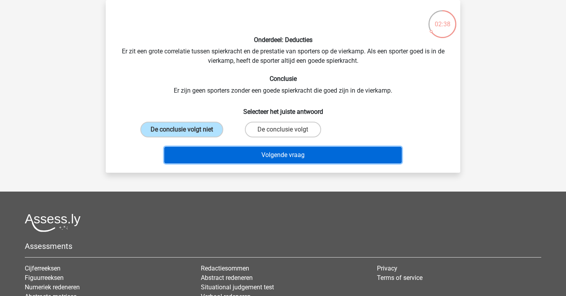
click at [243, 158] on button "Volgende vraag" at bounding box center [283, 155] width 238 height 17
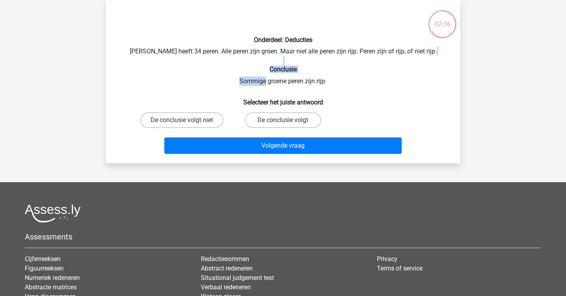
drag, startPoint x: 234, startPoint y: 65, endPoint x: 266, endPoint y: 82, distance: 36.4
click at [266, 82] on div "Onderdeel: Deducties Peter heeft 34 peren. Alle peren zijn groen. Maar niet all…" at bounding box center [283, 81] width 348 height 151
click at [203, 118] on label "De conclusie volgt niet" at bounding box center [181, 120] width 83 height 16
click at [187, 120] on input "De conclusie volgt niet" at bounding box center [184, 122] width 5 height 5
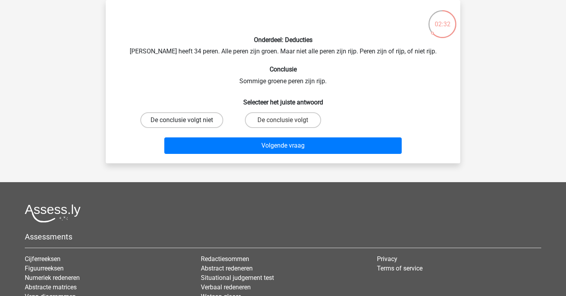
radio input "true"
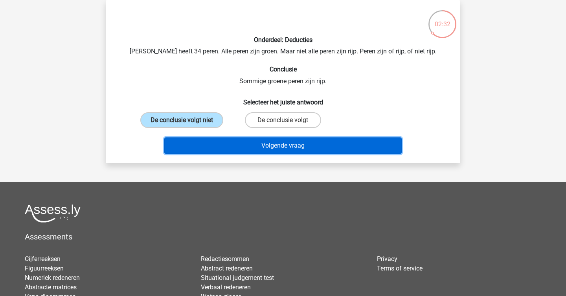
click at [250, 150] on button "Volgende vraag" at bounding box center [283, 146] width 238 height 17
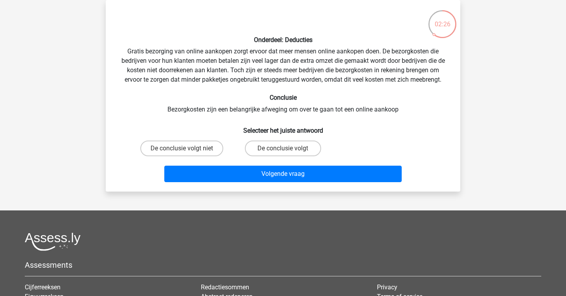
click at [280, 111] on div "Onderdeel: Deducties Gratis bezorging van online aankopen zorgt ervoor dat meer…" at bounding box center [283, 95] width 348 height 179
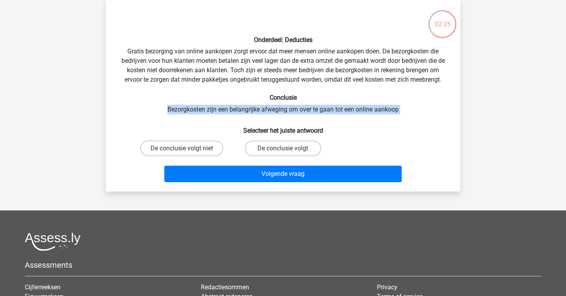
click at [294, 119] on div "Onderdeel: Deducties Gratis bezorging van online aankopen zorgt ervoor dat meer…" at bounding box center [283, 95] width 348 height 179
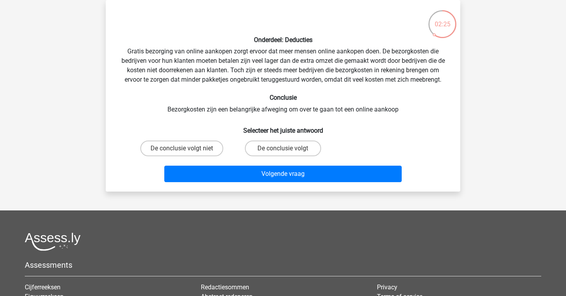
click at [294, 119] on div "Onderdeel: Deducties Gratis bezorging van online aankopen zorgt ervoor dat meer…" at bounding box center [283, 95] width 348 height 179
click at [281, 121] on h6 "Selecteer het juiste antwoord" at bounding box center [282, 128] width 329 height 14
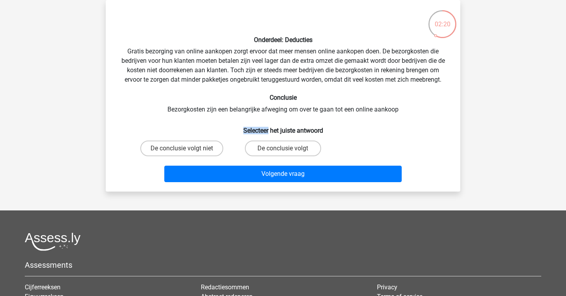
click at [281, 121] on h6 "Selecteer het juiste antwoord" at bounding box center [282, 128] width 329 height 14
click at [251, 111] on div "Onderdeel: Deducties Gratis bezorging van online aankopen zorgt ervoor dat meer…" at bounding box center [283, 95] width 348 height 179
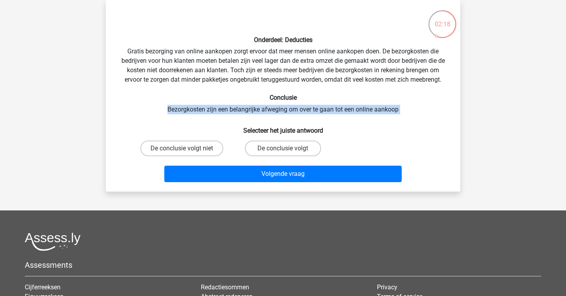
click at [251, 111] on div "Onderdeel: Deducties Gratis bezorging van online aankopen zorgt ervoor dat meer…" at bounding box center [283, 95] width 348 height 179
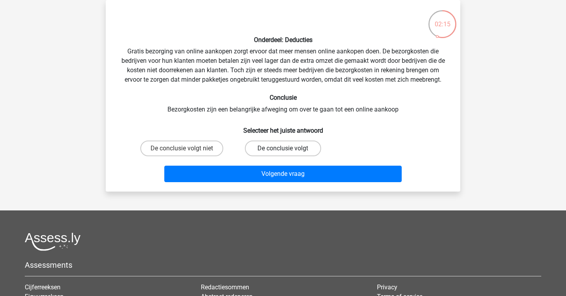
click at [271, 142] on label "De conclusie volgt" at bounding box center [283, 149] width 76 height 16
click at [283, 149] on input "De conclusie volgt" at bounding box center [285, 151] width 5 height 5
radio input "true"
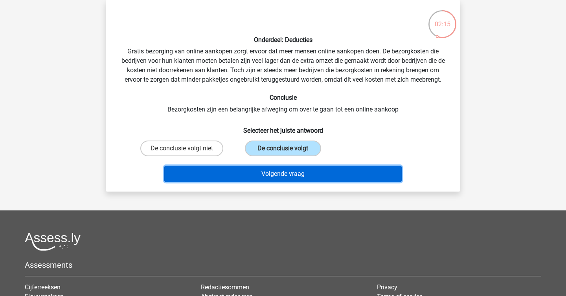
click at [287, 168] on button "Volgende vraag" at bounding box center [283, 174] width 238 height 17
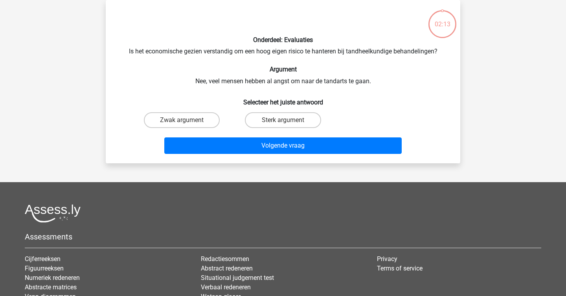
click at [248, 62] on div "Onderdeel: Evaluaties Is het economische gezien verstandig om een hoog eigen ri…" at bounding box center [283, 81] width 348 height 151
click at [208, 110] on div "Zwak argument" at bounding box center [181, 120] width 101 height 22
click at [203, 116] on label "Zwak argument" at bounding box center [182, 120] width 76 height 16
click at [187, 120] on input "Zwak argument" at bounding box center [184, 122] width 5 height 5
radio input "true"
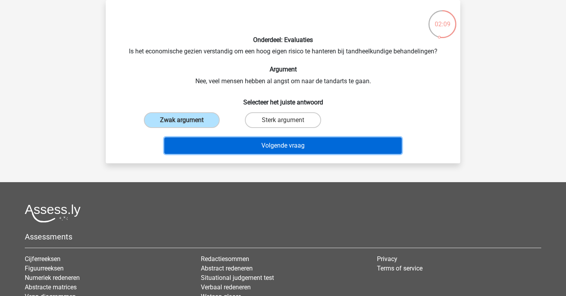
click at [245, 147] on button "Volgende vraag" at bounding box center [283, 146] width 238 height 17
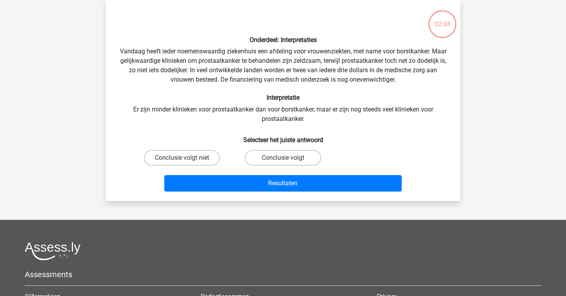
click at [224, 84] on div "Onderdeel: Interpretaties Vandaag heeft ieder noemenswaardig ziekenhuis een afd…" at bounding box center [283, 100] width 348 height 189
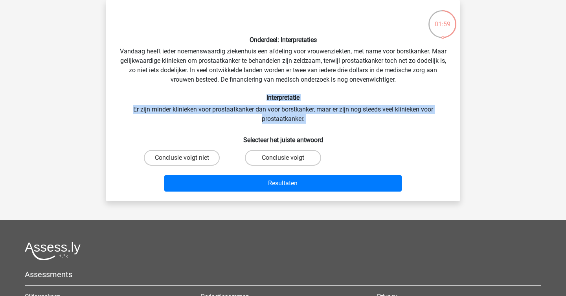
drag, startPoint x: 234, startPoint y: 97, endPoint x: 252, endPoint y: 124, distance: 32.6
click at [252, 124] on div "Onderdeel: Interpretaties Vandaag heeft ieder noemenswaardig ziekenhuis een afd…" at bounding box center [283, 100] width 348 height 189
drag, startPoint x: 302, startPoint y: 120, endPoint x: 138, endPoint y: 97, distance: 165.6
click at [138, 97] on div "Onderdeel: Interpretaties Vandaag heeft ieder noemenswaardig ziekenhuis een afd…" at bounding box center [283, 100] width 348 height 189
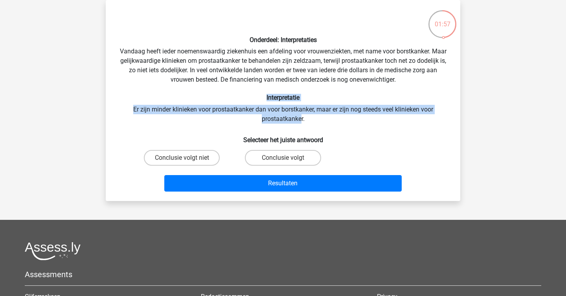
click at [138, 97] on h6 "Interpretatie" at bounding box center [282, 97] width 329 height 7
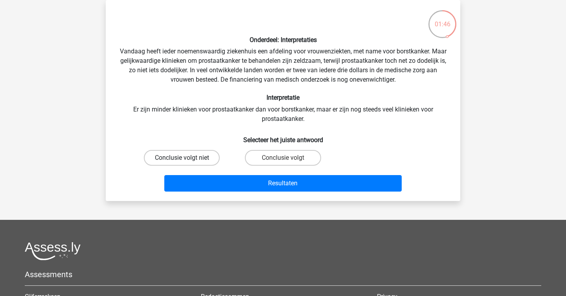
click at [184, 156] on label "Conclusie volgt niet" at bounding box center [182, 158] width 76 height 16
click at [184, 158] on input "Conclusie volgt niet" at bounding box center [184, 160] width 5 height 5
radio input "true"
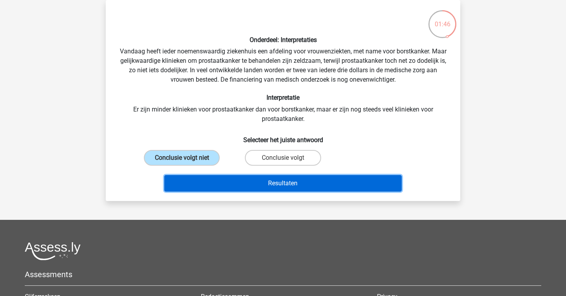
click at [256, 189] on button "Resultaten" at bounding box center [283, 183] width 238 height 17
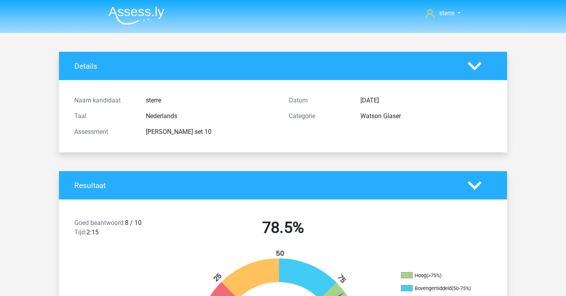
scroll to position [2, 0]
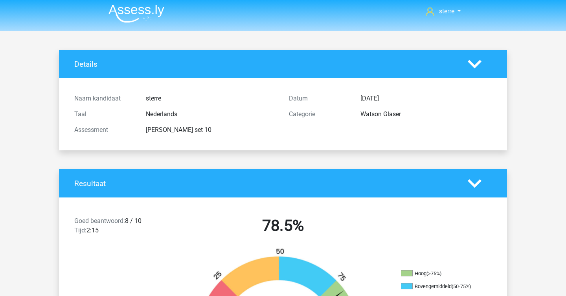
click at [196, 132] on div "[PERSON_NAME] set 10" at bounding box center [211, 129] width 143 height 9
copy div
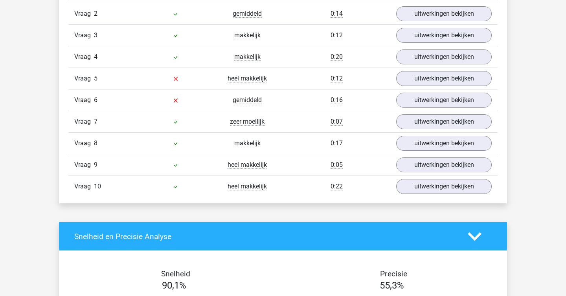
scroll to position [563, 0]
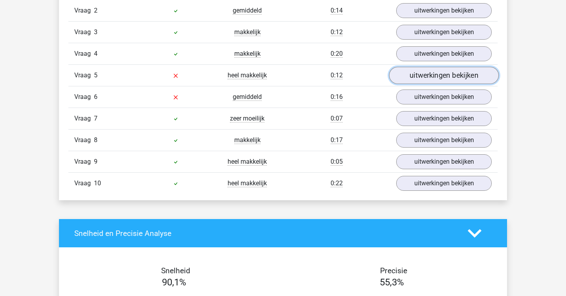
click at [419, 71] on link "uitwerkingen bekijken" at bounding box center [444, 75] width 110 height 17
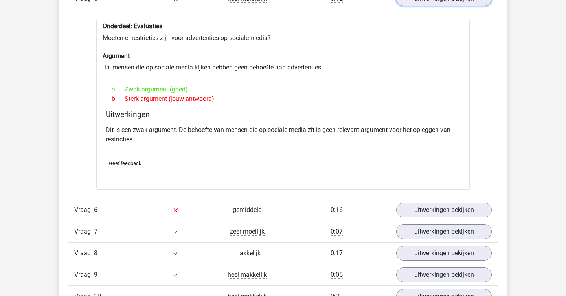
scroll to position [664, 0]
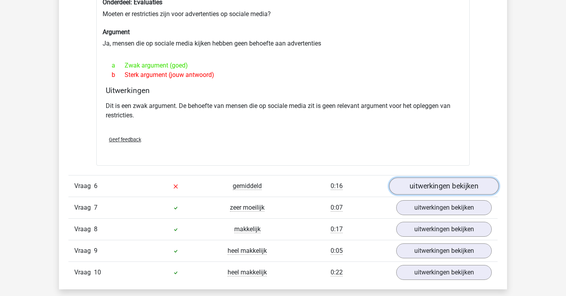
click at [441, 191] on link "uitwerkingen bekijken" at bounding box center [444, 186] width 110 height 17
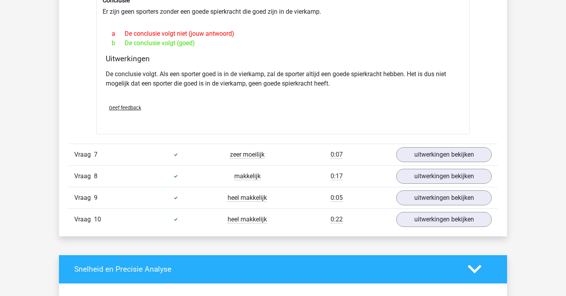
scroll to position [913, 0]
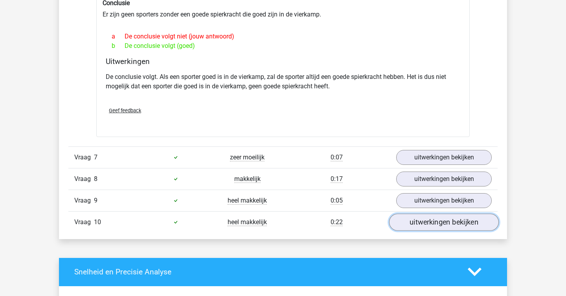
click at [457, 219] on link "uitwerkingen bekijken" at bounding box center [444, 222] width 110 height 17
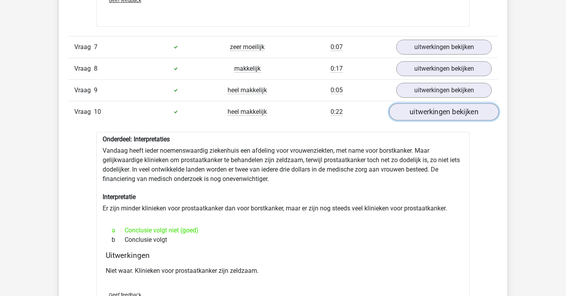
scroll to position [1034, 0]
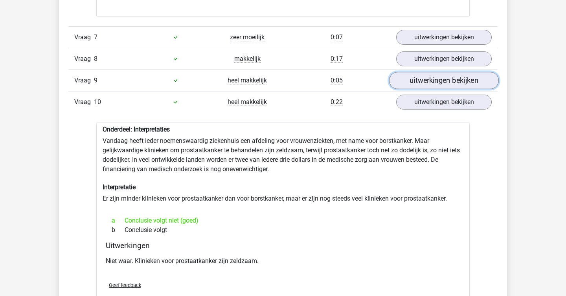
click at [458, 78] on link "uitwerkingen bekijken" at bounding box center [444, 80] width 110 height 17
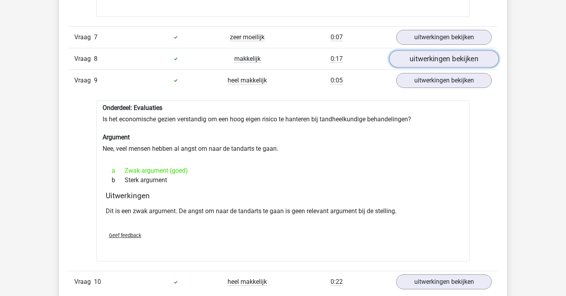
click at [436, 55] on link "uitwerkingen bekijken" at bounding box center [444, 58] width 110 height 17
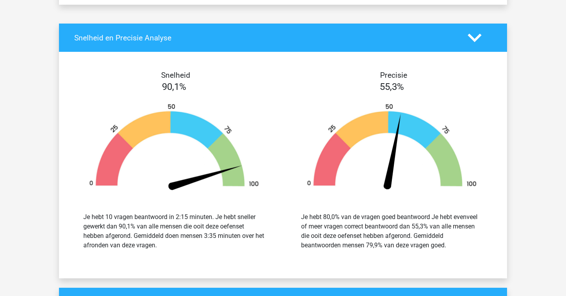
scroll to position [1817, 0]
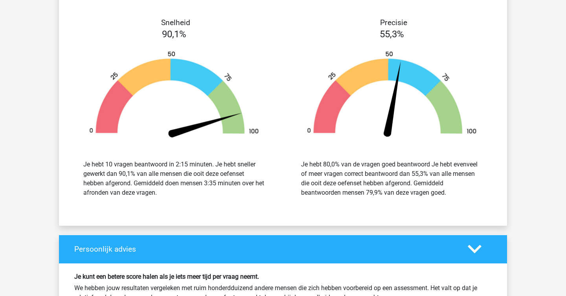
click at [265, 206] on div "Je hebt 10 vragen beantwoord in 2:15 minuten. Je hebt sneller gewerkt dan 90,1%…" at bounding box center [174, 179] width 206 height 57
click at [388, 176] on div "Je hebt 80,0% van de vragen goed beantwoord Je hebt evenveel of meer vragen cor…" at bounding box center [392, 179] width 182 height 38
click at [400, 174] on div "Je hebt 80,0% van de vragen goed beantwoord Je hebt evenveel of meer vragen cor…" at bounding box center [392, 179] width 182 height 38
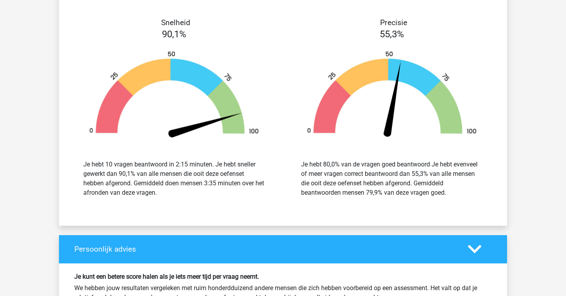
click at [399, 177] on div "Je hebt 80,0% van de vragen goed beantwoord Je hebt evenveel of meer vragen cor…" at bounding box center [392, 179] width 182 height 38
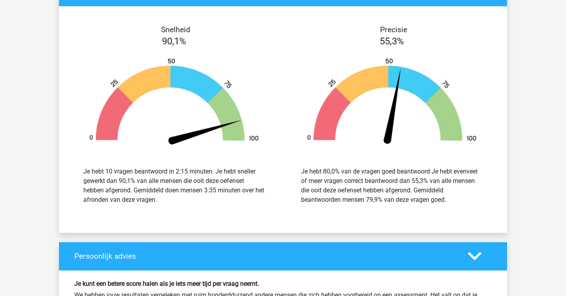
scroll to position [1809, 0]
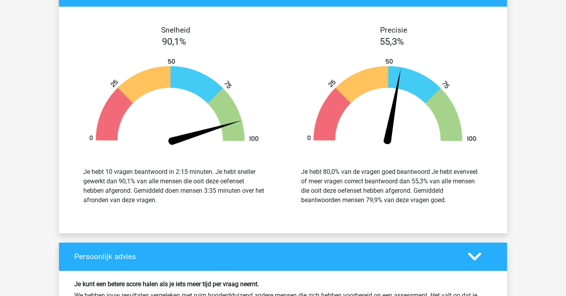
click at [324, 162] on div "Je hebt 80,0% van de vragen goed beantwoord Je hebt evenveel of meer vragen cor…" at bounding box center [392, 186] width 206 height 57
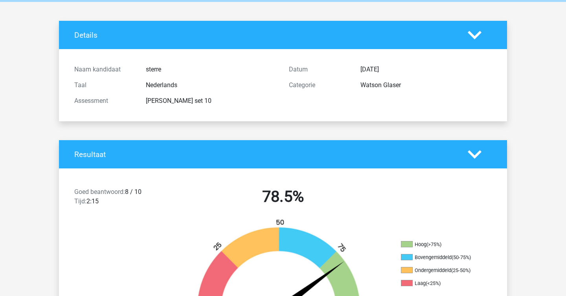
scroll to position [0, 0]
